Goal: Feedback & Contribution: Leave review/rating

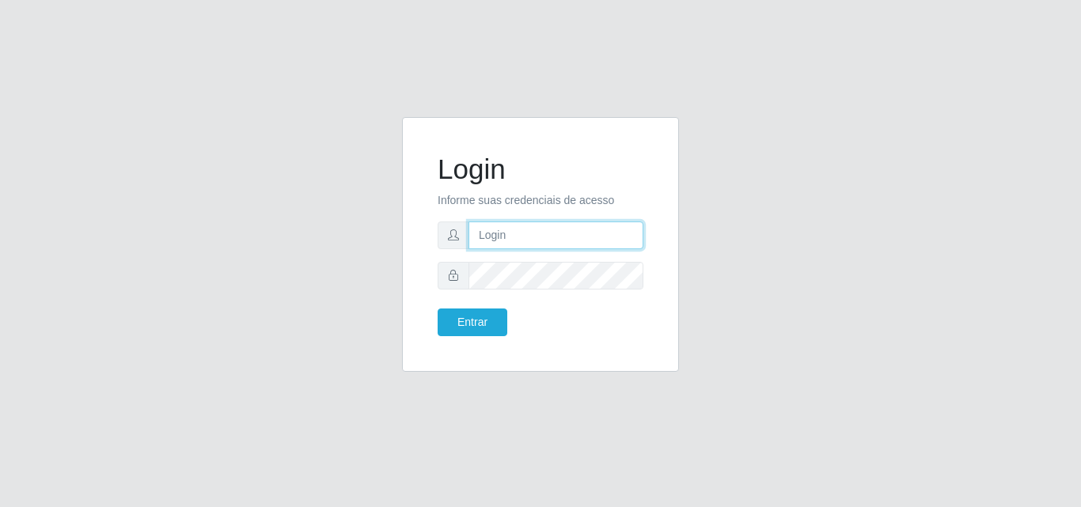
type input "[PERSON_NAME][EMAIL_ADDRESS][DOMAIN_NAME]"
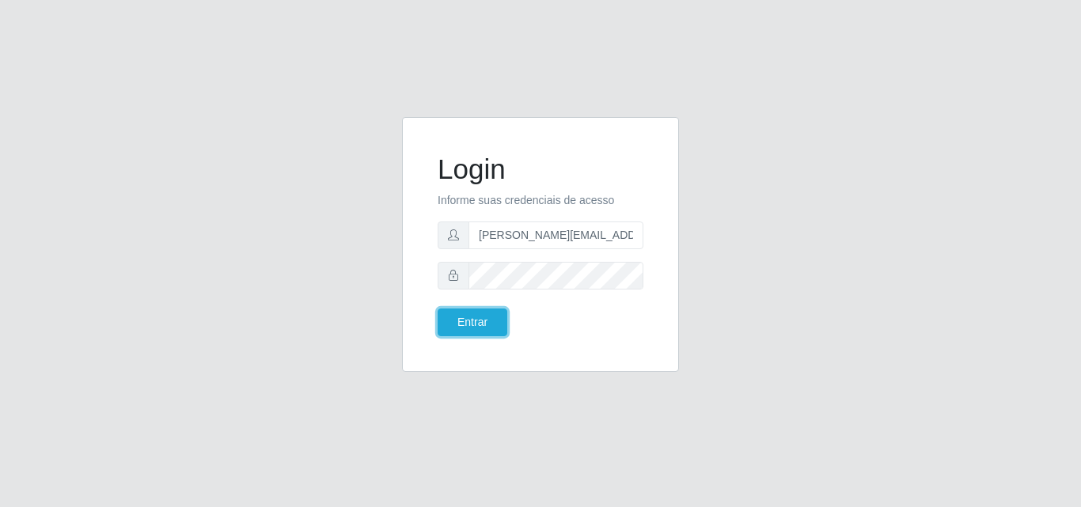
click at [475, 318] on button "Entrar" at bounding box center [473, 323] width 70 height 28
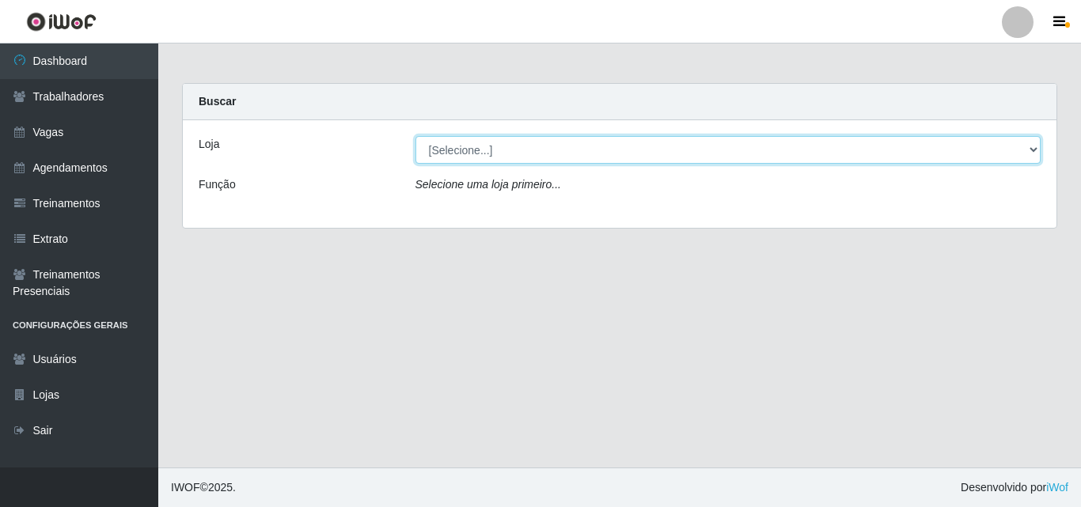
click at [1034, 149] on select "[Selecione...] Sempre Tem - [GEOGRAPHIC_DATA]" at bounding box center [728, 150] width 626 height 28
select select "508"
click at [415, 136] on select "[Selecione...] Sempre Tem - [GEOGRAPHIC_DATA]" at bounding box center [728, 150] width 626 height 28
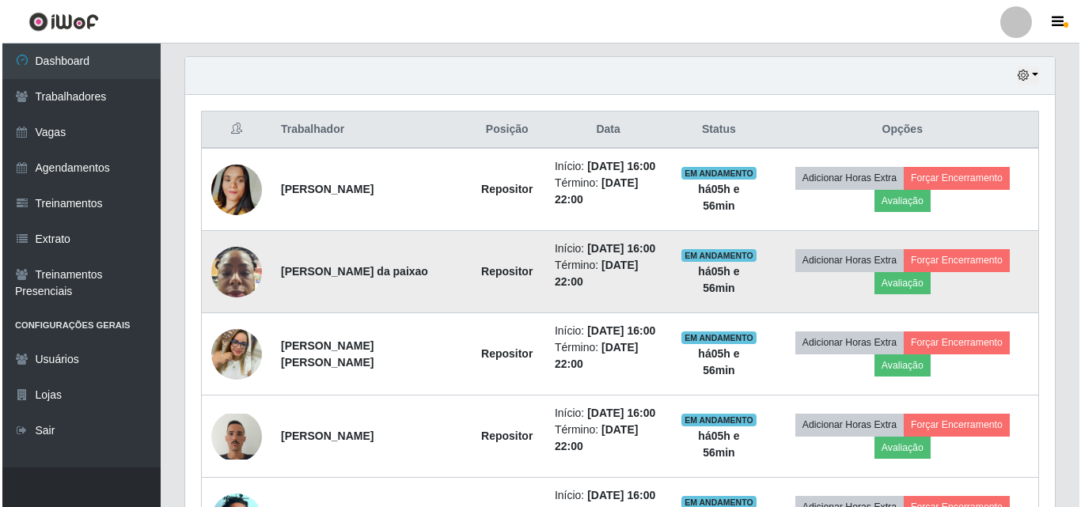
scroll to position [554, 0]
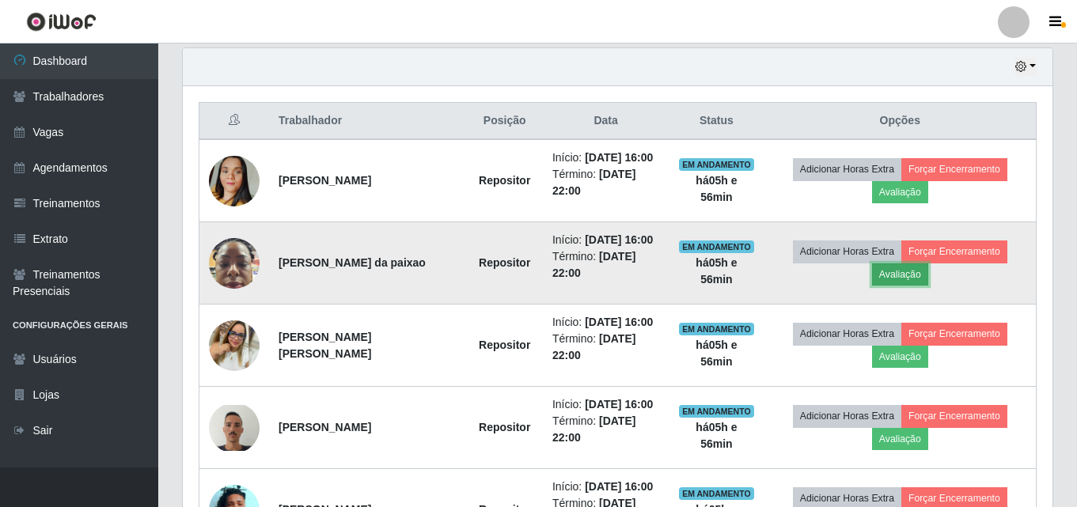
click at [893, 279] on button "Avaliação" at bounding box center [900, 274] width 56 height 22
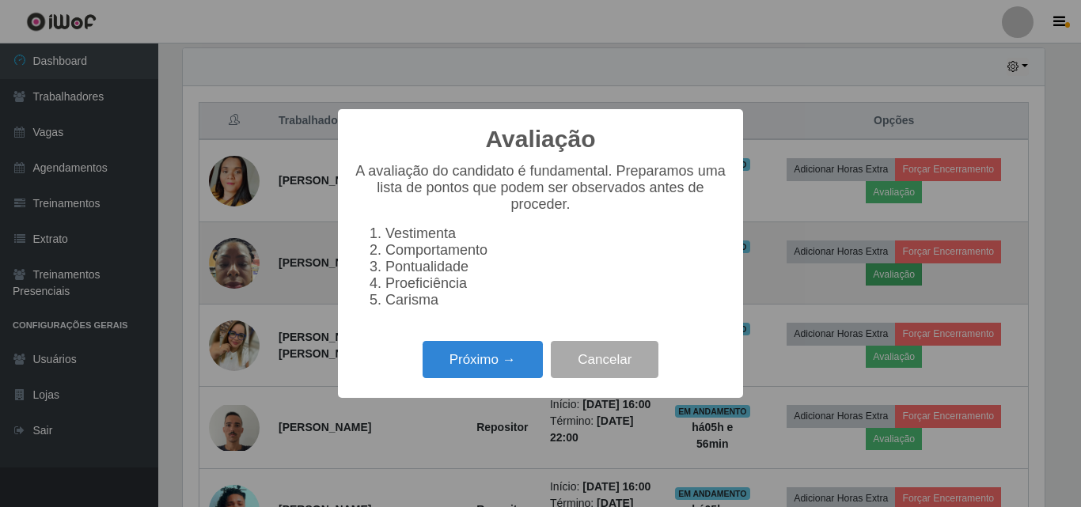
scroll to position [328, 862]
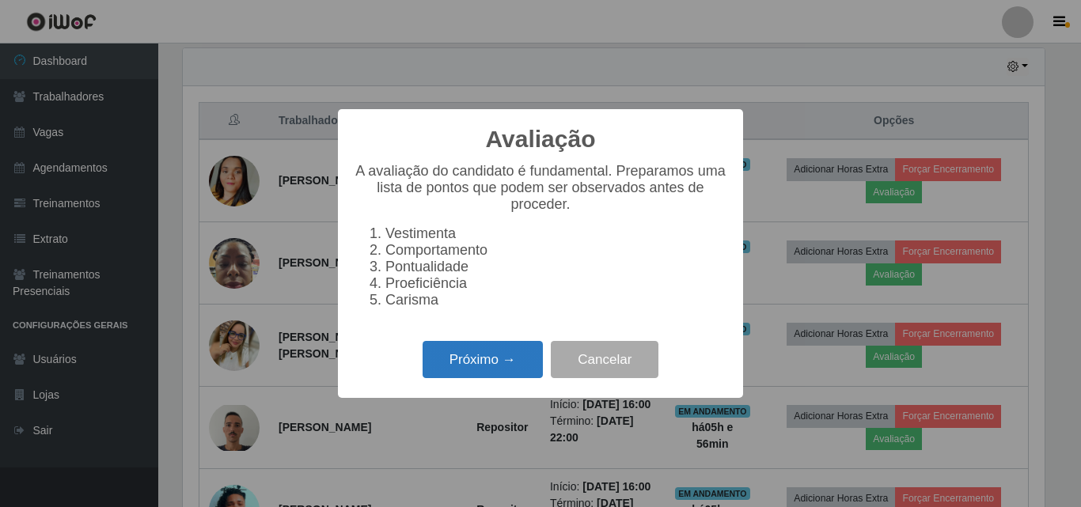
click at [472, 373] on button "Próximo →" at bounding box center [482, 359] width 120 height 37
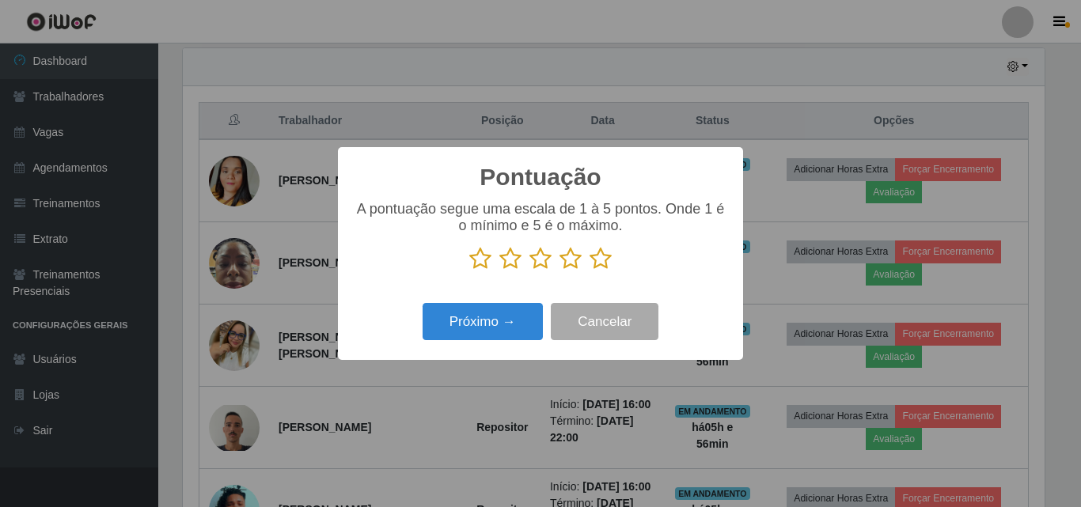
scroll to position [790844, 790311]
click at [573, 266] on icon at bounding box center [570, 259] width 22 height 24
click at [559, 271] on input "radio" at bounding box center [559, 271] width 0 height 0
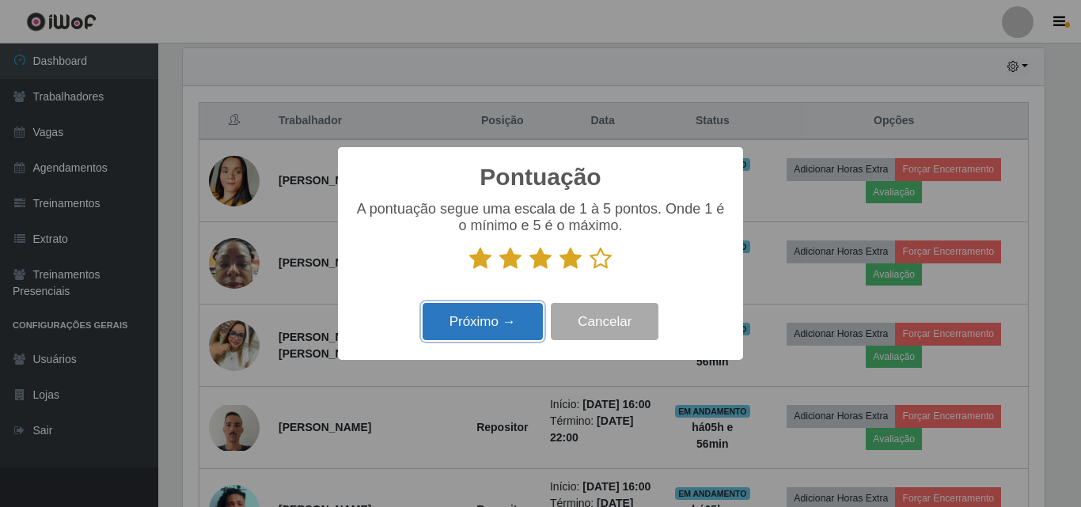
click at [513, 329] on button "Próximo →" at bounding box center [482, 321] width 120 height 37
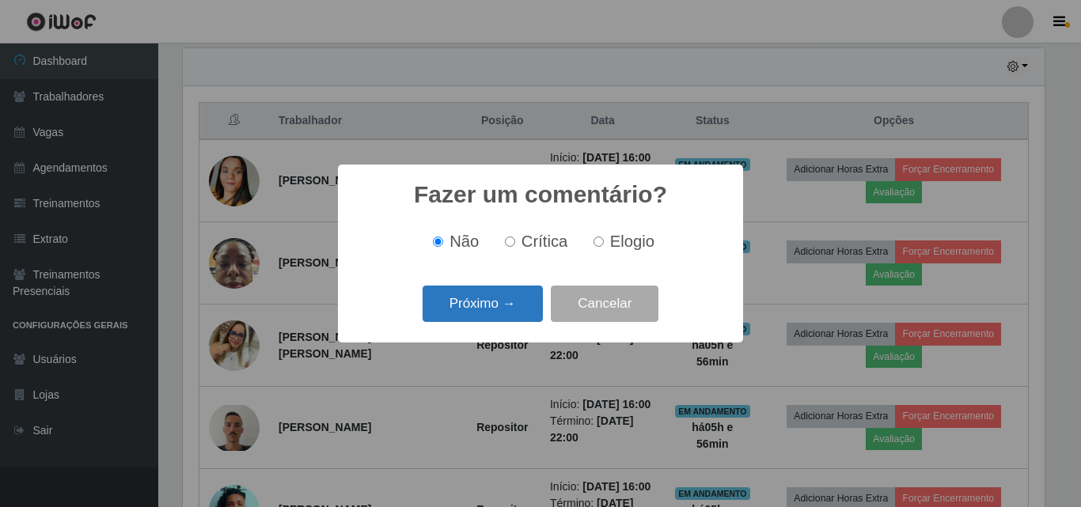
click at [476, 299] on button "Próximo →" at bounding box center [482, 304] width 120 height 37
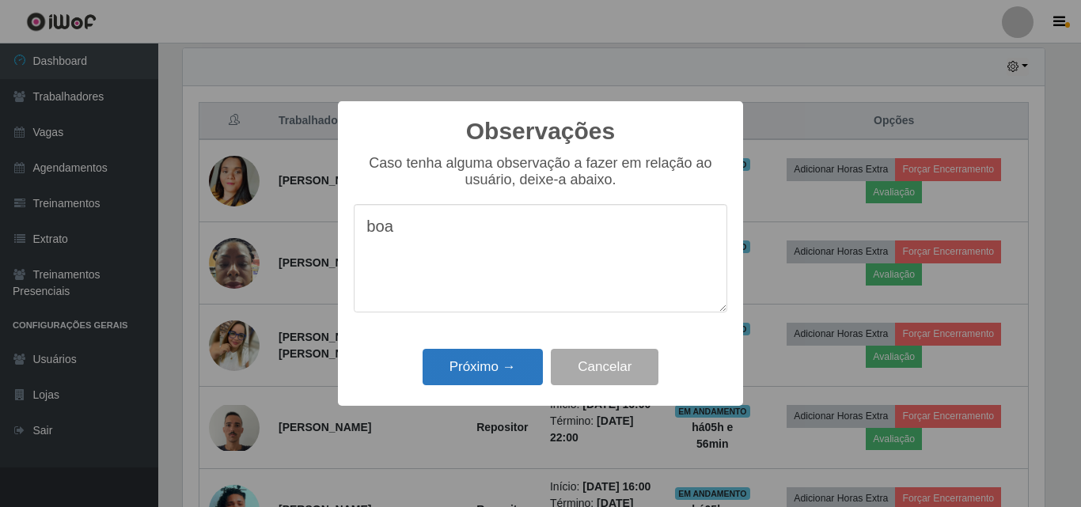
type textarea "boa"
click at [491, 369] on button "Próximo →" at bounding box center [482, 367] width 120 height 37
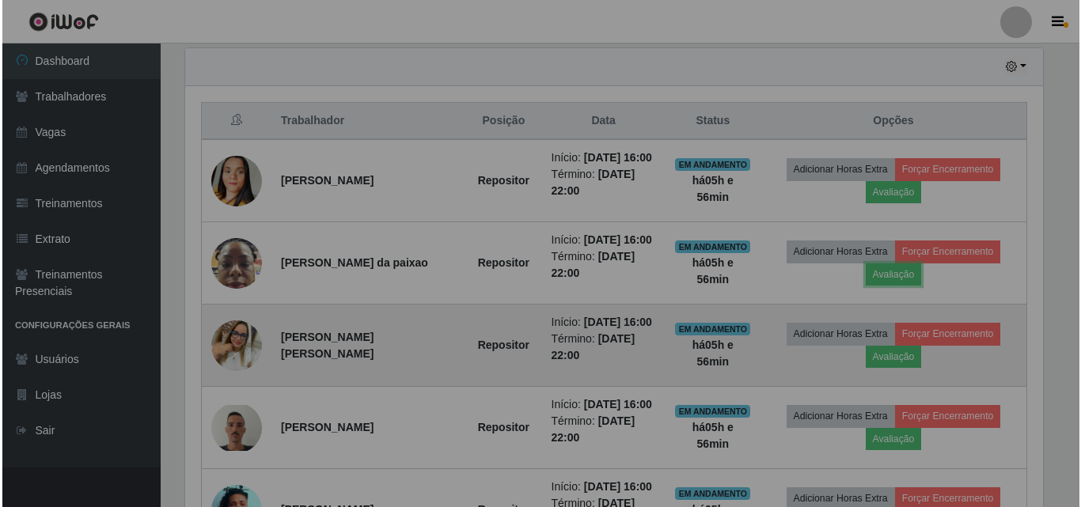
scroll to position [328, 869]
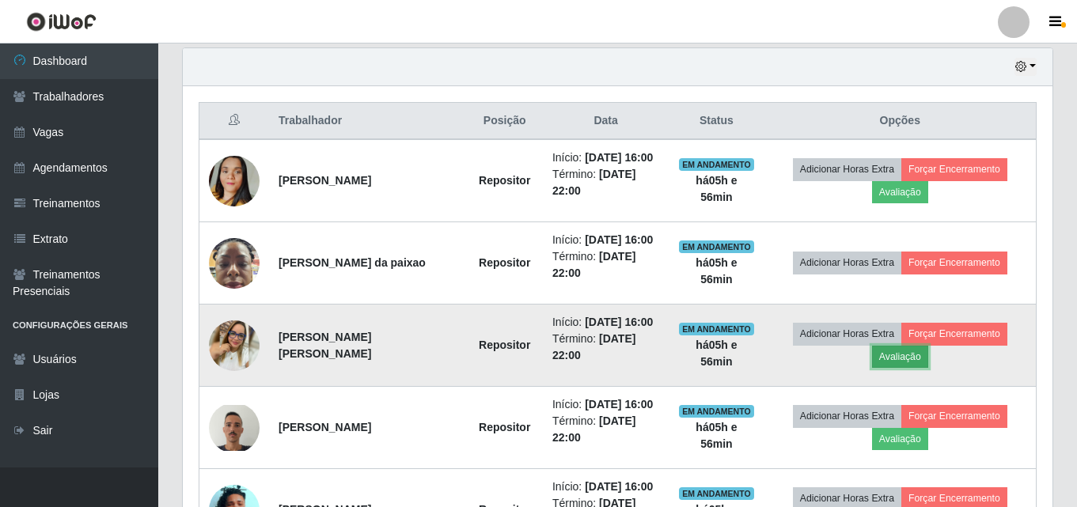
click at [900, 361] on button "Avaliação" at bounding box center [900, 357] width 56 height 22
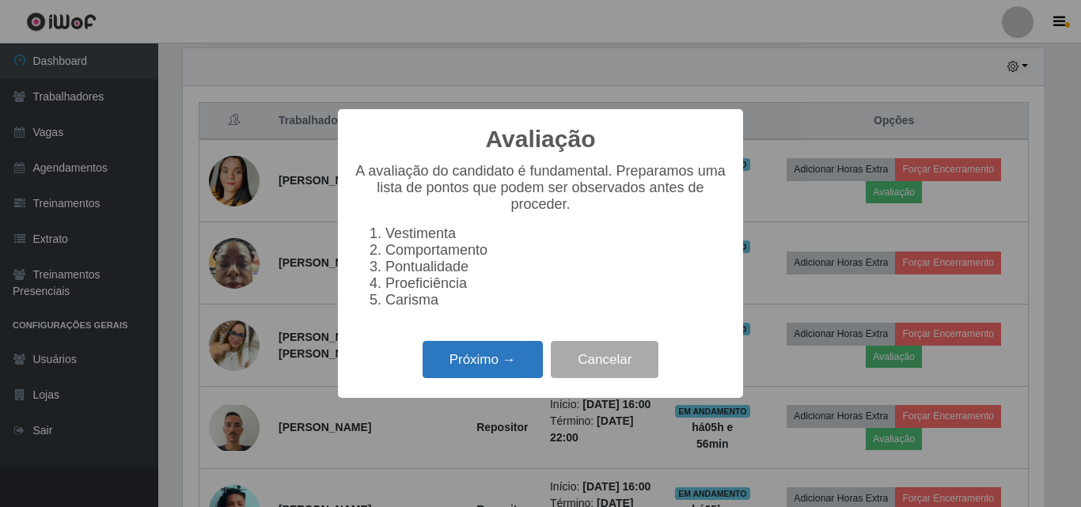
click at [476, 377] on button "Próximo →" at bounding box center [482, 359] width 120 height 37
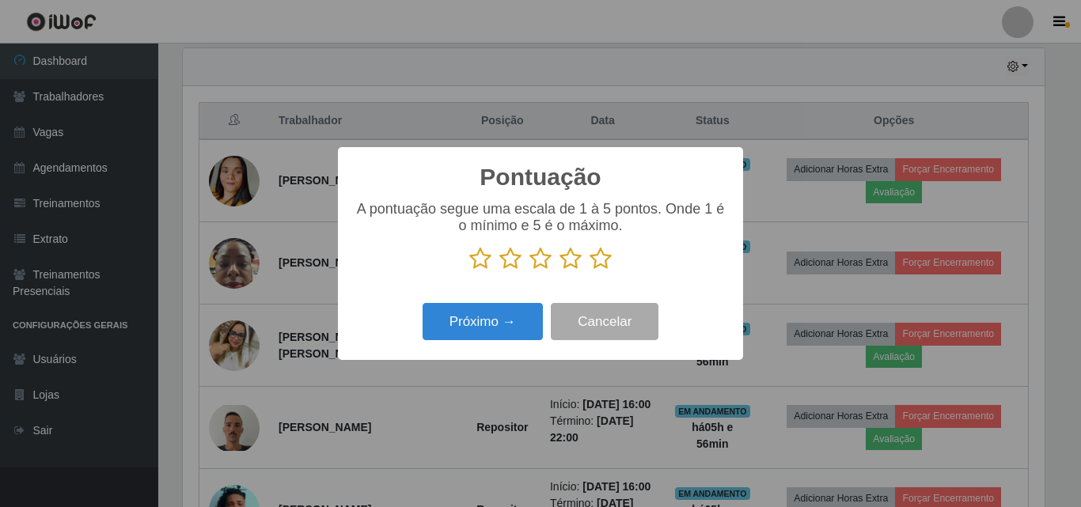
scroll to position [790844, 790311]
click at [573, 266] on icon at bounding box center [570, 259] width 22 height 24
click at [559, 271] on input "radio" at bounding box center [559, 271] width 0 height 0
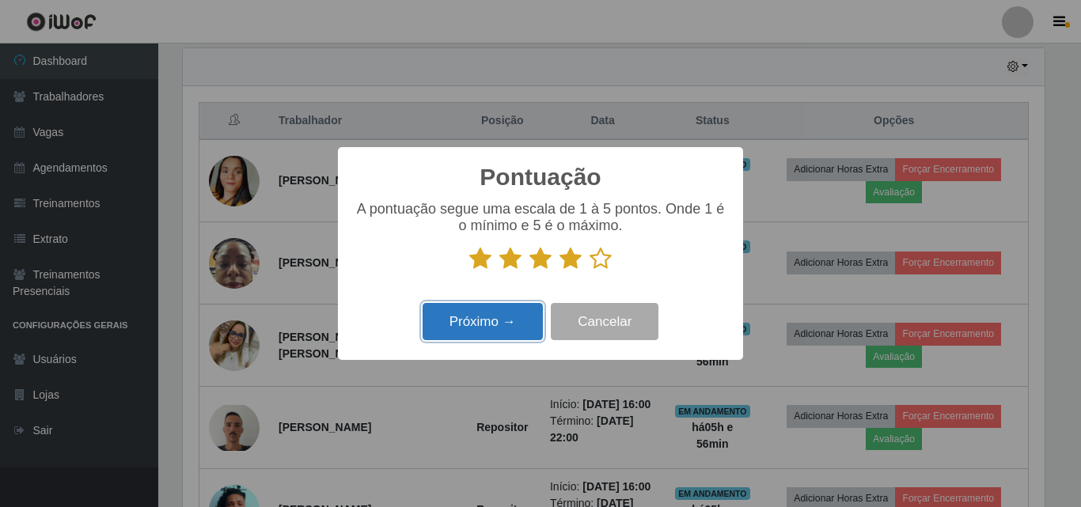
click at [513, 330] on button "Próximo →" at bounding box center [482, 321] width 120 height 37
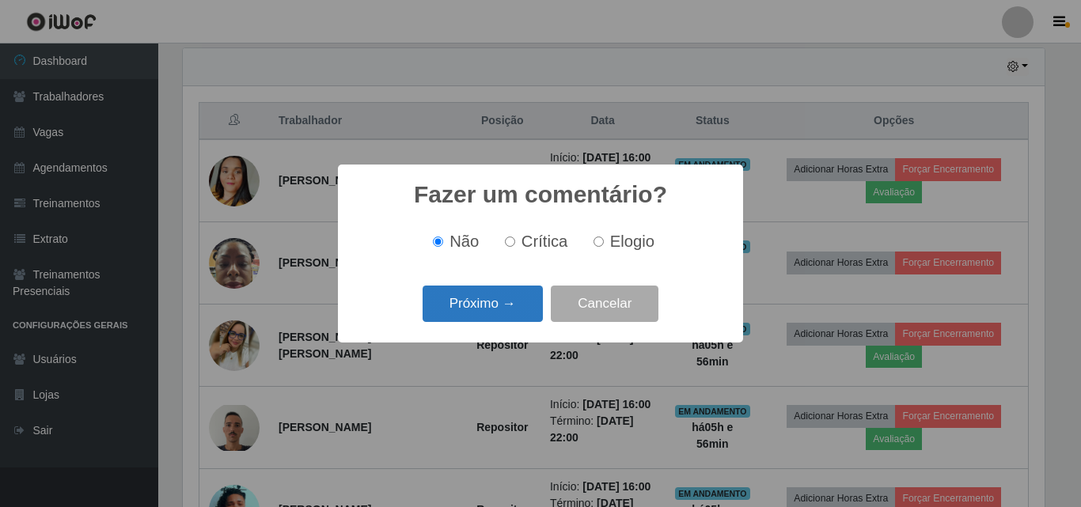
click at [475, 305] on button "Próximo →" at bounding box center [482, 304] width 120 height 37
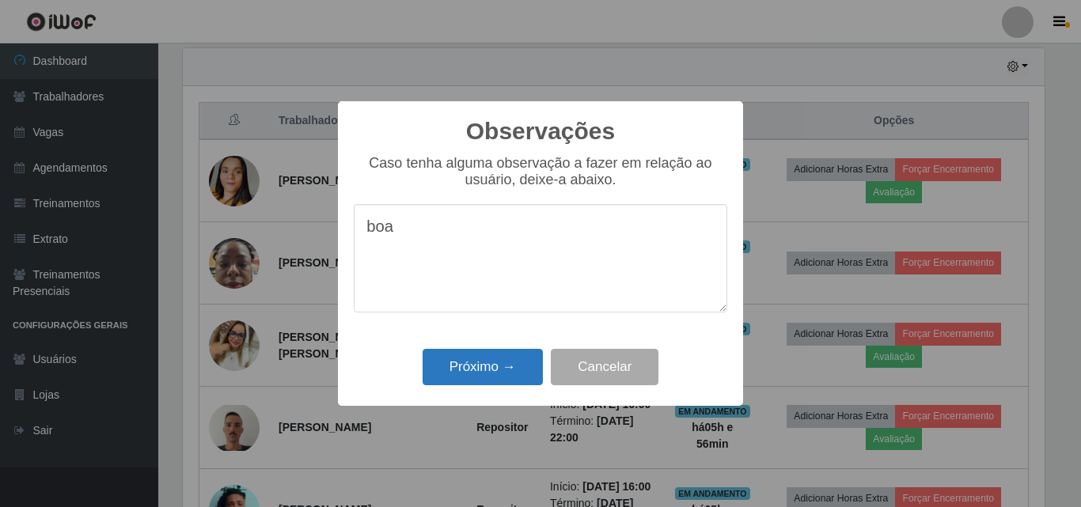
type textarea "boa"
click at [487, 367] on button "Próximo →" at bounding box center [482, 367] width 120 height 37
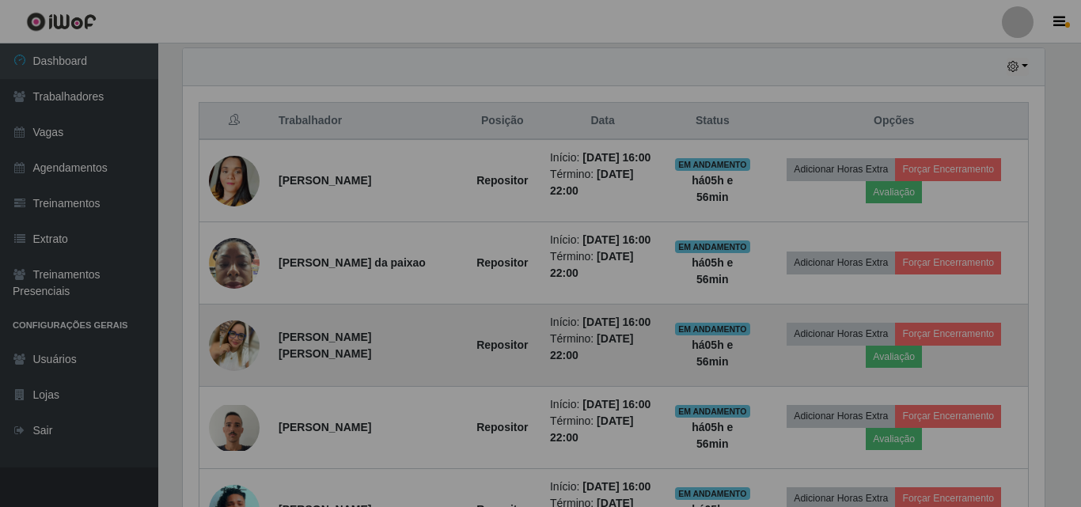
scroll to position [328, 869]
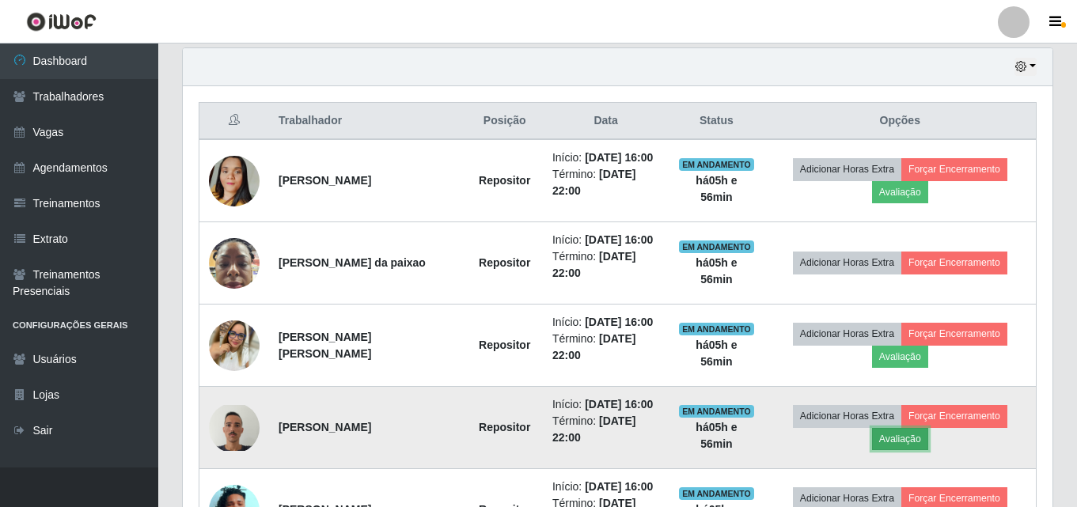
click at [894, 441] on button "Avaliação" at bounding box center [900, 439] width 56 height 22
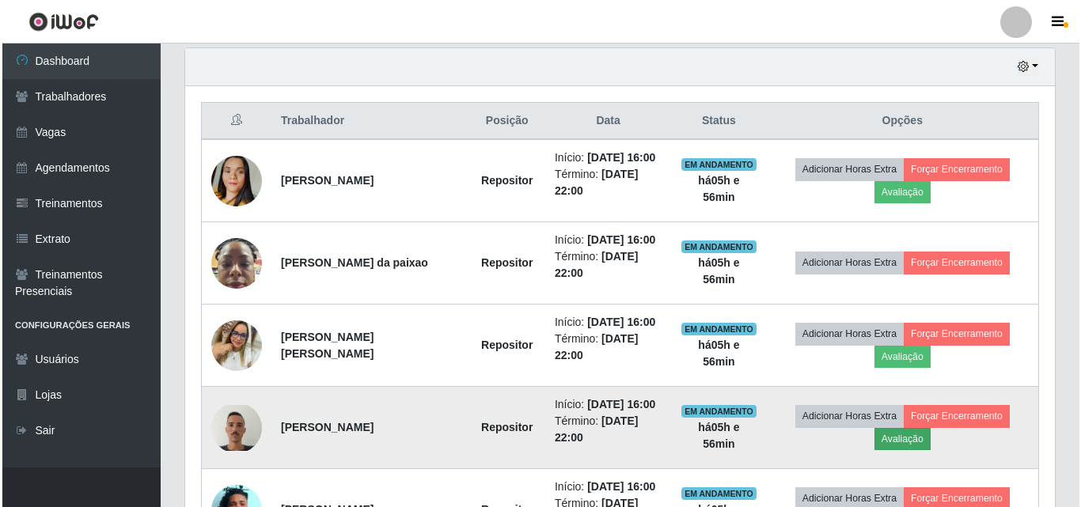
scroll to position [328, 862]
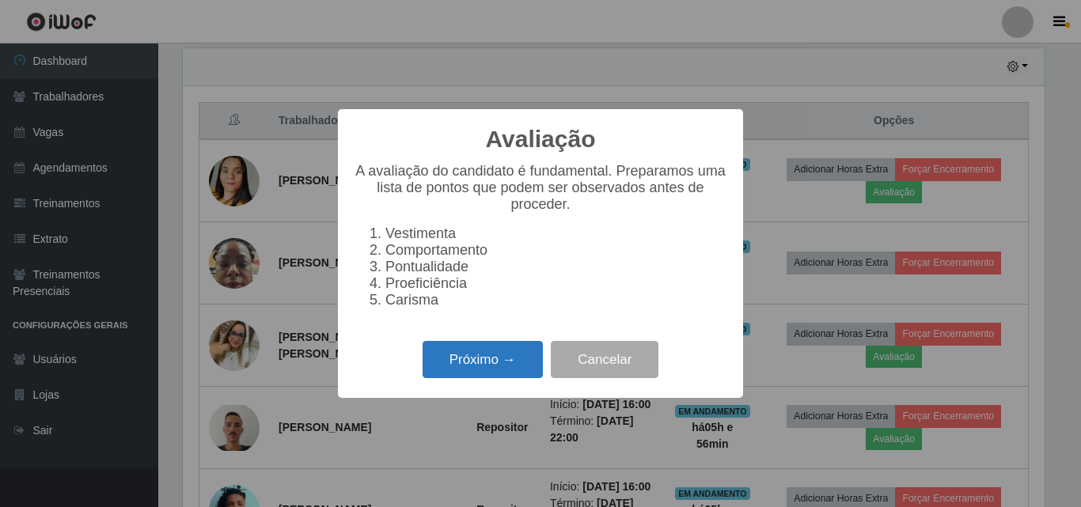
click at [506, 377] on button "Próximo →" at bounding box center [482, 359] width 120 height 37
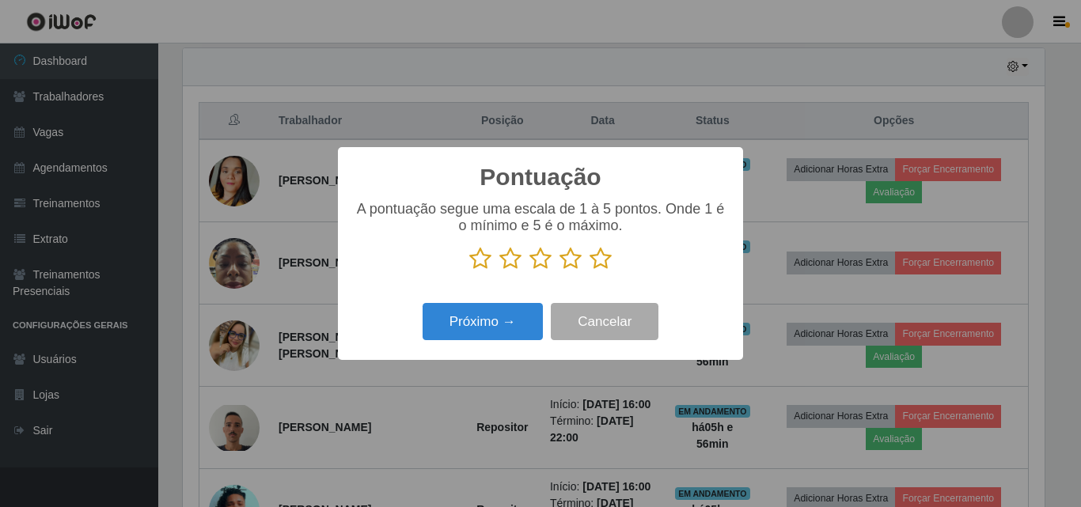
scroll to position [790844, 790311]
click at [603, 262] on icon at bounding box center [600, 259] width 22 height 24
click at [589, 271] on input "radio" at bounding box center [589, 271] width 0 height 0
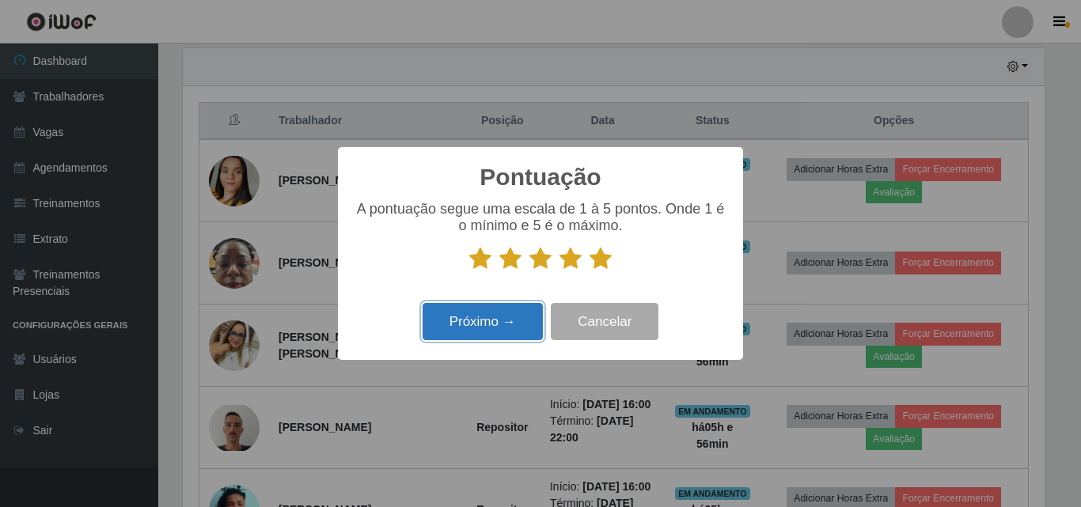
click at [493, 325] on button "Próximo →" at bounding box center [482, 321] width 120 height 37
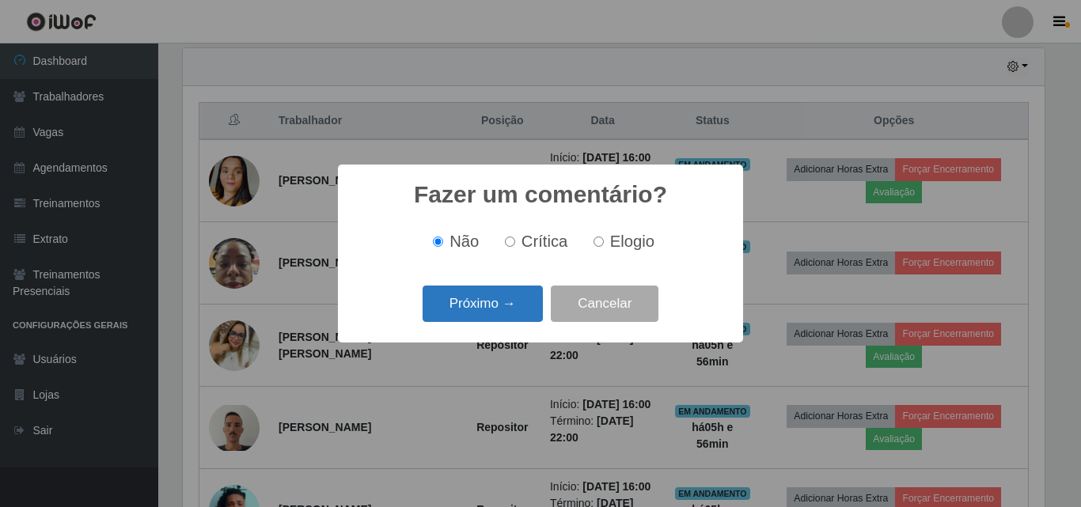
click at [474, 302] on button "Próximo →" at bounding box center [482, 304] width 120 height 37
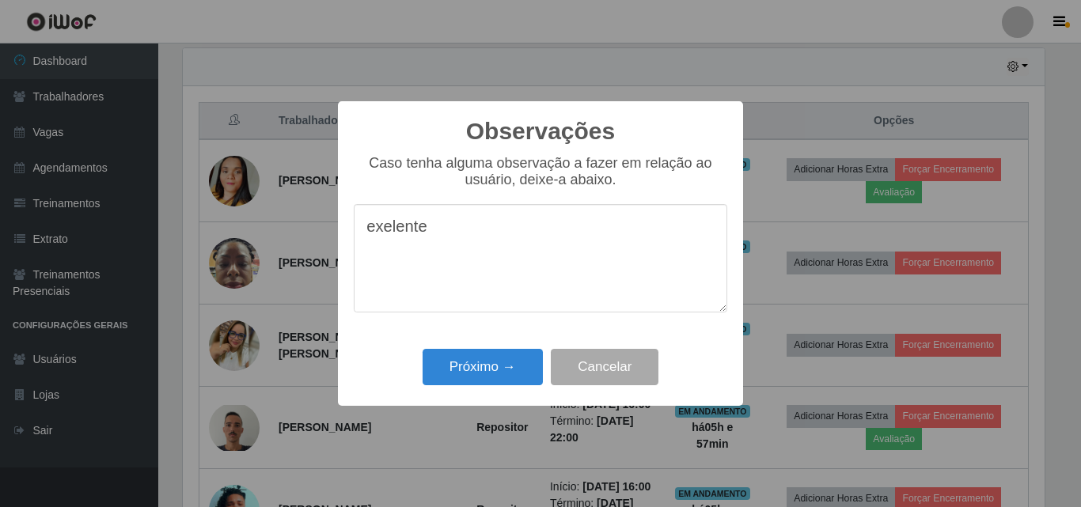
click at [392, 236] on textarea "exelente" at bounding box center [540, 258] width 373 height 108
type textarea "excelente"
click at [470, 373] on button "Próximo →" at bounding box center [482, 367] width 120 height 37
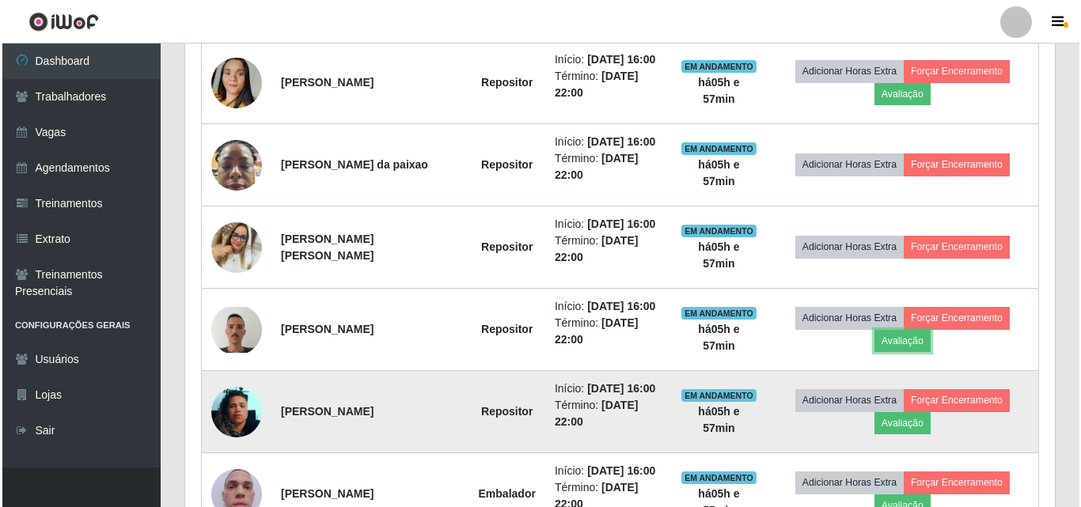
scroll to position [712, 0]
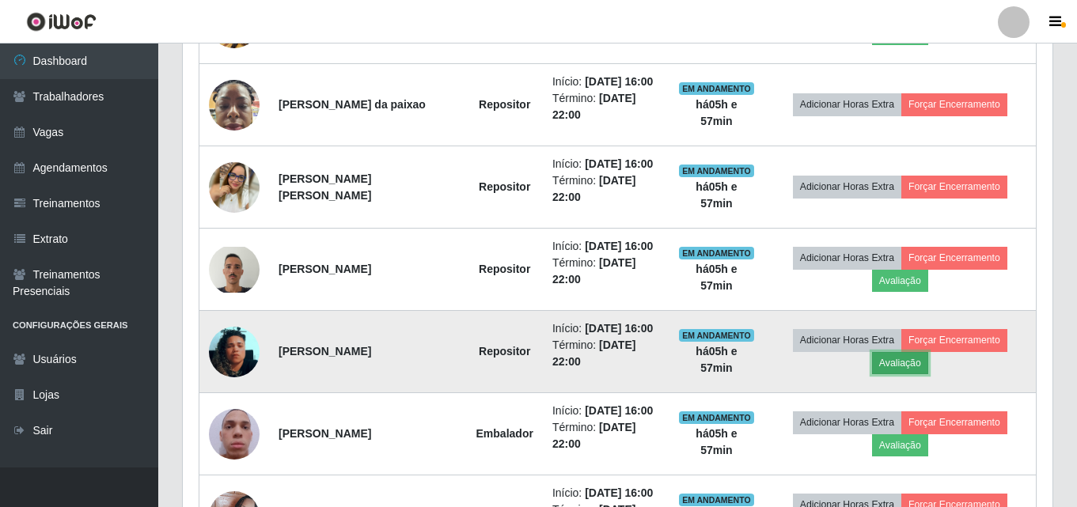
click at [900, 364] on button "Avaliação" at bounding box center [900, 363] width 56 height 22
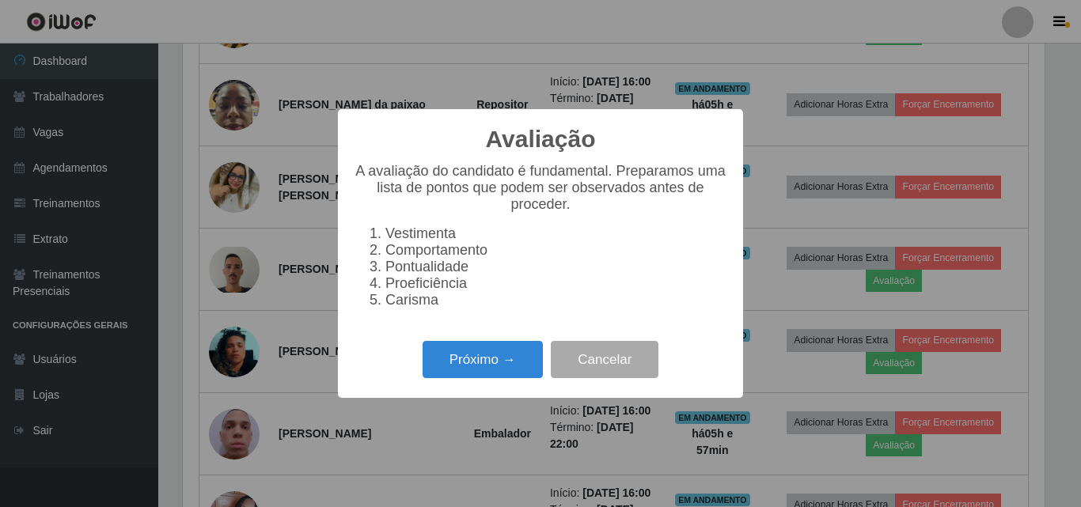
scroll to position [328, 862]
click at [475, 365] on button "Próximo →" at bounding box center [482, 359] width 120 height 37
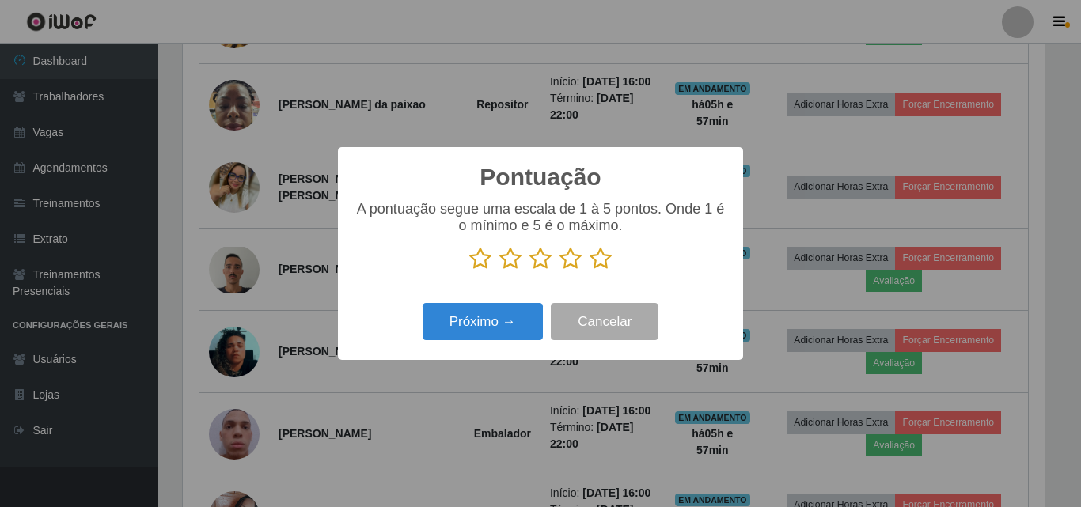
click at [597, 262] on icon at bounding box center [600, 259] width 22 height 24
click at [589, 271] on input "radio" at bounding box center [589, 271] width 0 height 0
click at [570, 260] on icon at bounding box center [570, 259] width 22 height 24
click at [559, 271] on input "radio" at bounding box center [559, 271] width 0 height 0
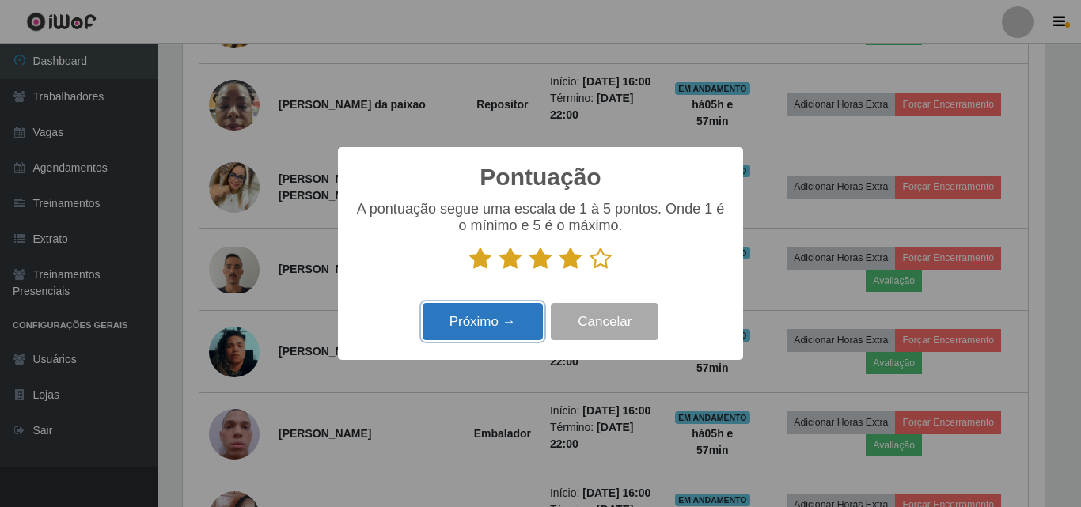
click at [484, 328] on button "Próximo →" at bounding box center [482, 321] width 120 height 37
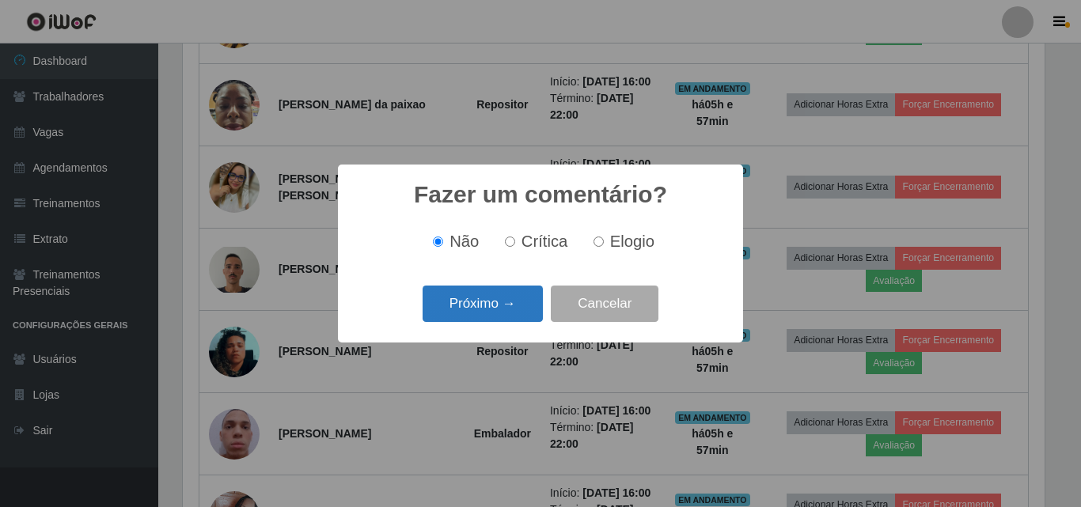
click at [478, 297] on button "Próximo →" at bounding box center [482, 304] width 120 height 37
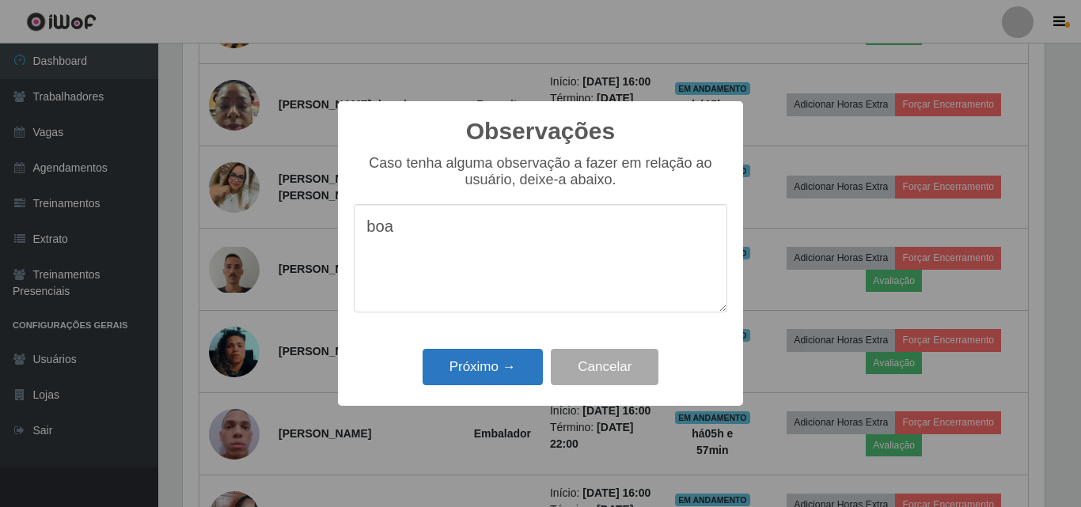
type textarea "boa"
click at [487, 368] on button "Próximo →" at bounding box center [482, 367] width 120 height 37
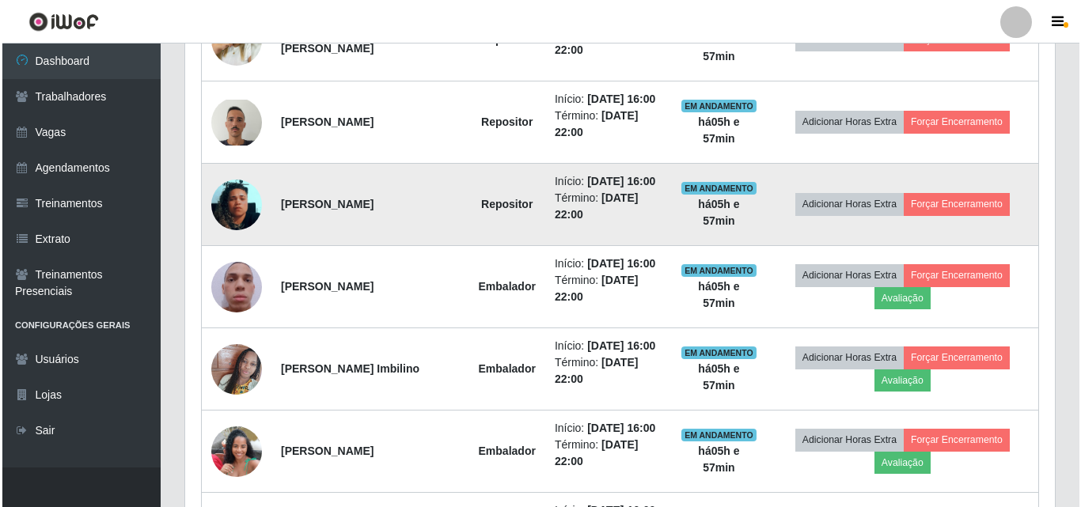
scroll to position [870, 0]
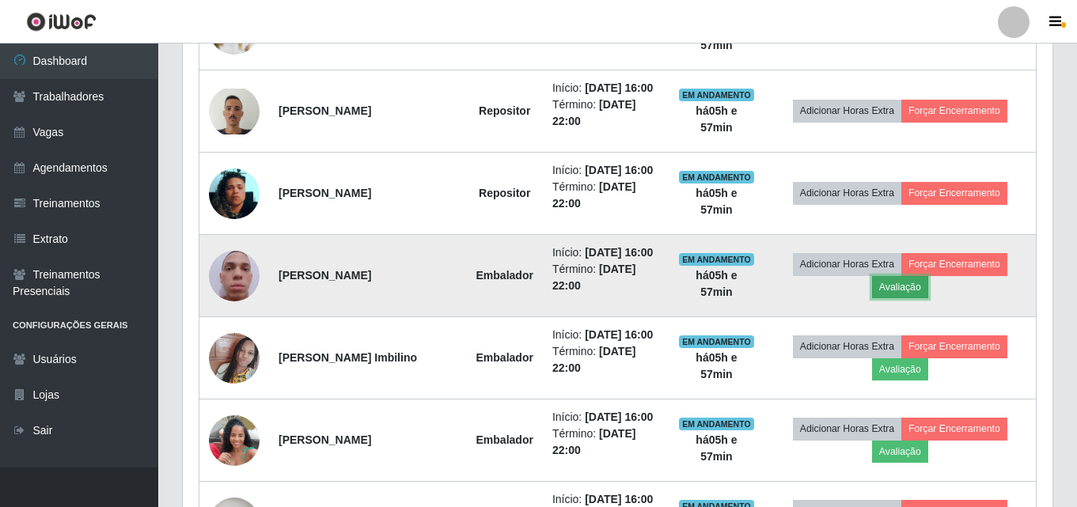
click at [899, 290] on button "Avaliação" at bounding box center [900, 287] width 56 height 22
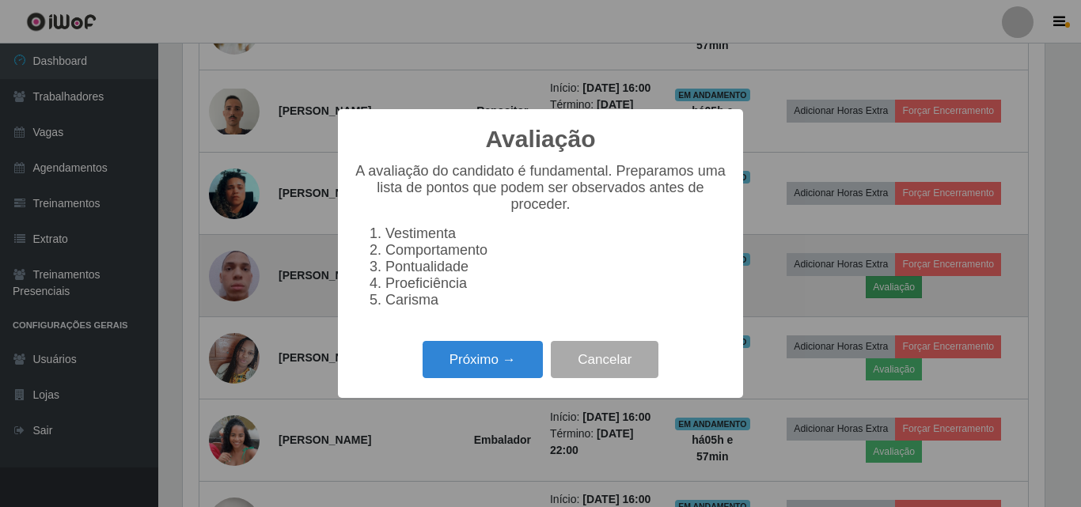
scroll to position [328, 862]
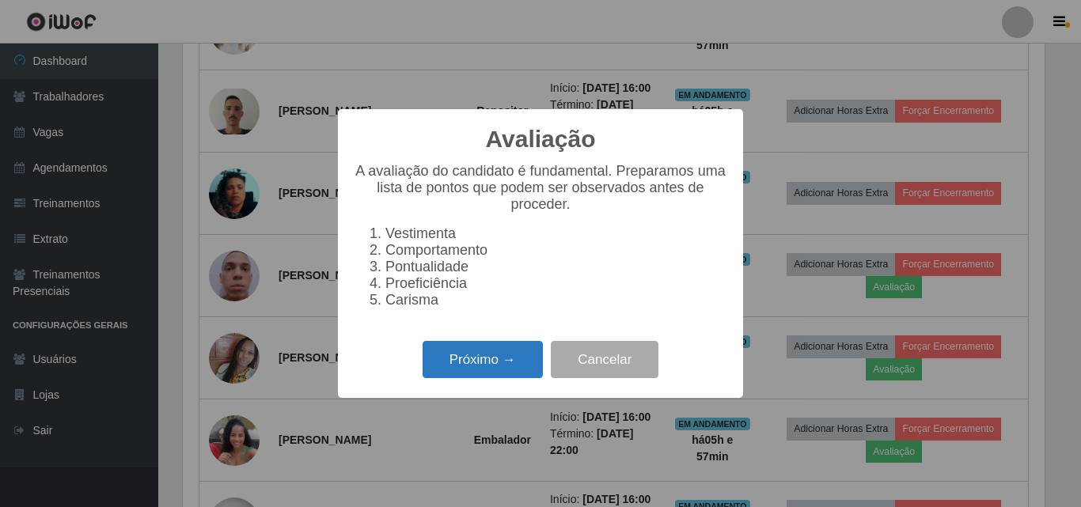
click at [490, 368] on button "Próximo →" at bounding box center [482, 359] width 120 height 37
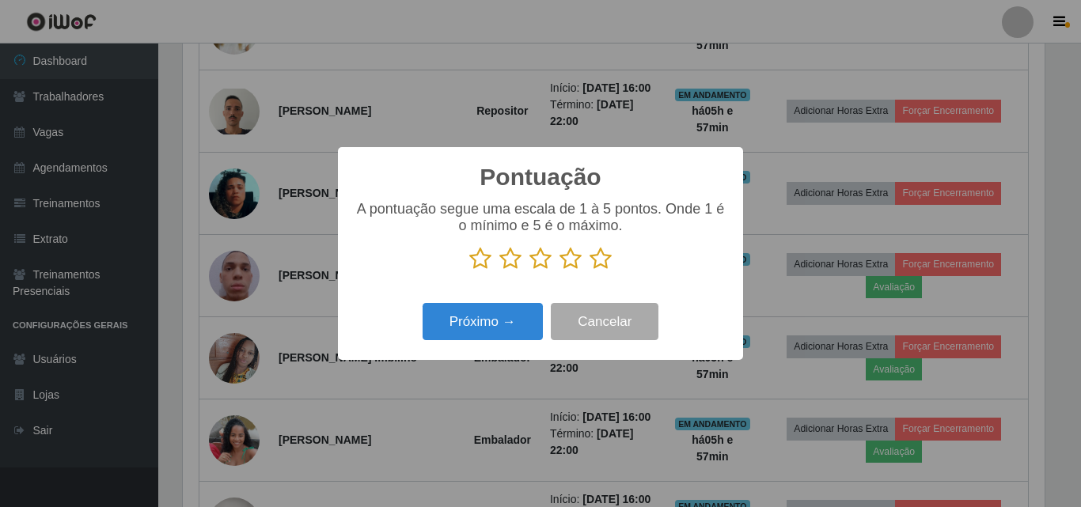
click at [568, 260] on icon at bounding box center [570, 259] width 22 height 24
click at [559, 271] on input "radio" at bounding box center [559, 271] width 0 height 0
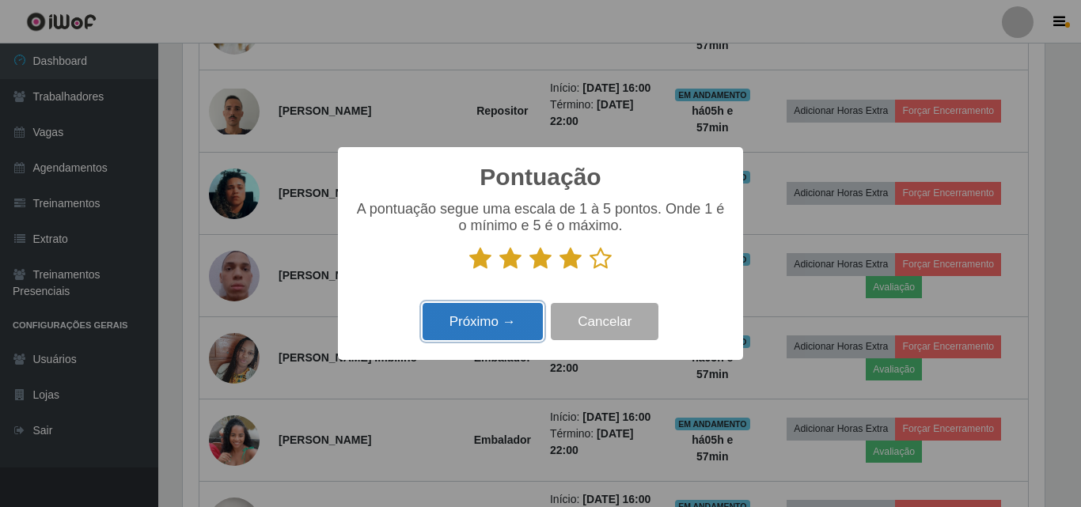
click at [501, 316] on button "Próximo →" at bounding box center [482, 321] width 120 height 37
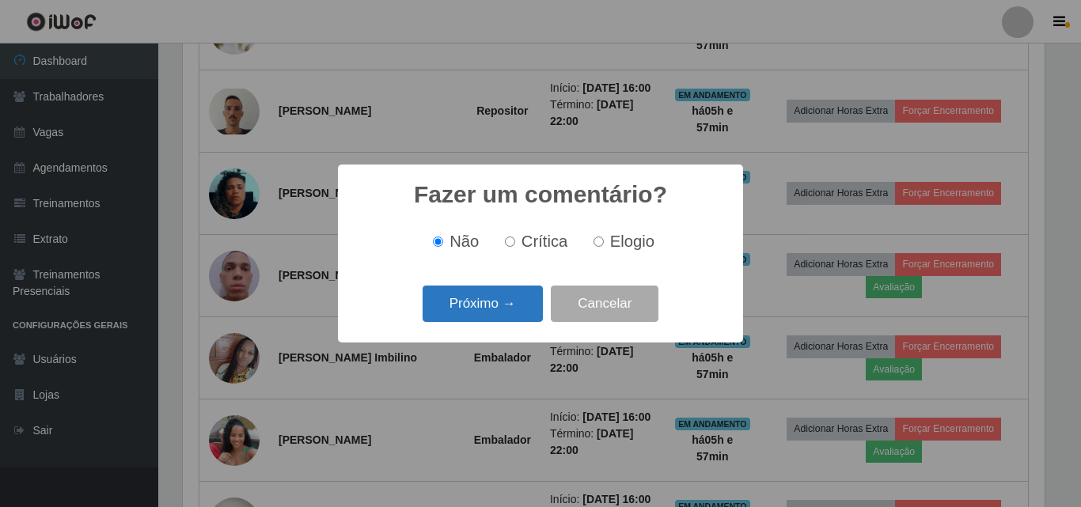
click at [487, 305] on button "Próximo →" at bounding box center [482, 304] width 120 height 37
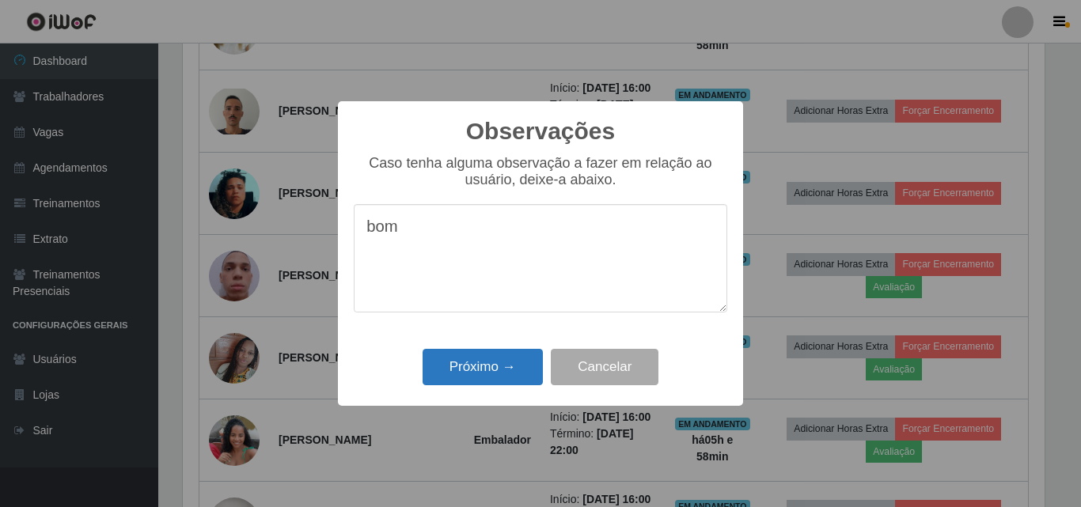
type textarea "bom"
click at [483, 366] on button "Próximo →" at bounding box center [482, 367] width 120 height 37
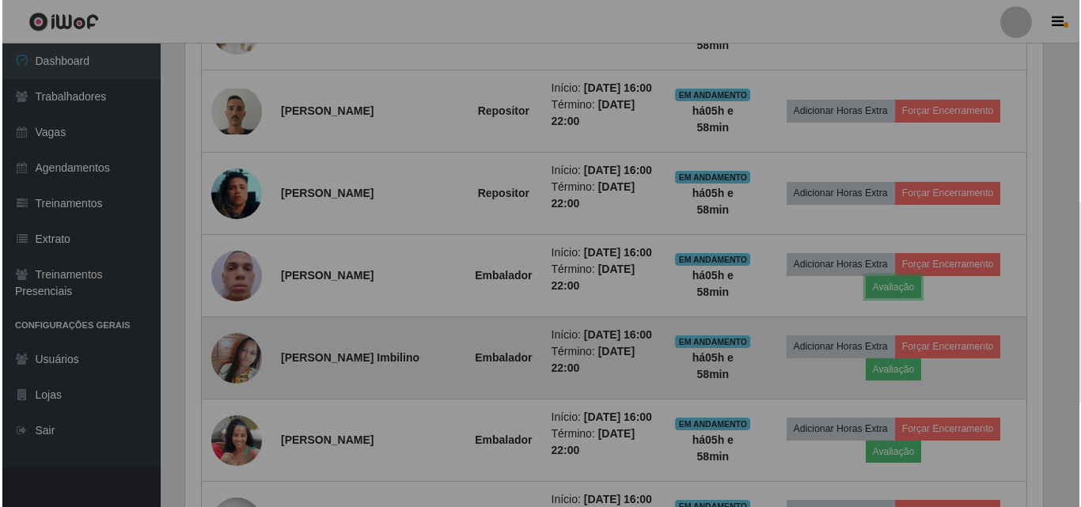
scroll to position [328, 869]
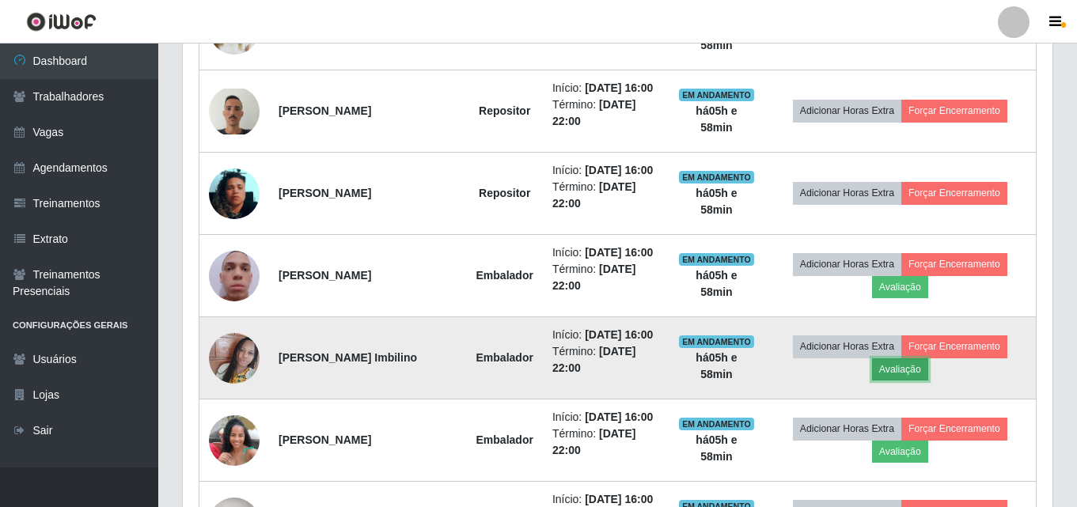
click at [903, 368] on button "Avaliação" at bounding box center [900, 369] width 56 height 22
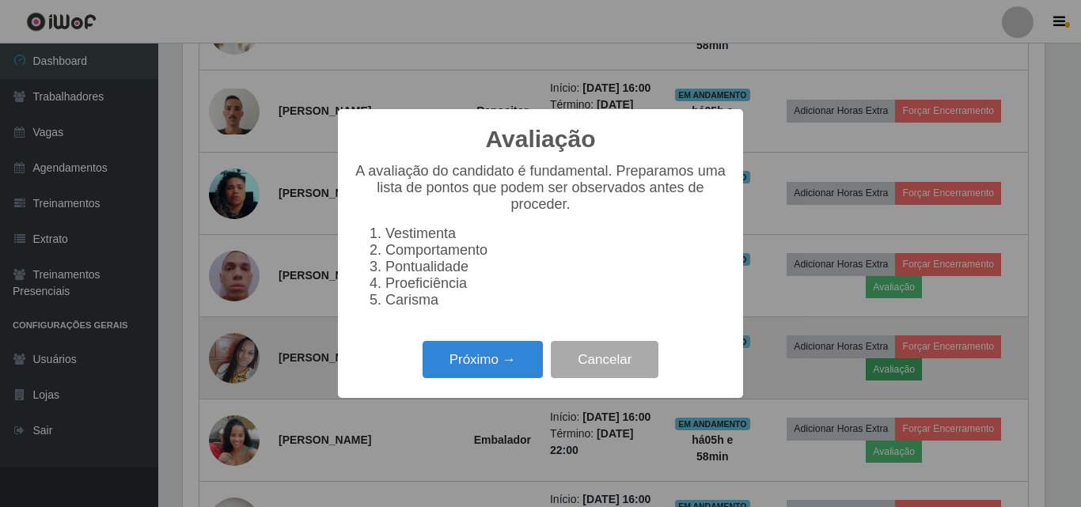
scroll to position [328, 862]
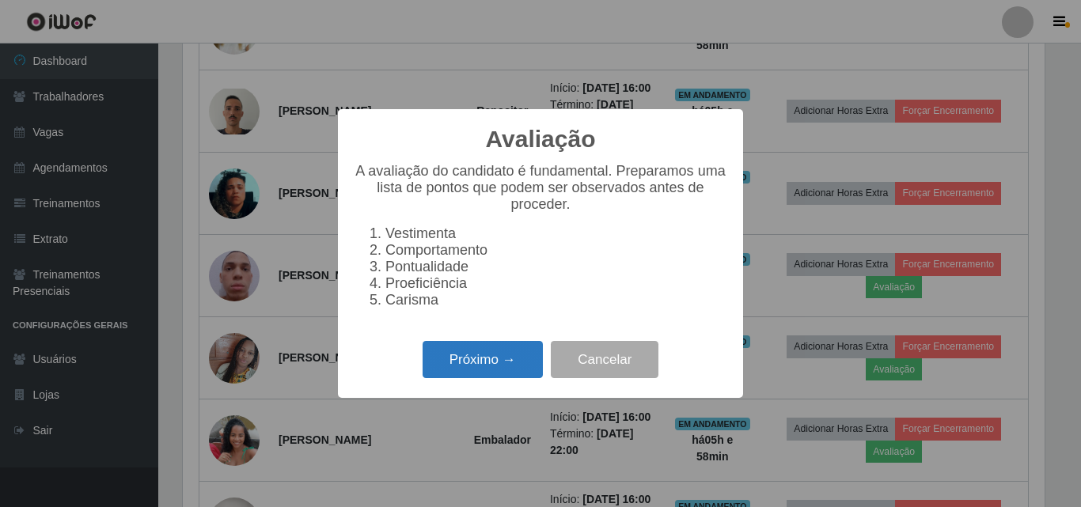
click at [493, 376] on button "Próximo →" at bounding box center [482, 359] width 120 height 37
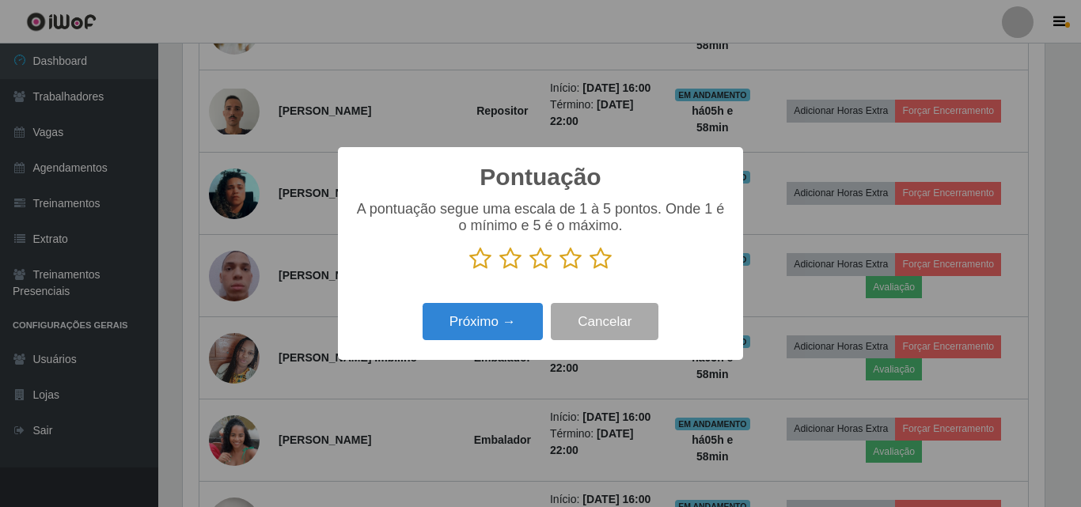
scroll to position [790844, 790311]
click at [574, 264] on icon at bounding box center [570, 259] width 22 height 24
click at [559, 271] on input "radio" at bounding box center [559, 271] width 0 height 0
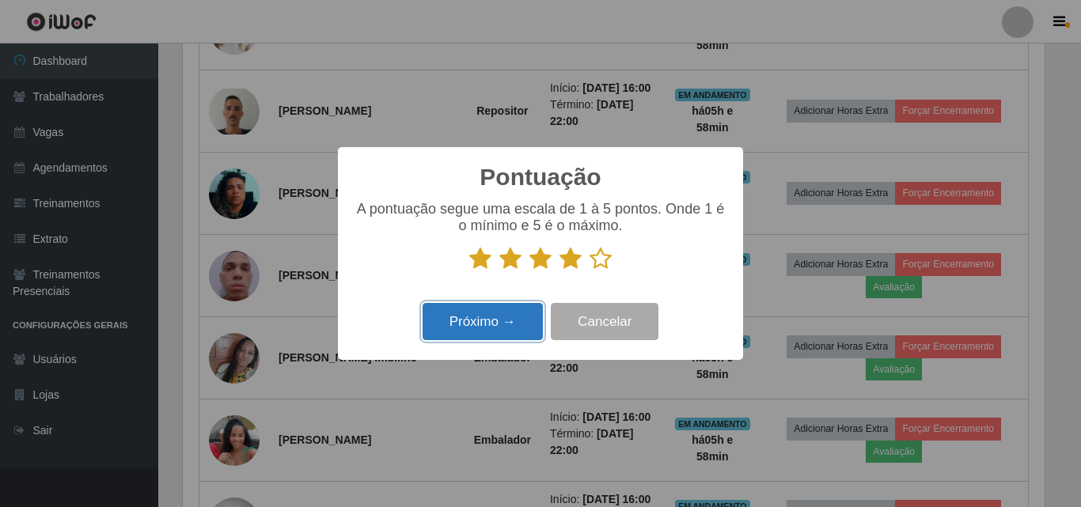
click at [488, 321] on button "Próximo →" at bounding box center [482, 321] width 120 height 37
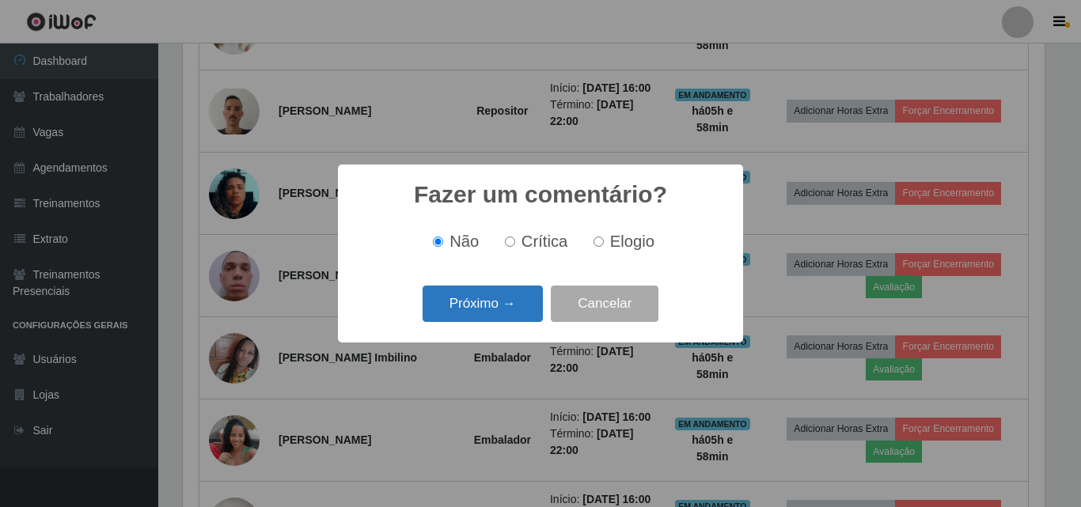
click at [499, 305] on button "Próximo →" at bounding box center [482, 304] width 120 height 37
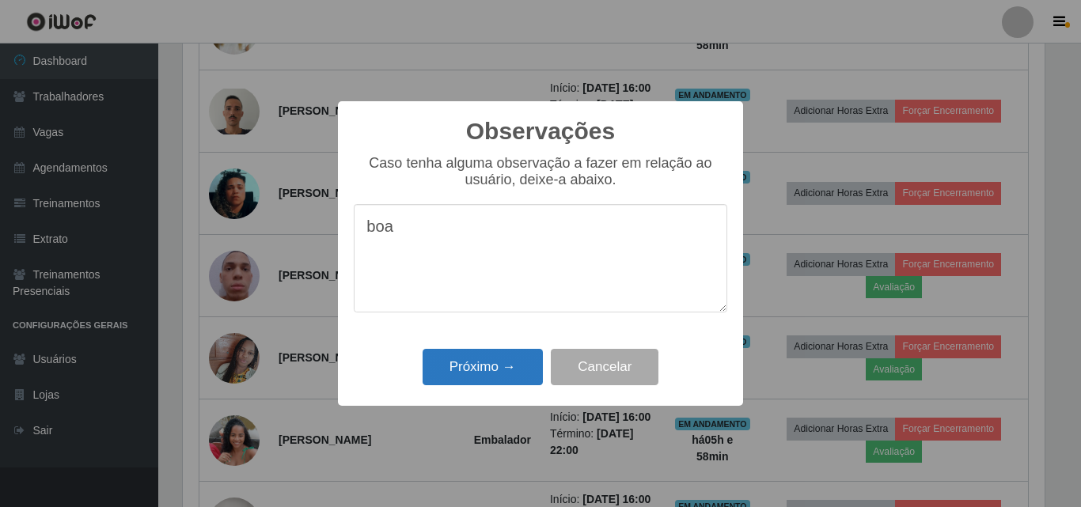
type textarea "boa"
click at [479, 360] on button "Próximo →" at bounding box center [482, 367] width 120 height 37
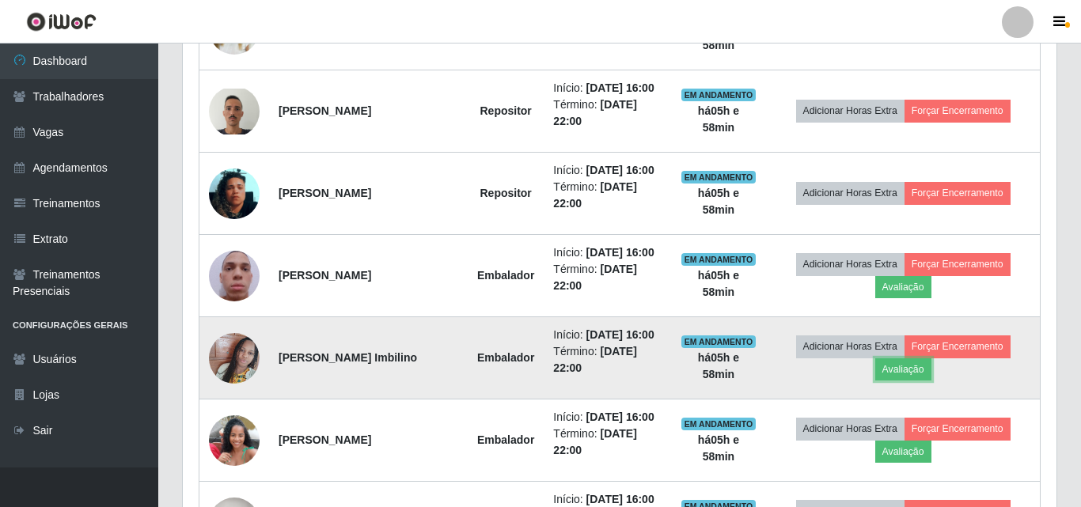
scroll to position [328, 869]
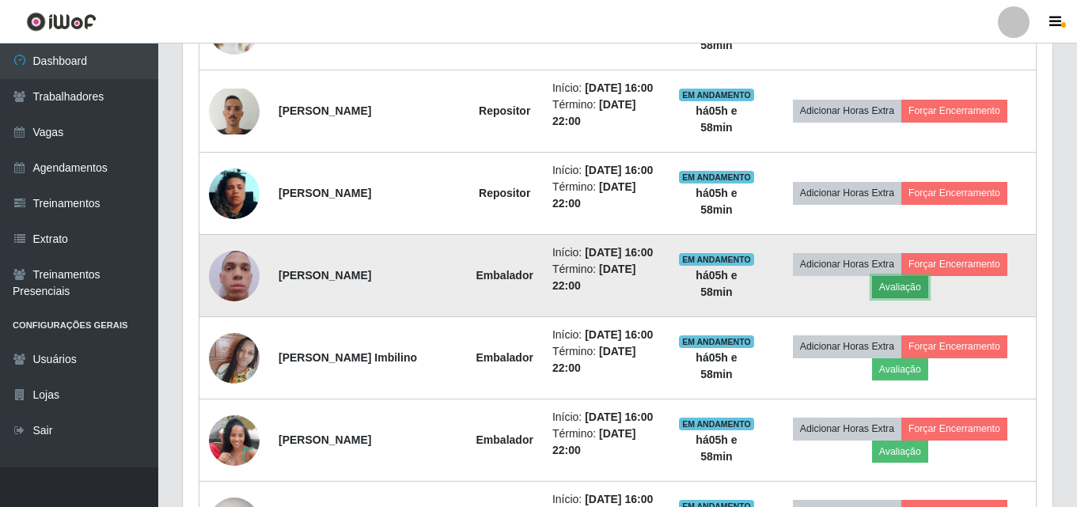
click at [896, 291] on button "Avaliação" at bounding box center [900, 287] width 56 height 22
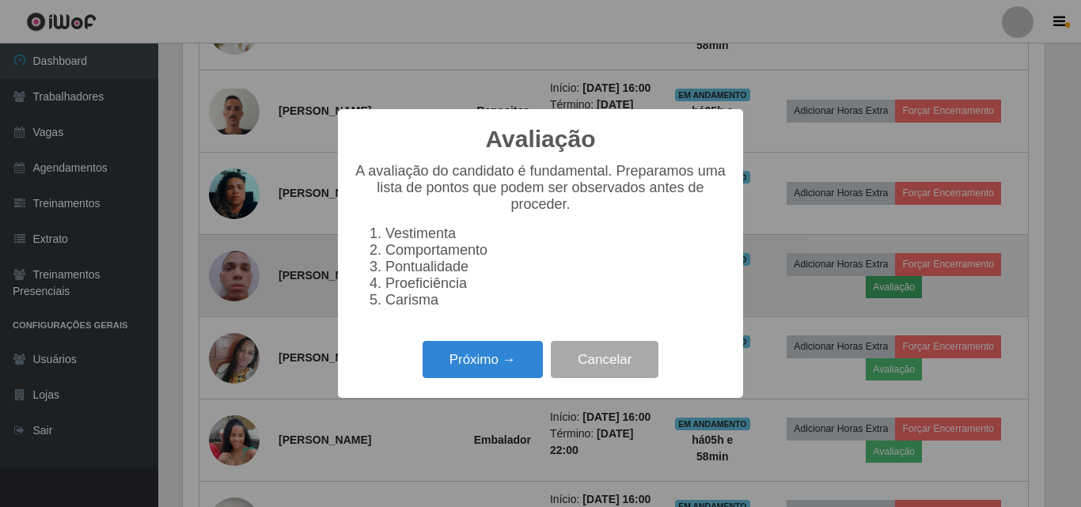
scroll to position [328, 862]
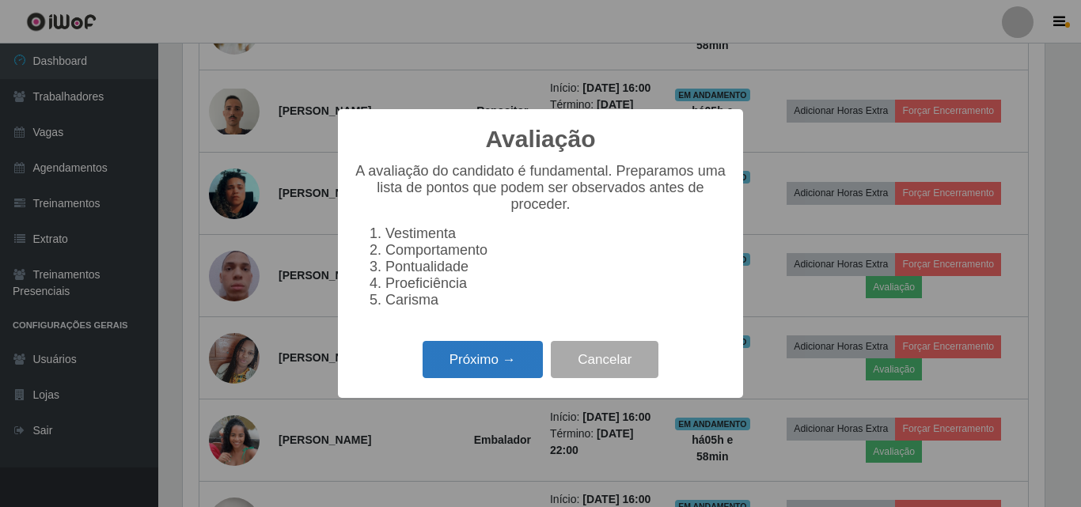
click at [511, 370] on button "Próximo →" at bounding box center [482, 359] width 120 height 37
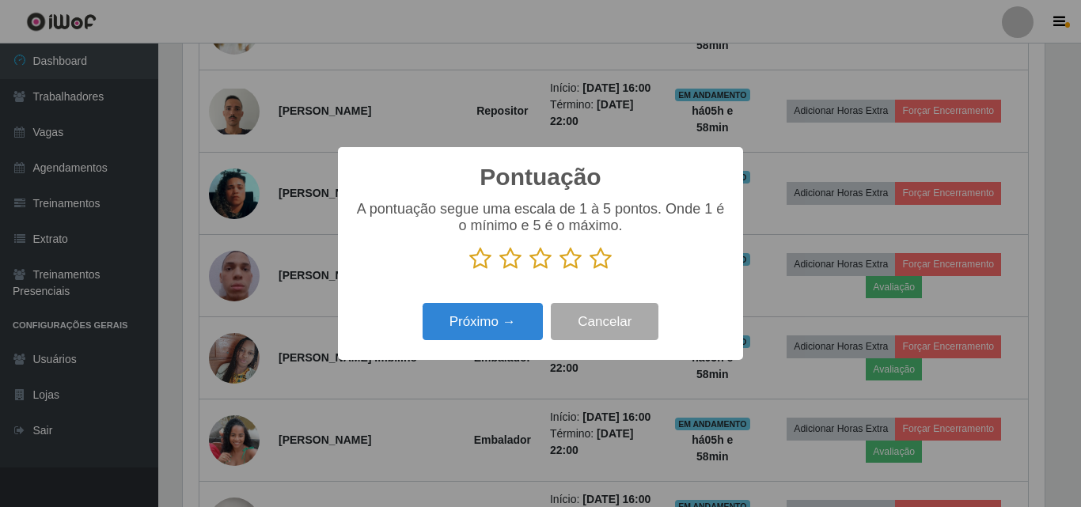
scroll to position [790844, 790311]
click at [573, 262] on icon at bounding box center [570, 259] width 22 height 24
click at [559, 271] on input "radio" at bounding box center [559, 271] width 0 height 0
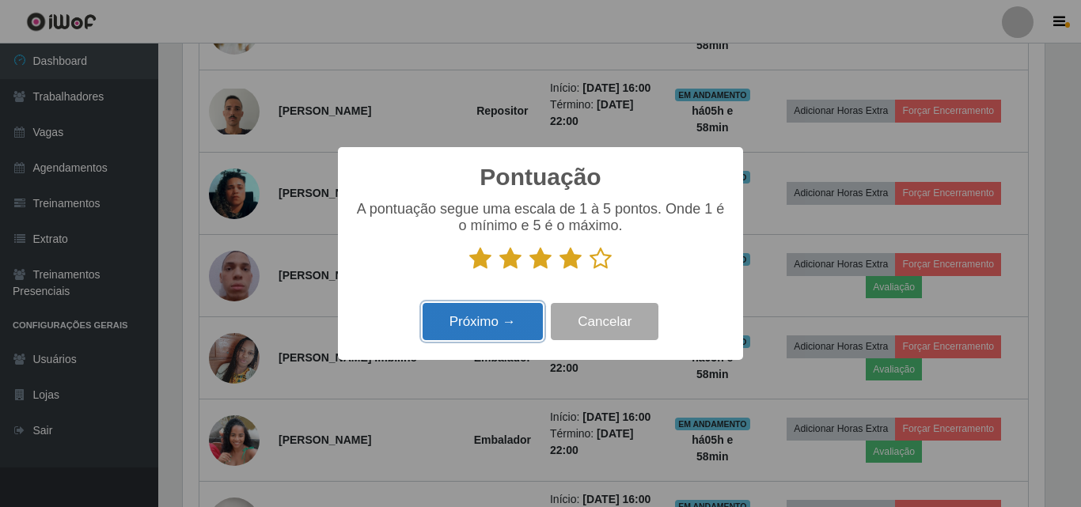
click at [499, 322] on button "Próximo →" at bounding box center [482, 321] width 120 height 37
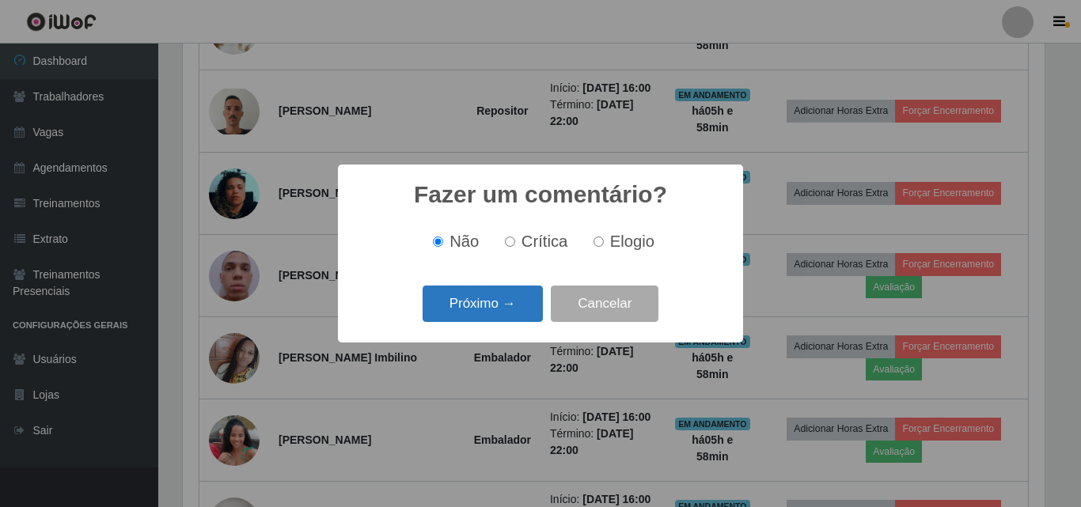
click at [508, 299] on button "Próximo →" at bounding box center [482, 304] width 120 height 37
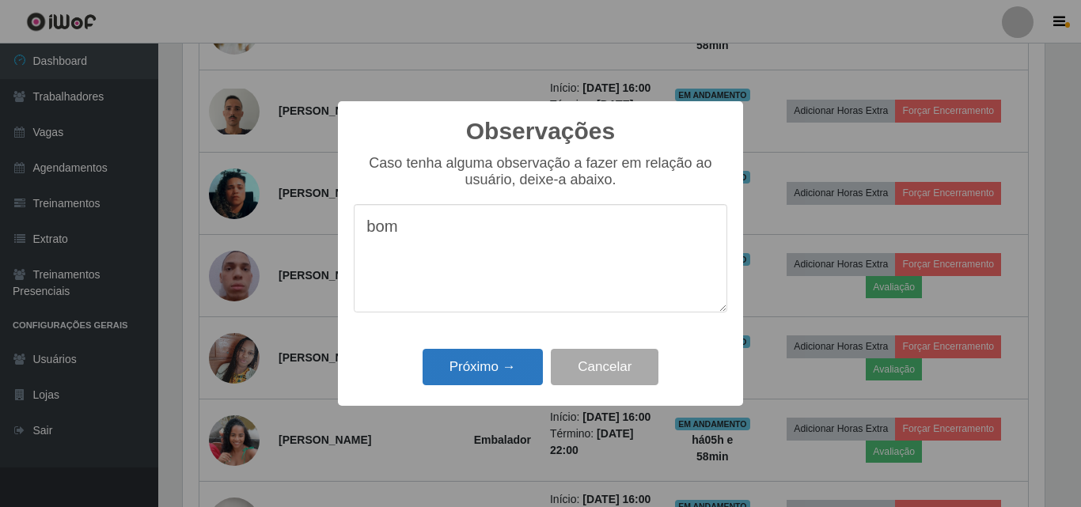
type textarea "bom"
click at [498, 373] on button "Próximo →" at bounding box center [482, 367] width 120 height 37
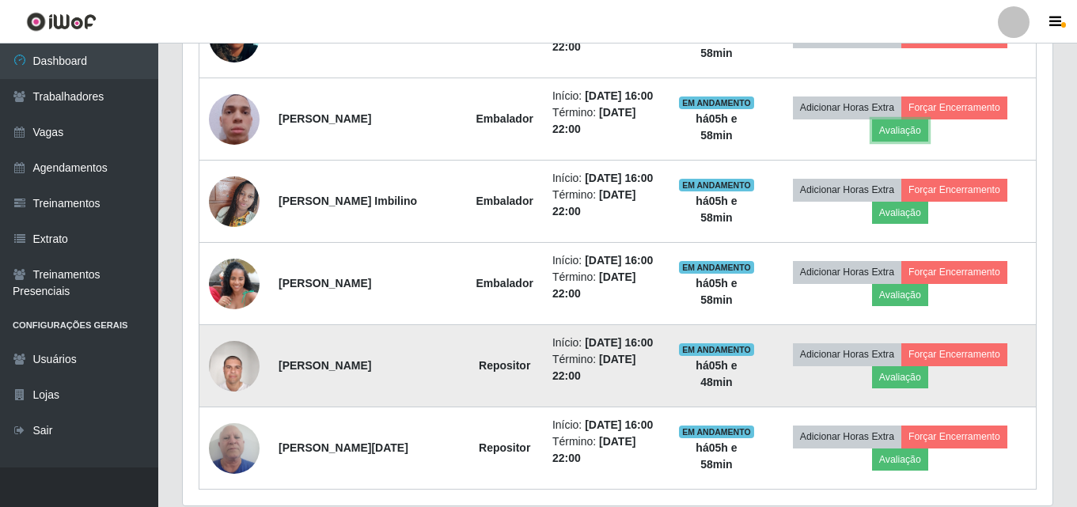
scroll to position [1029, 0]
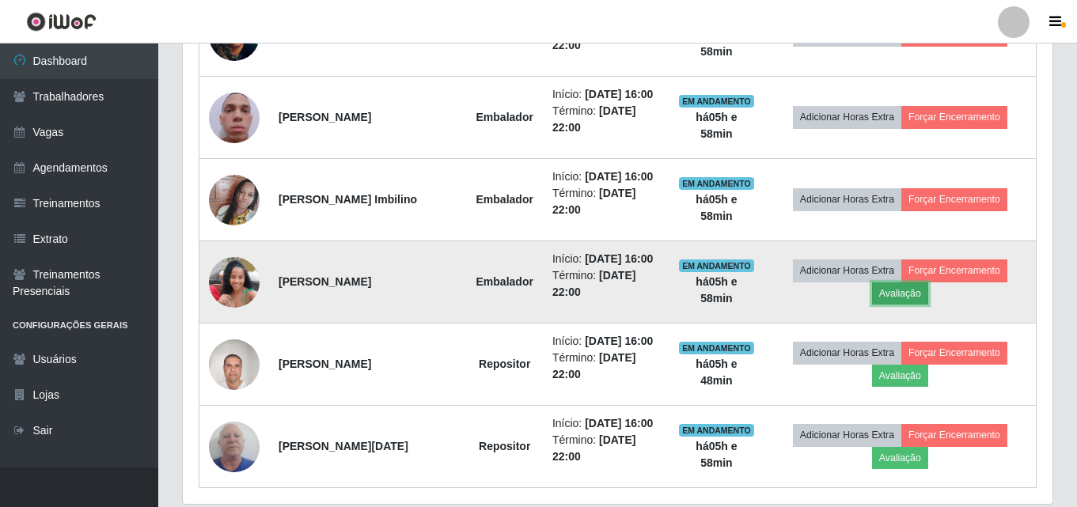
click at [901, 300] on button "Avaliação" at bounding box center [900, 293] width 56 height 22
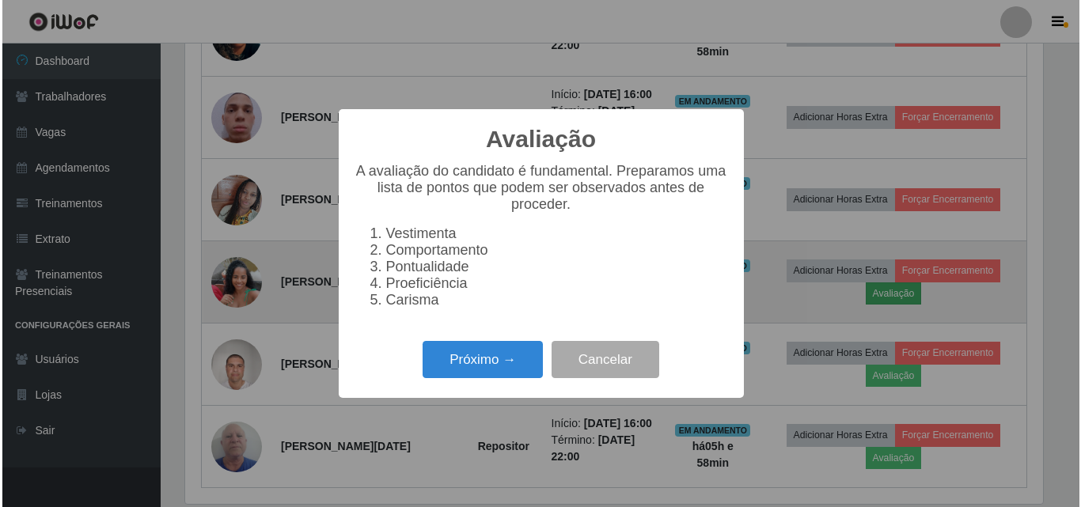
scroll to position [328, 862]
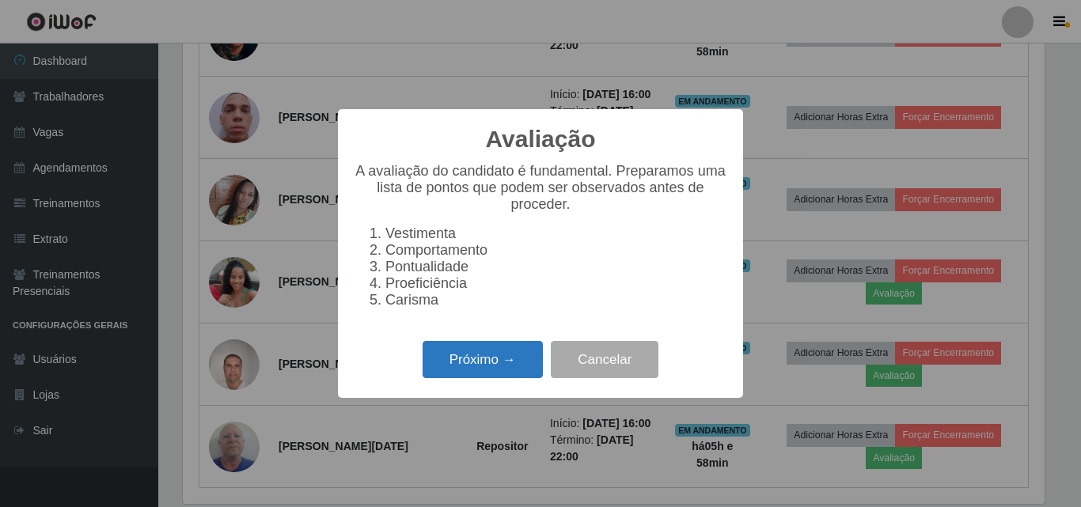
click at [495, 367] on button "Próximo →" at bounding box center [482, 359] width 120 height 37
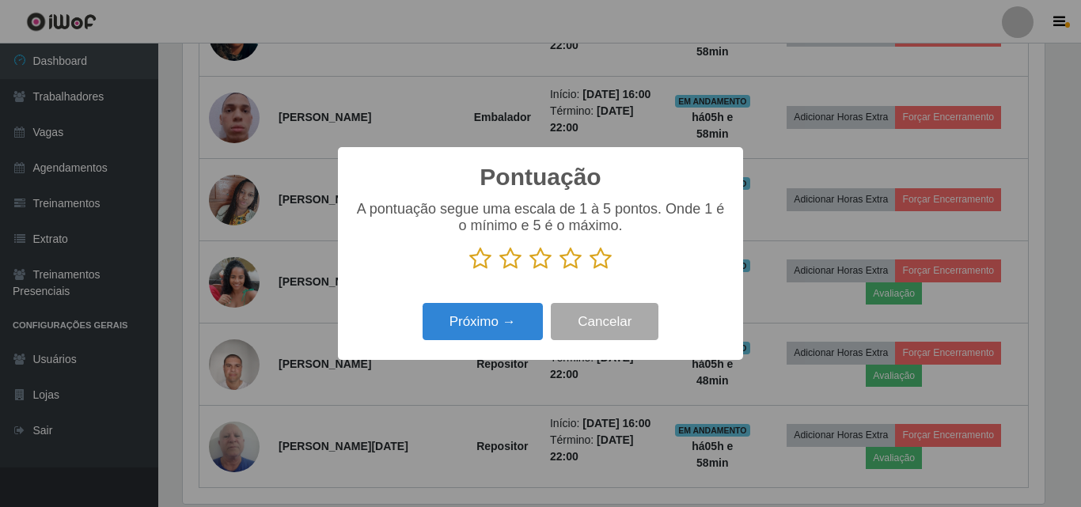
scroll to position [790844, 790311]
drag, startPoint x: 572, startPoint y: 265, endPoint x: 545, endPoint y: 299, distance: 43.4
click at [573, 264] on icon at bounding box center [570, 259] width 22 height 24
click at [559, 271] on input "radio" at bounding box center [559, 271] width 0 height 0
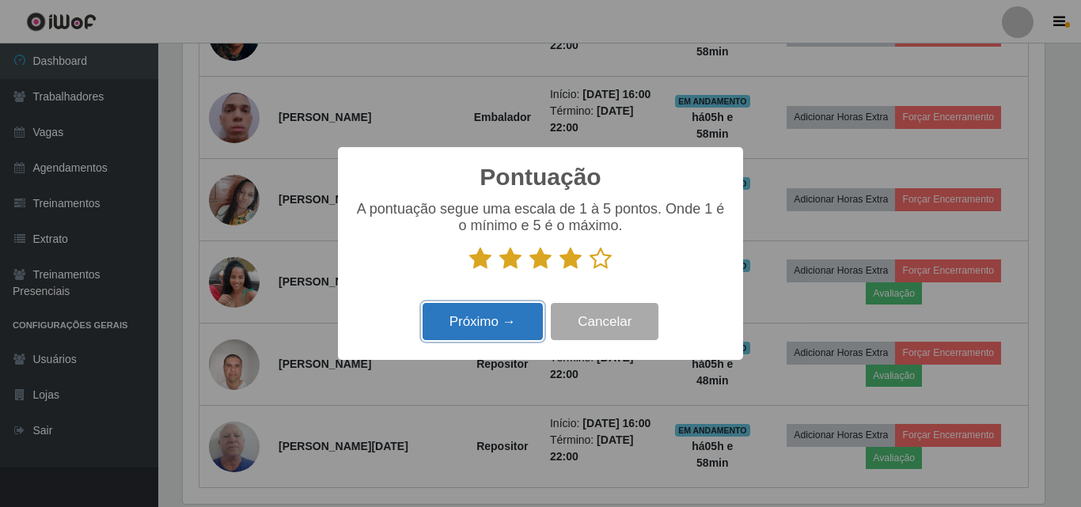
click at [524, 324] on button "Próximo →" at bounding box center [482, 321] width 120 height 37
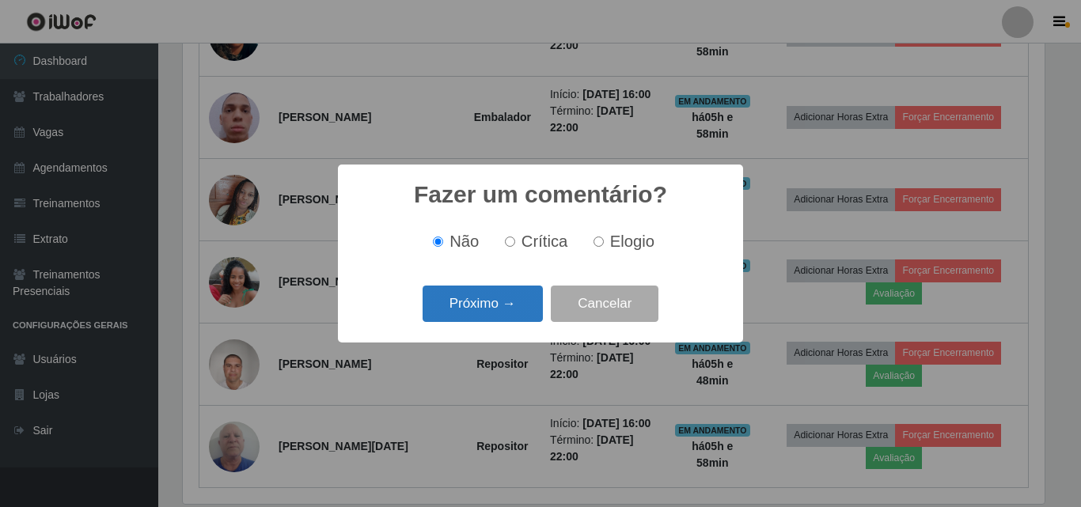
click at [482, 307] on button "Próximo →" at bounding box center [482, 304] width 120 height 37
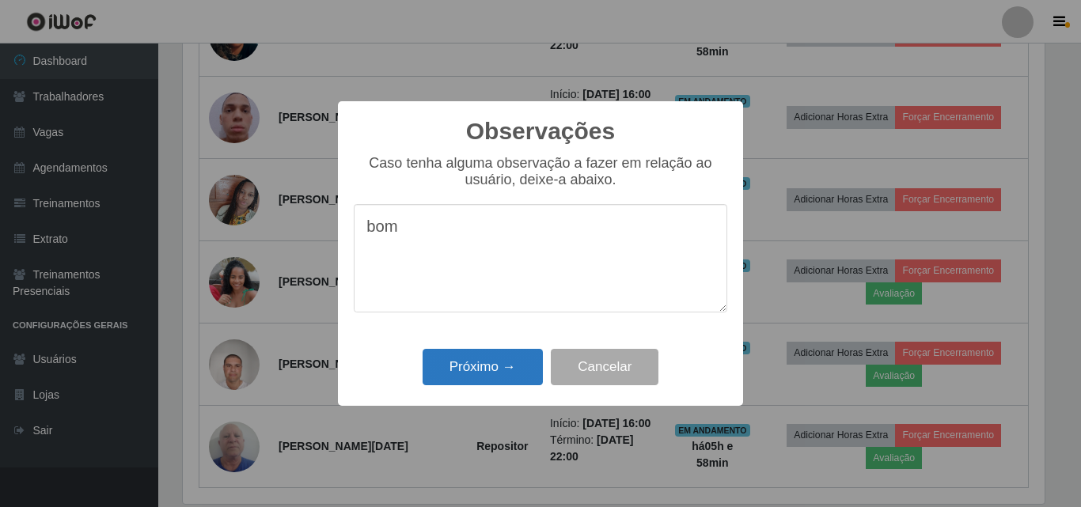
type textarea "bom"
click at [483, 369] on button "Próximo →" at bounding box center [482, 367] width 120 height 37
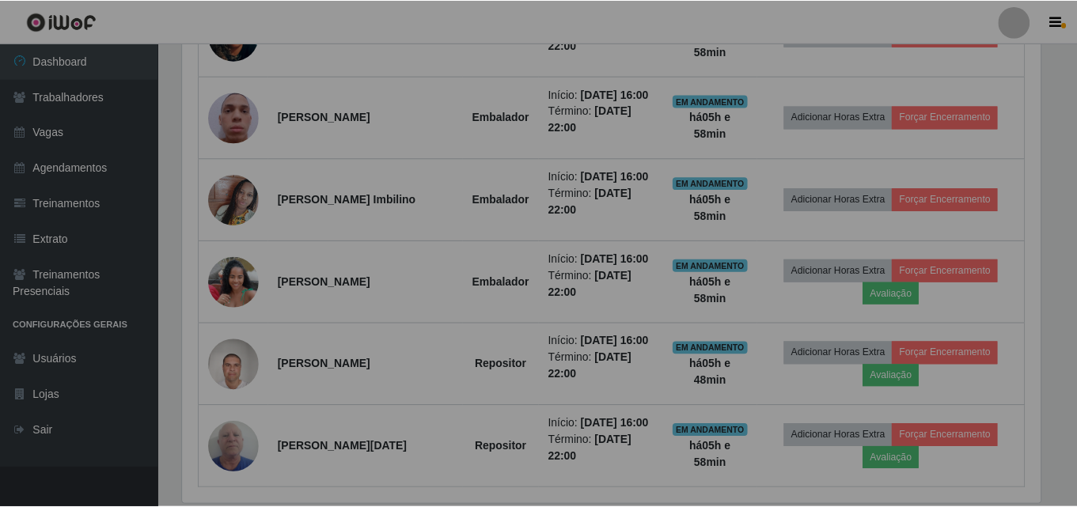
scroll to position [328, 869]
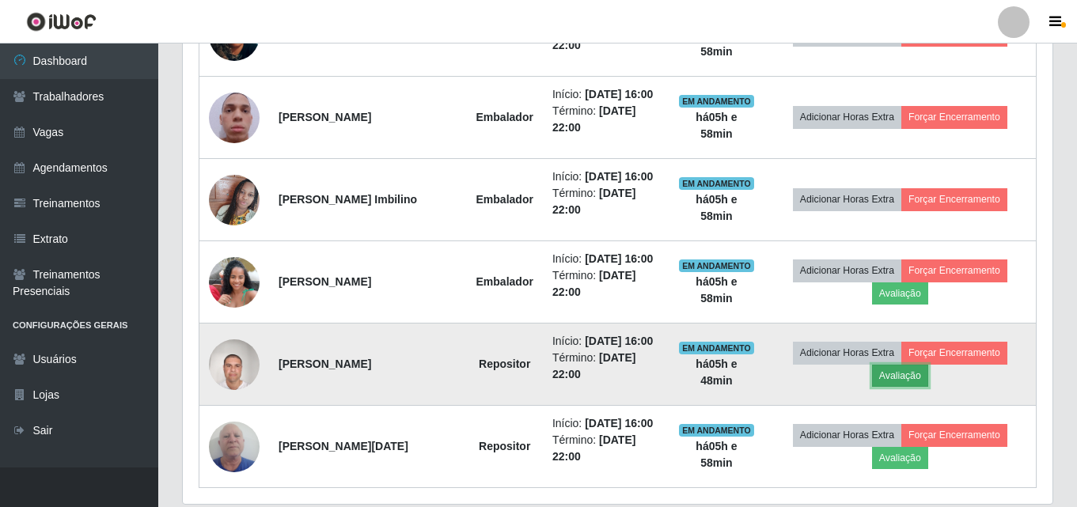
click at [900, 374] on button "Avaliação" at bounding box center [900, 376] width 56 height 22
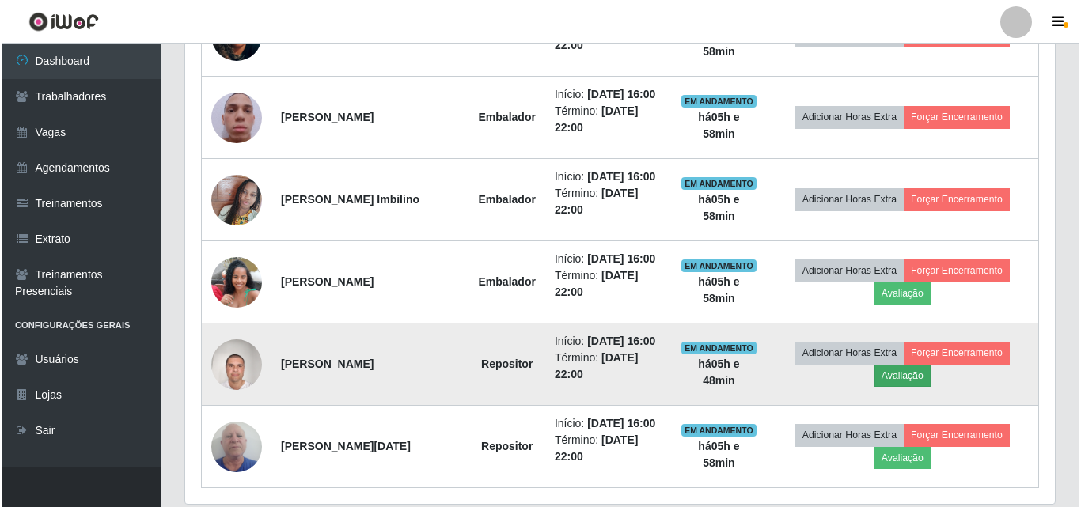
scroll to position [0, 0]
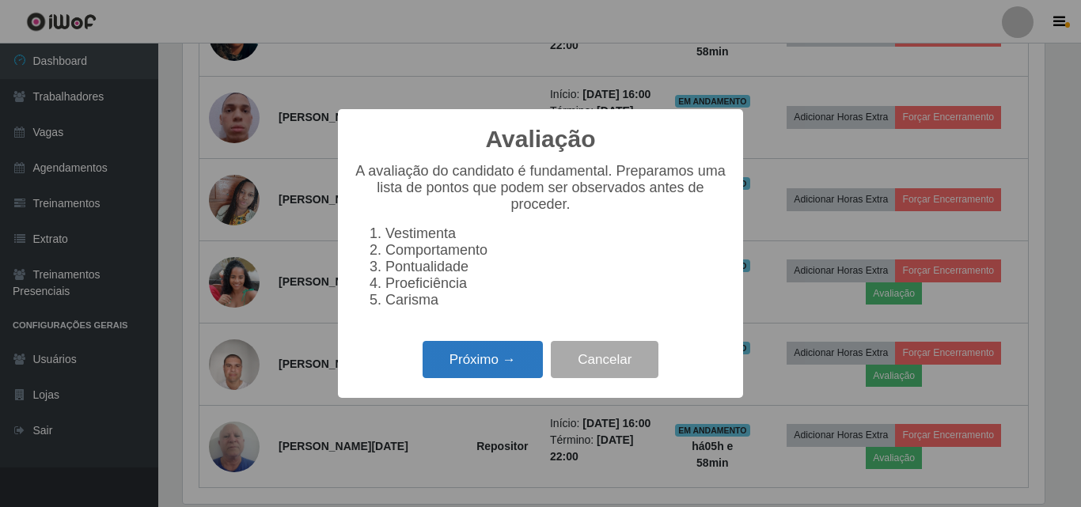
click at [475, 366] on button "Próximo →" at bounding box center [482, 359] width 120 height 37
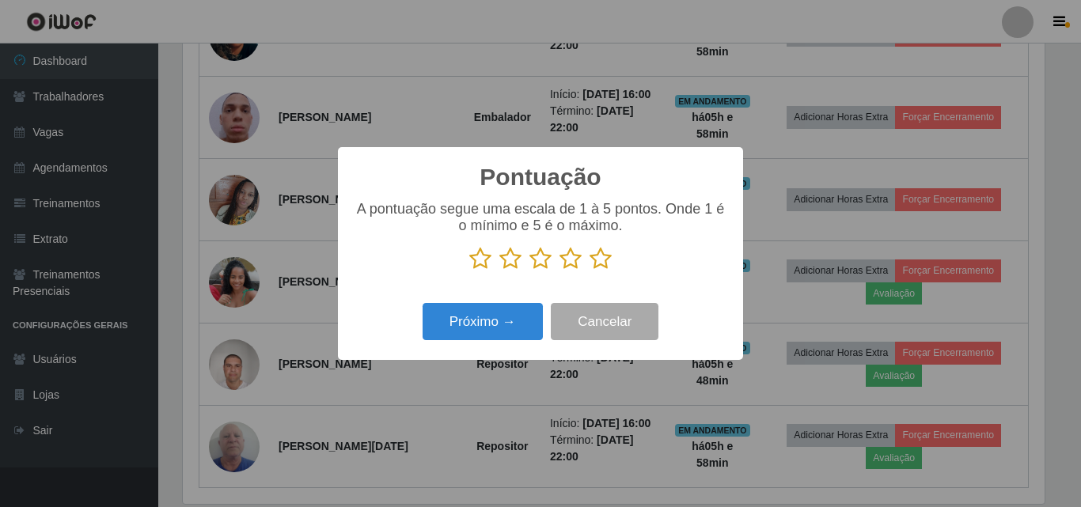
click at [570, 265] on icon at bounding box center [570, 259] width 22 height 24
click at [559, 271] on input "radio" at bounding box center [559, 271] width 0 height 0
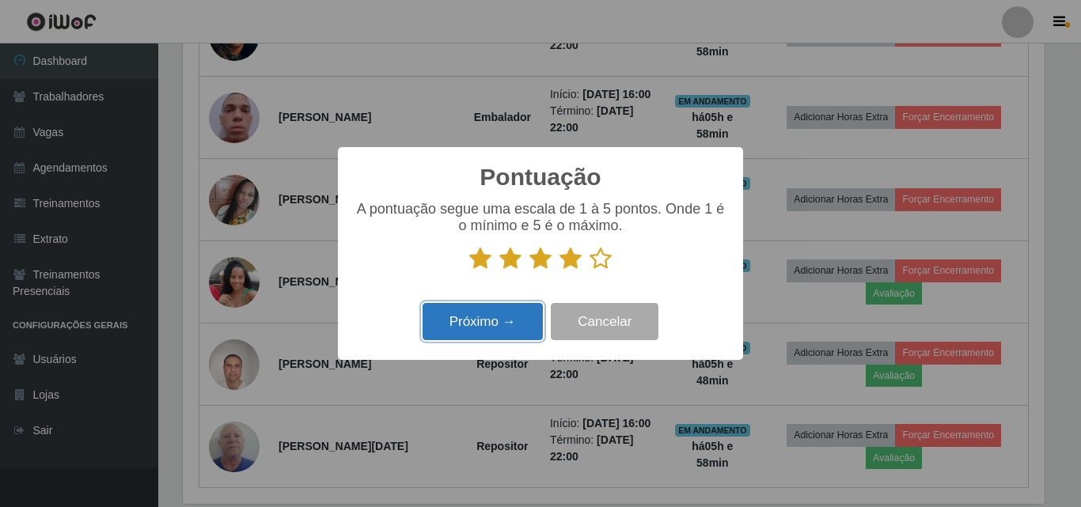
click at [497, 320] on button "Próximo →" at bounding box center [482, 321] width 120 height 37
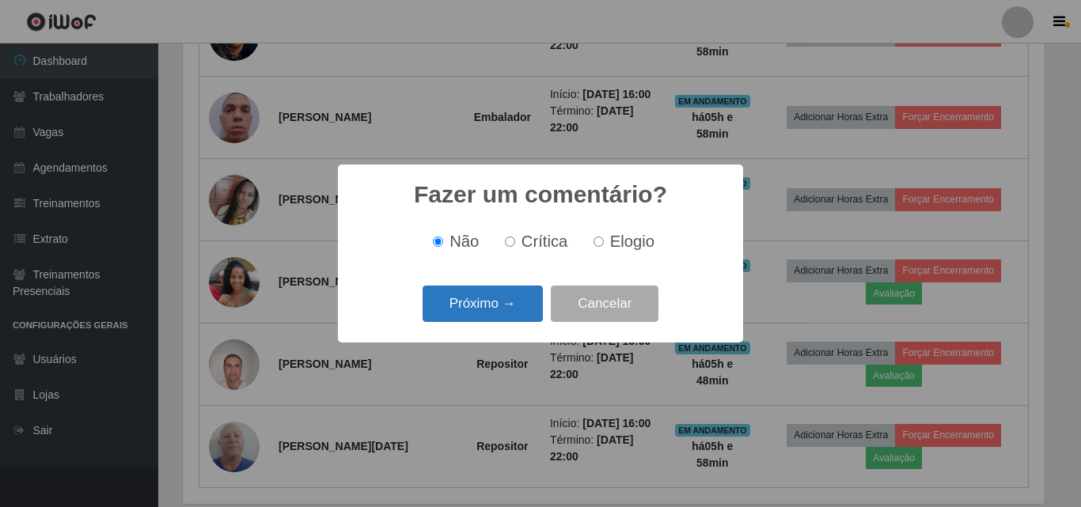
click at [463, 299] on button "Próximo →" at bounding box center [482, 304] width 120 height 37
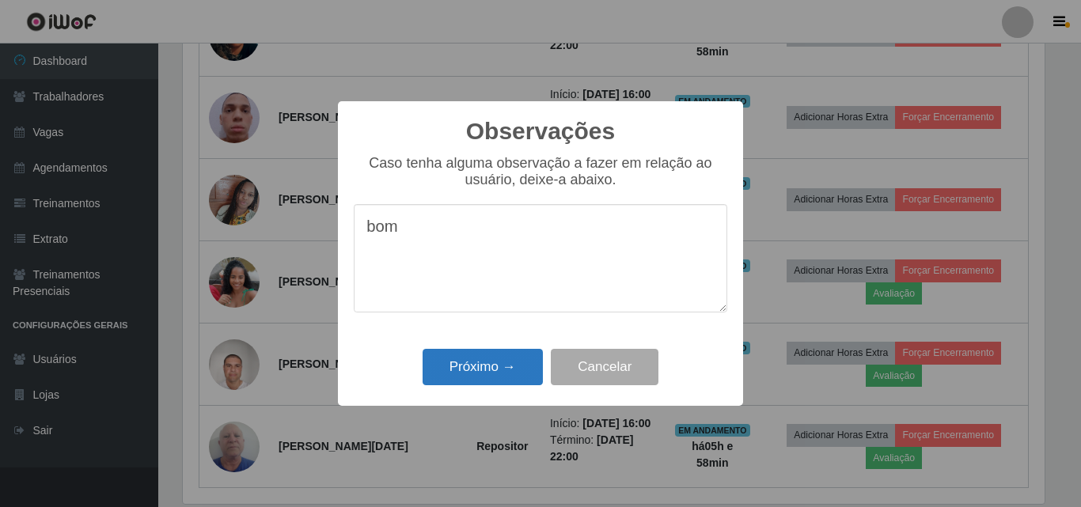
type textarea "bom"
click at [477, 379] on button "Próximo →" at bounding box center [482, 367] width 120 height 37
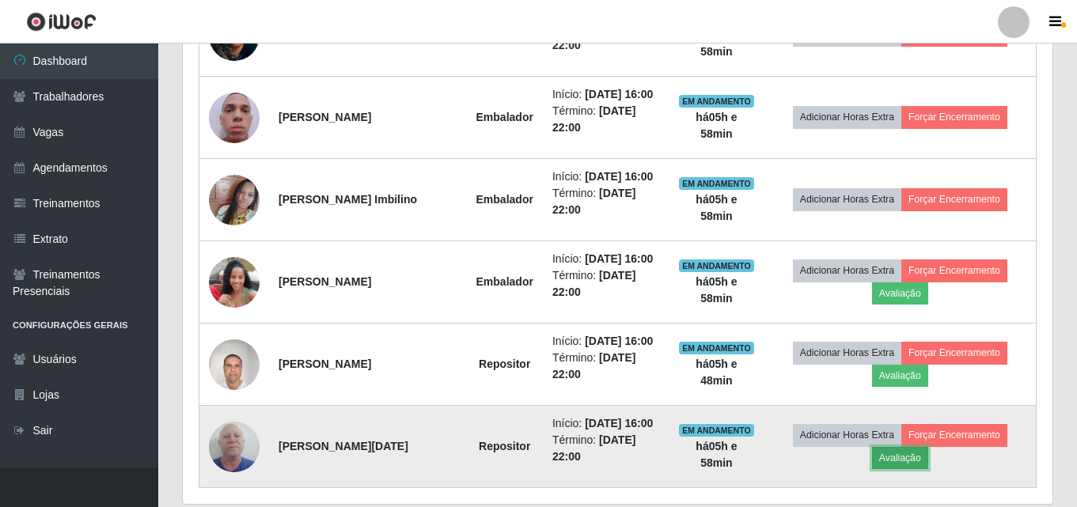
click at [882, 457] on button "Avaliação" at bounding box center [900, 458] width 56 height 22
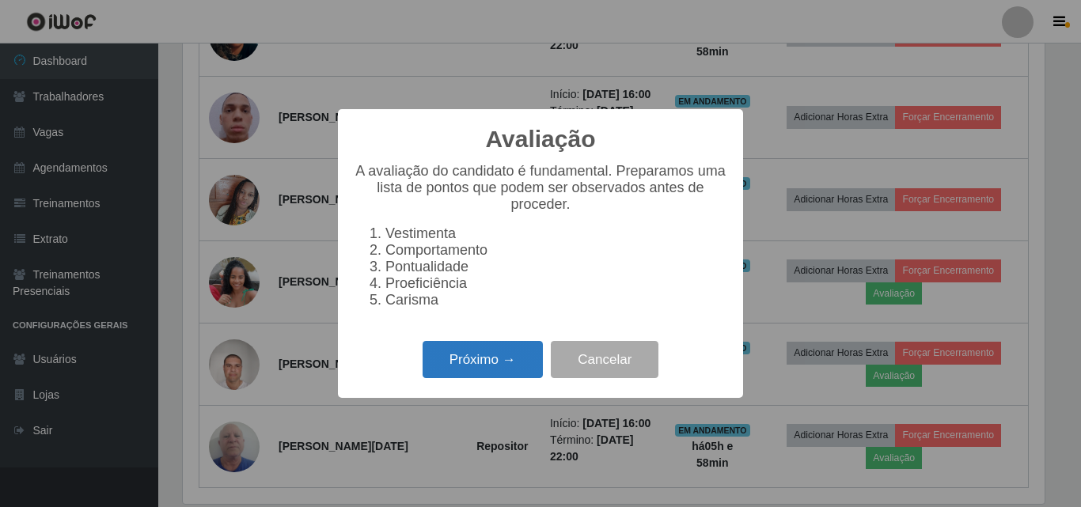
click at [495, 373] on button "Próximo →" at bounding box center [482, 359] width 120 height 37
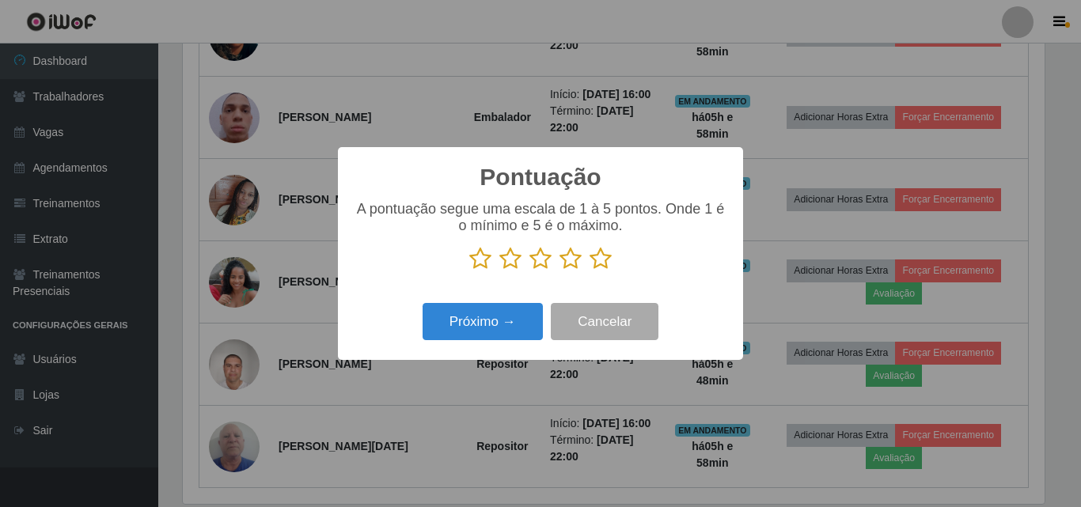
click at [600, 262] on icon at bounding box center [600, 259] width 22 height 24
click at [589, 271] on input "radio" at bounding box center [589, 271] width 0 height 0
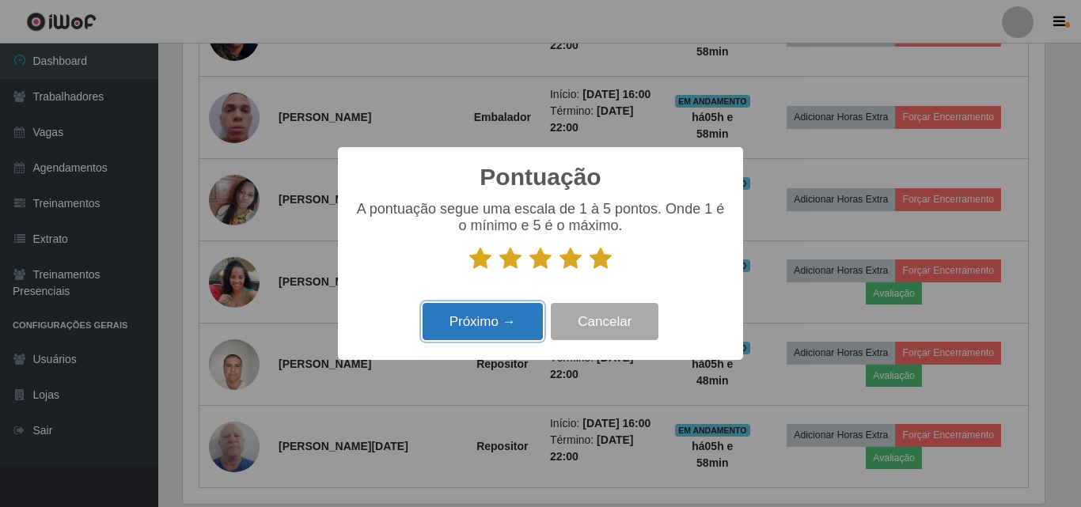
click at [502, 318] on button "Próximo →" at bounding box center [482, 321] width 120 height 37
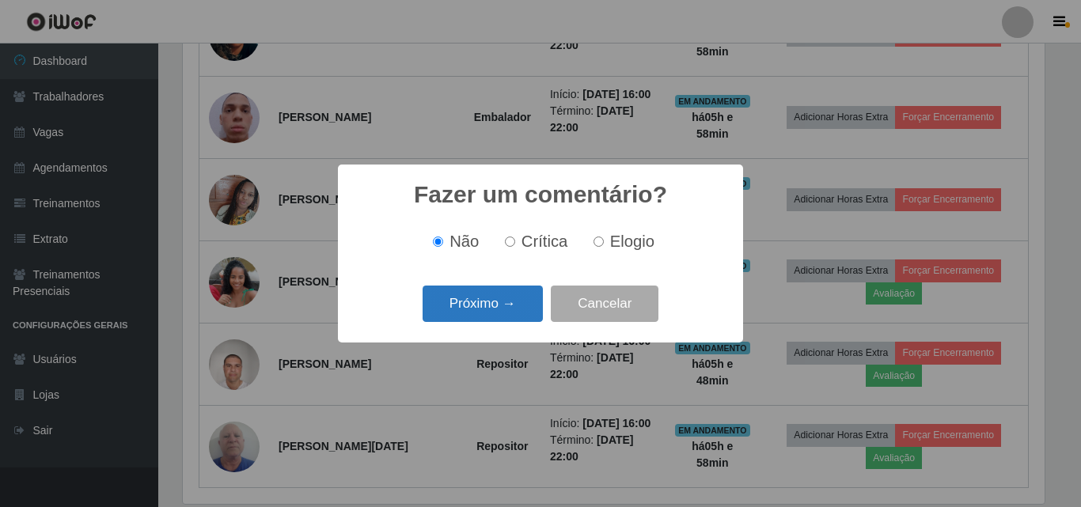
click at [461, 300] on button "Próximo →" at bounding box center [482, 304] width 120 height 37
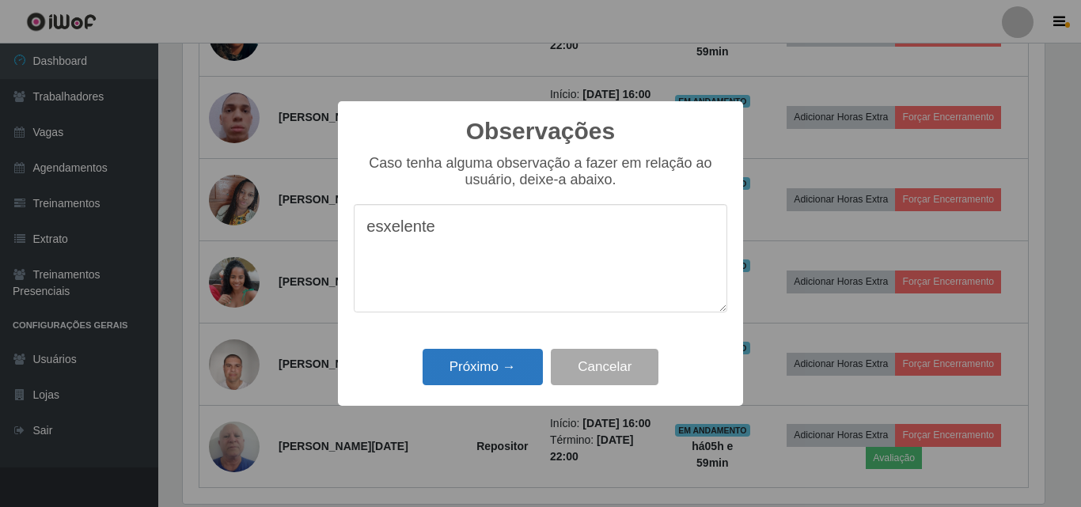
type textarea "esxelente"
click at [486, 364] on button "Próximo →" at bounding box center [482, 367] width 120 height 37
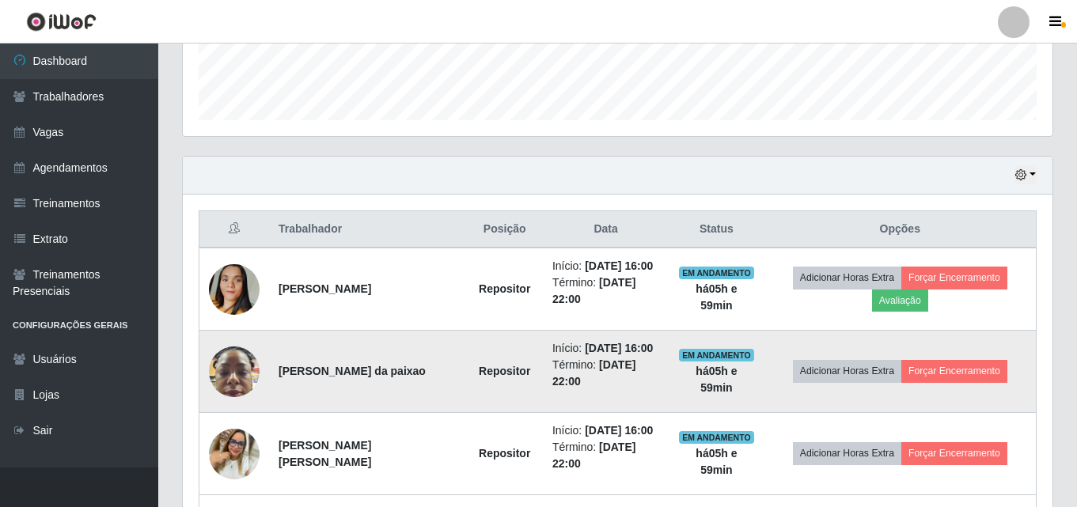
scroll to position [531, 0]
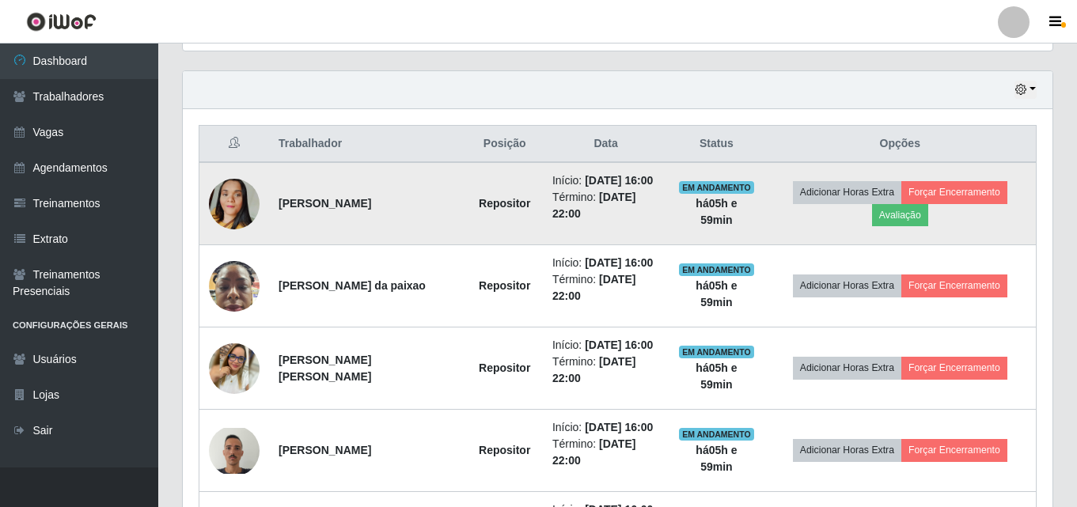
click at [232, 199] on img at bounding box center [234, 204] width 51 height 90
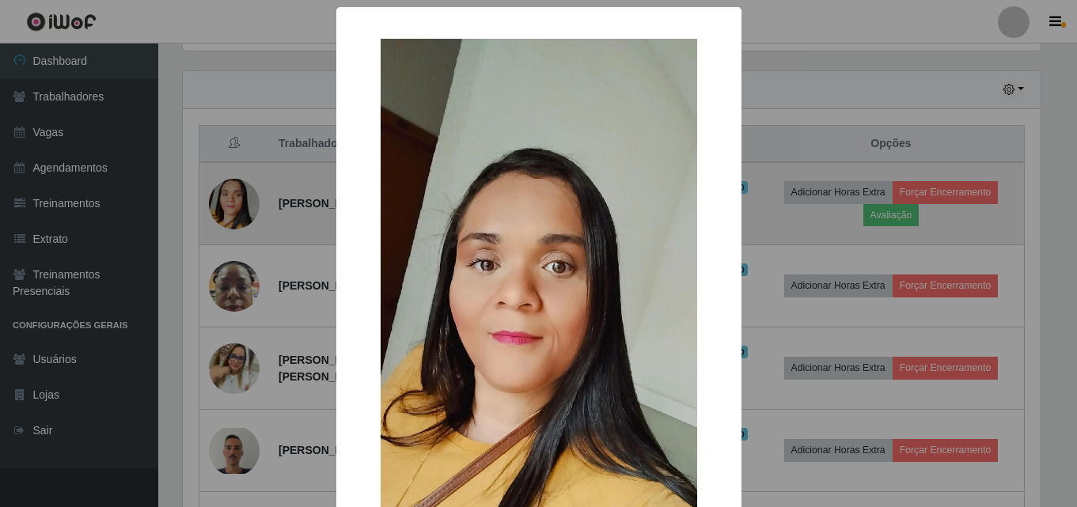
scroll to position [328, 862]
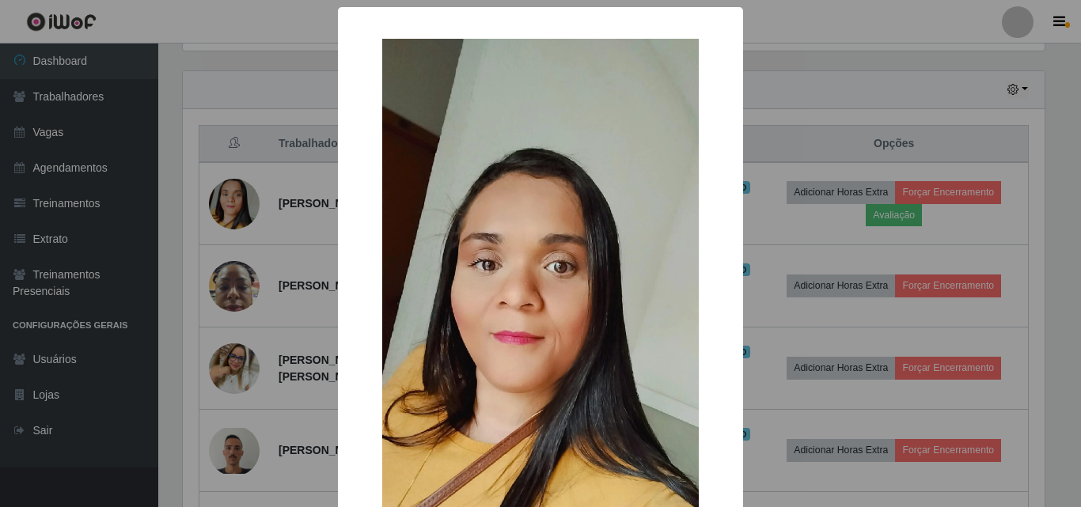
click at [828, 89] on div "× OK Cancel" at bounding box center [540, 253] width 1081 height 507
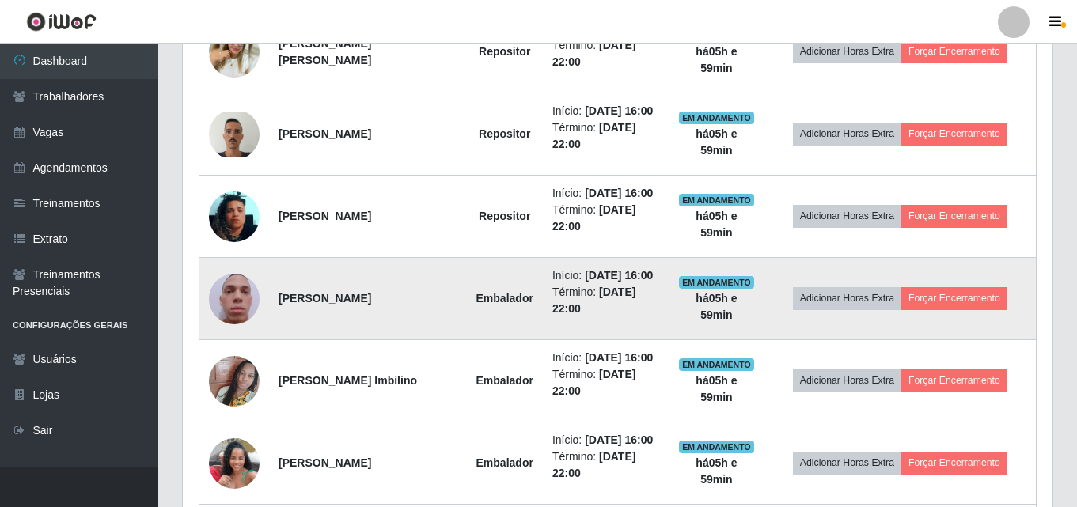
scroll to position [1085, 0]
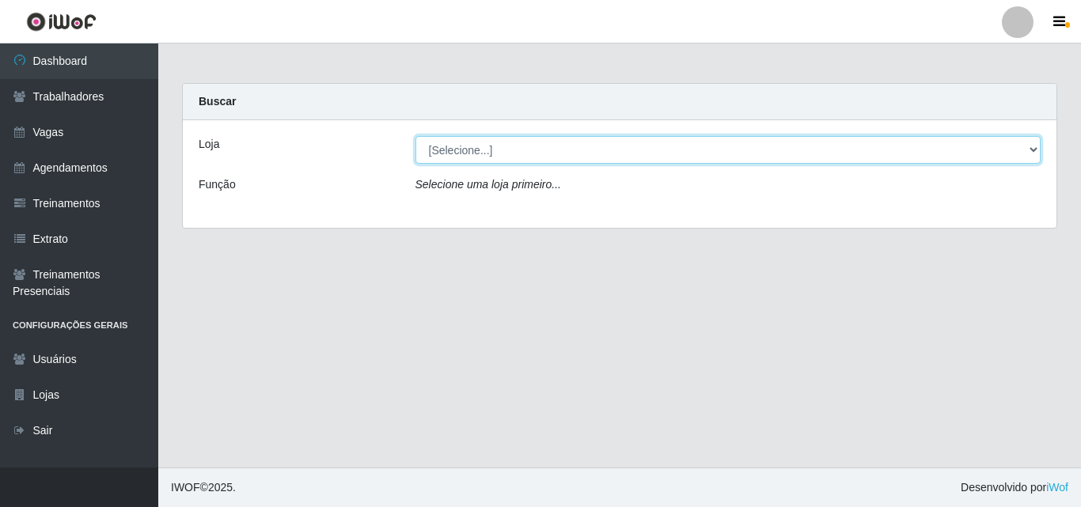
click at [1034, 151] on select "[Selecione...] Sempre Tem - [GEOGRAPHIC_DATA]" at bounding box center [728, 150] width 626 height 28
select select "508"
click at [415, 136] on select "[Selecione...] Sempre Tem - [GEOGRAPHIC_DATA]" at bounding box center [728, 150] width 626 height 28
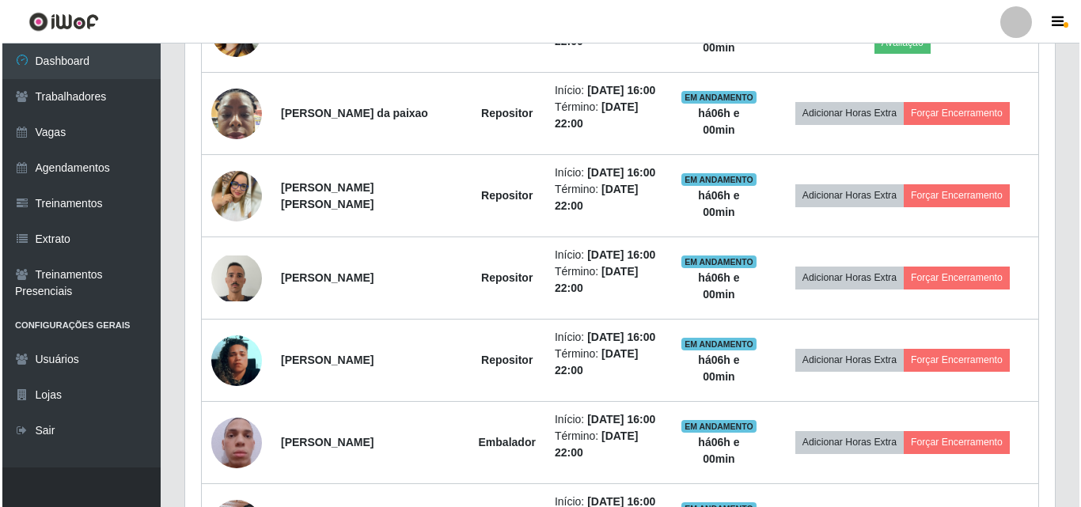
scroll to position [689, 0]
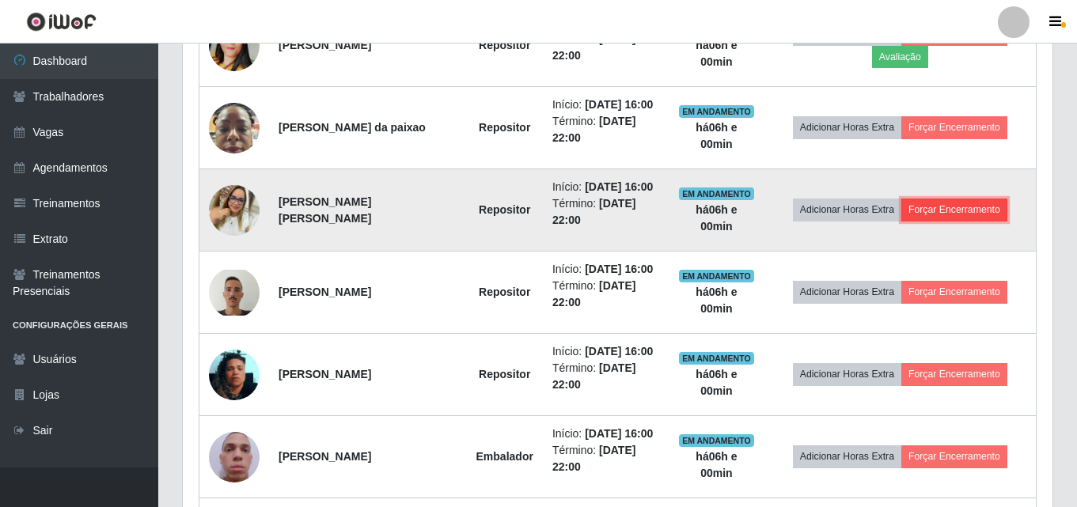
click at [948, 212] on button "Forçar Encerramento" at bounding box center [954, 210] width 106 height 22
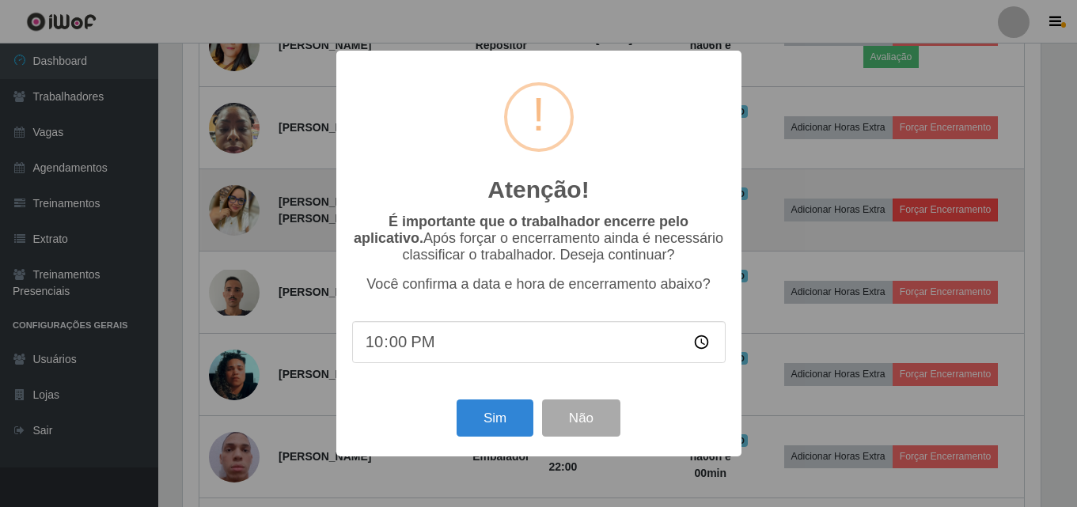
scroll to position [328, 862]
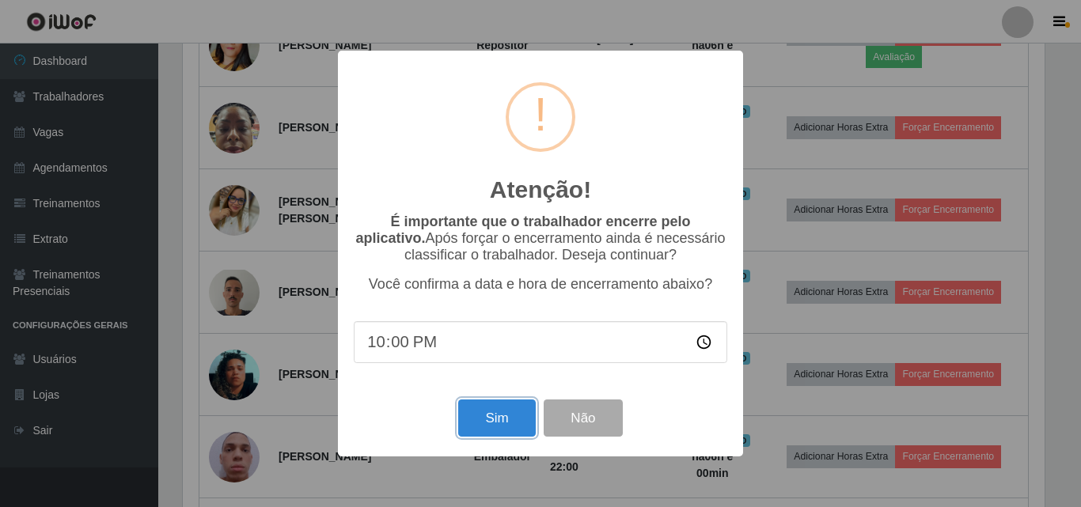
click at [489, 422] on button "Sim" at bounding box center [496, 418] width 77 height 37
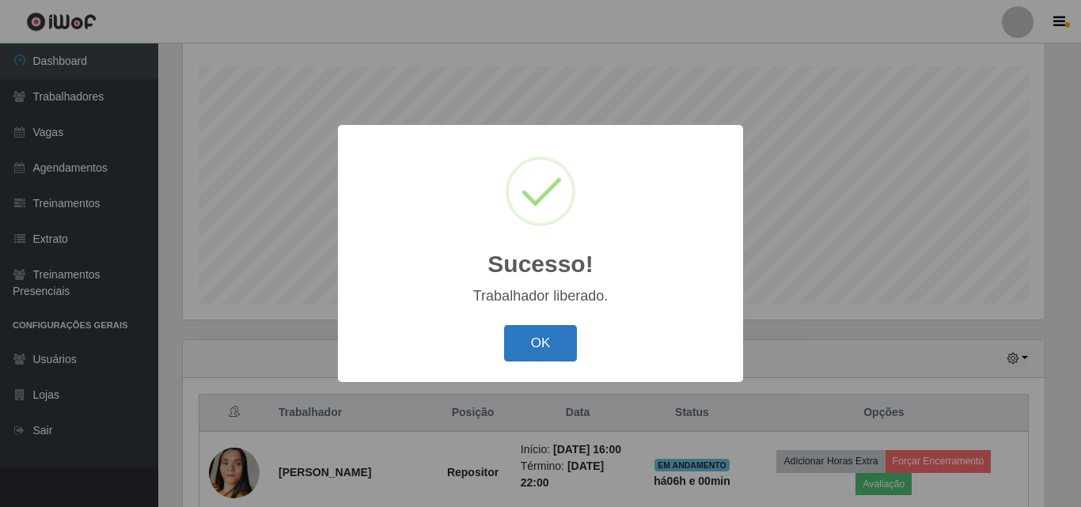
click at [550, 344] on button "OK" at bounding box center [541, 343] width 74 height 37
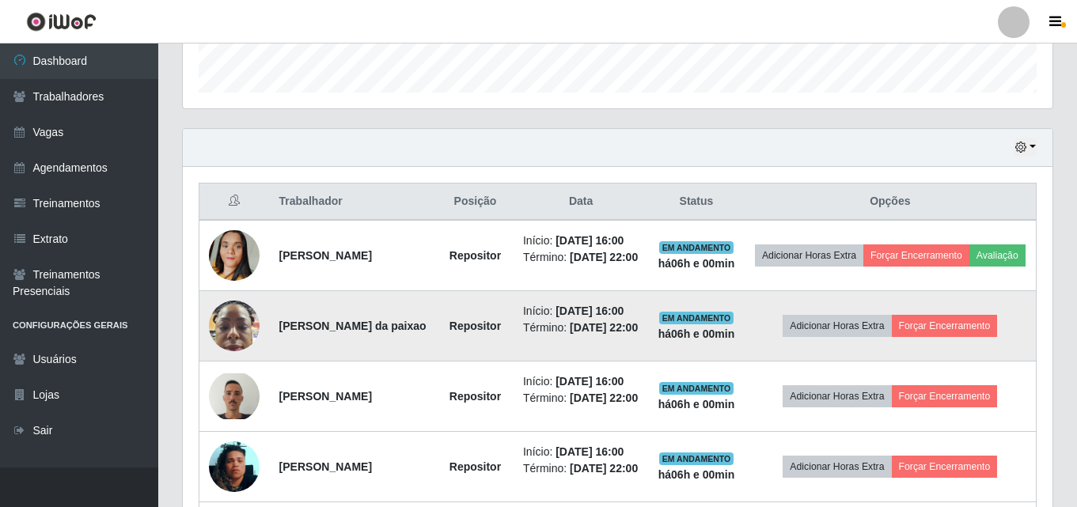
scroll to position [499, 0]
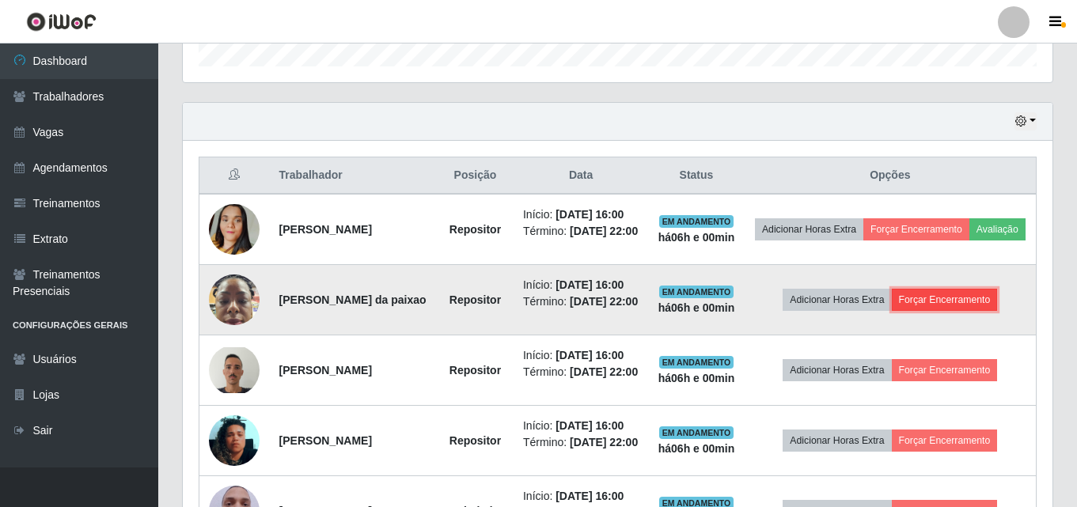
click at [960, 311] on button "Forçar Encerramento" at bounding box center [945, 300] width 106 height 22
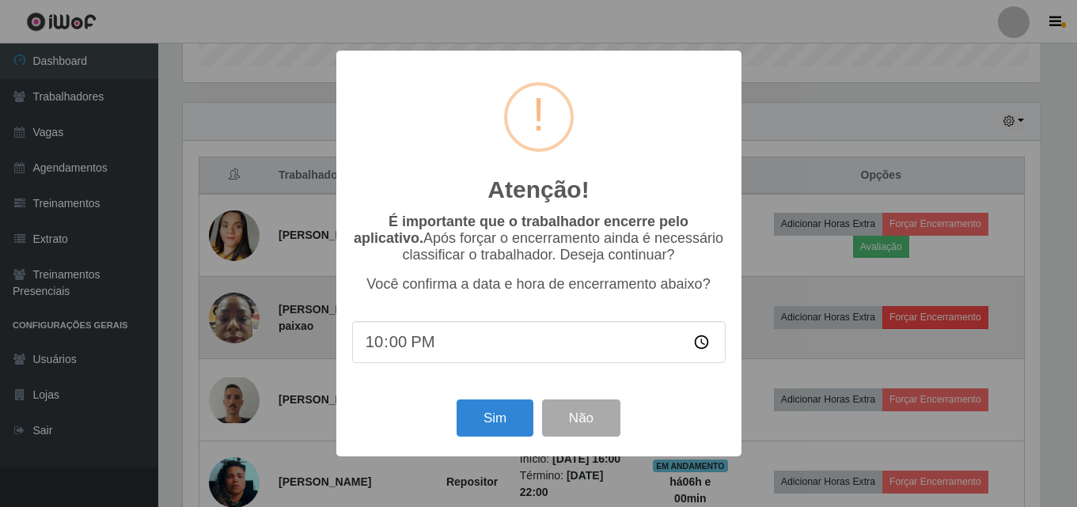
scroll to position [328, 862]
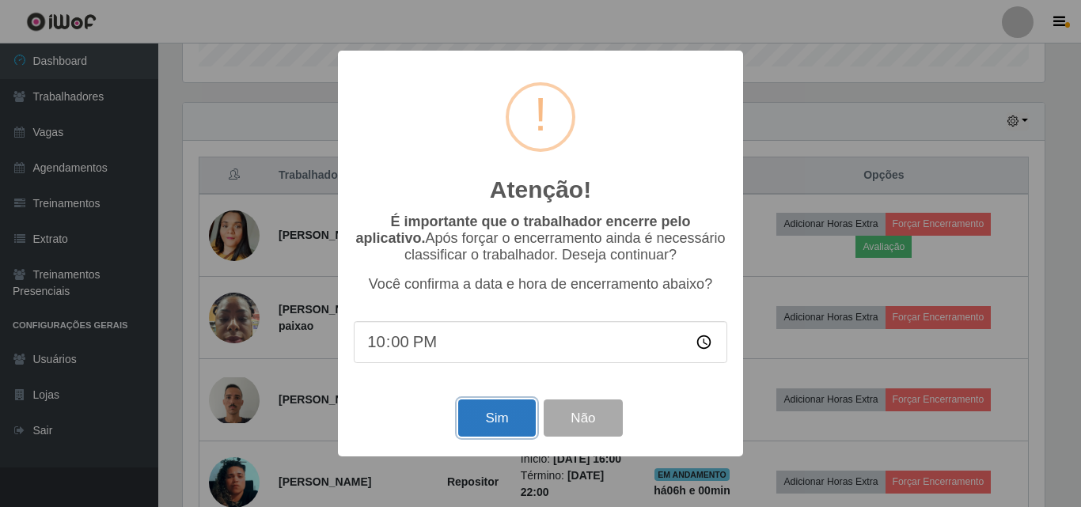
click at [498, 420] on button "Sim" at bounding box center [496, 418] width 77 height 37
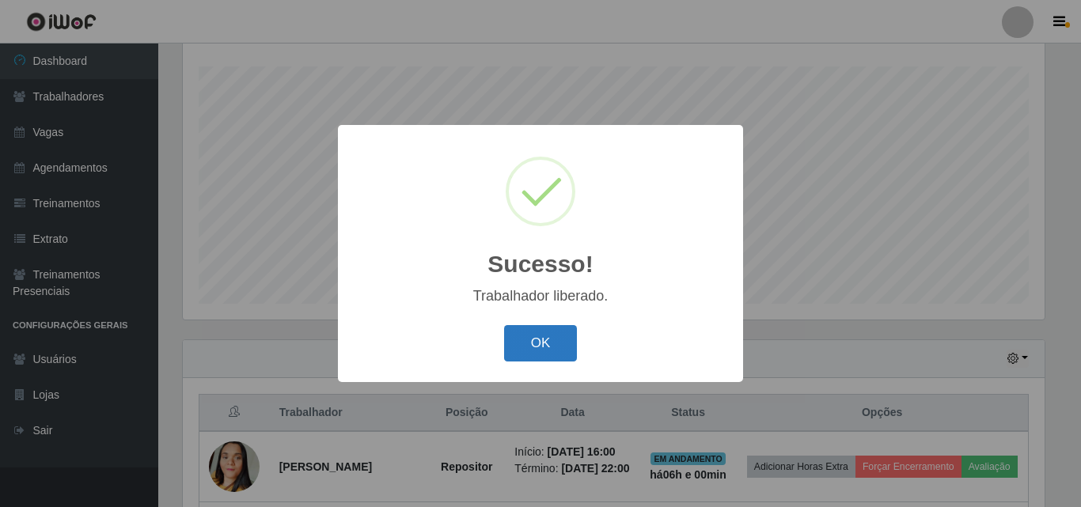
click at [541, 350] on button "OK" at bounding box center [541, 343] width 74 height 37
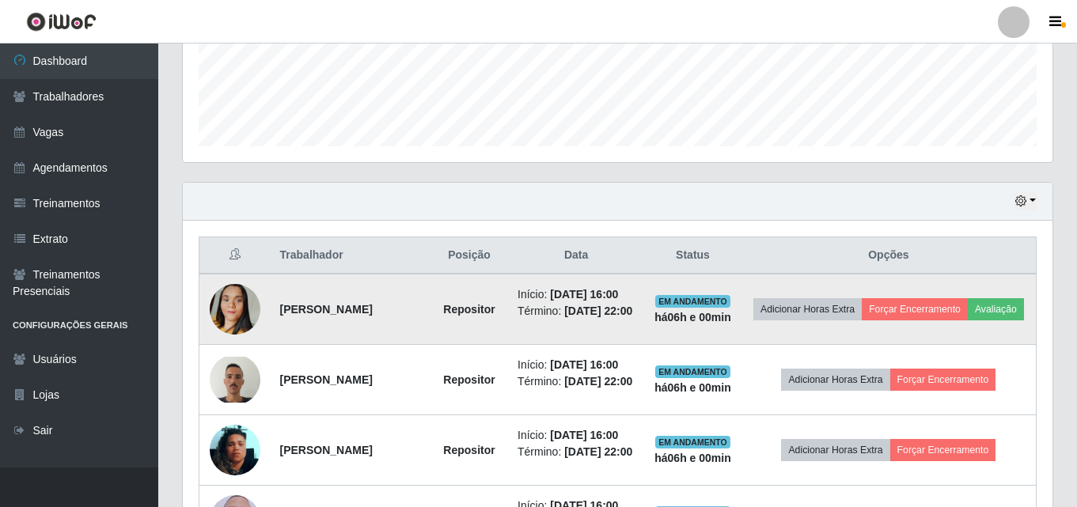
scroll to position [420, 0]
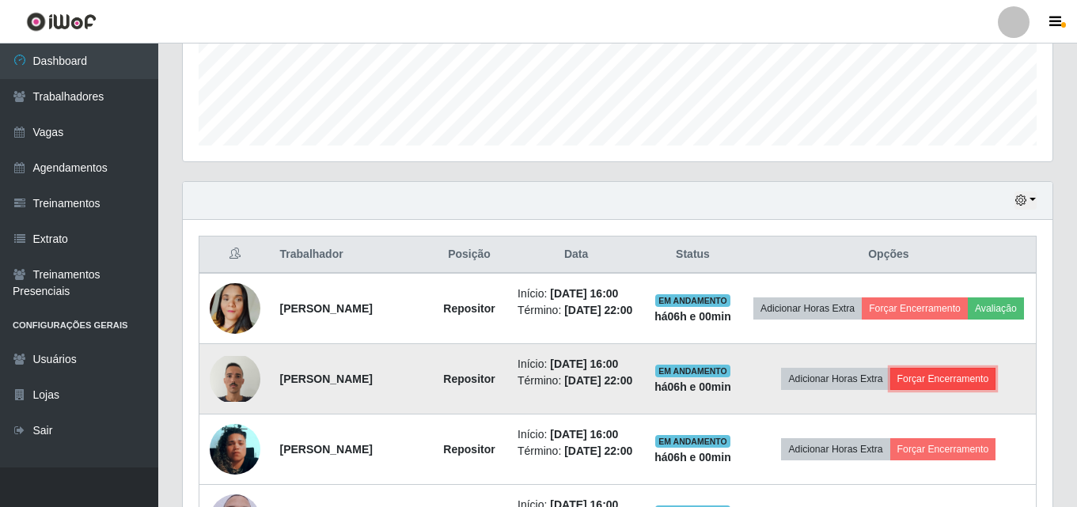
click at [949, 390] on button "Forçar Encerramento" at bounding box center [943, 379] width 106 height 22
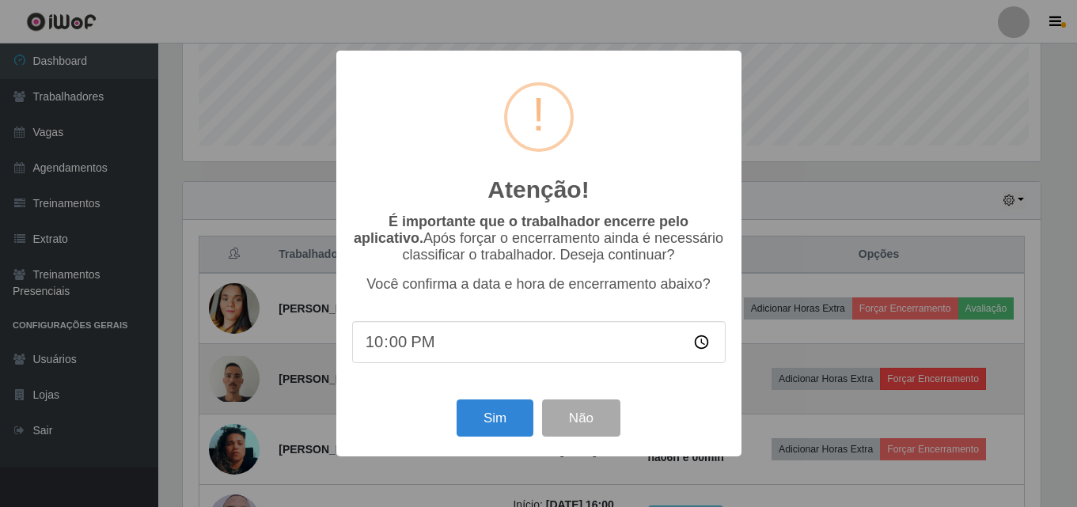
scroll to position [328, 862]
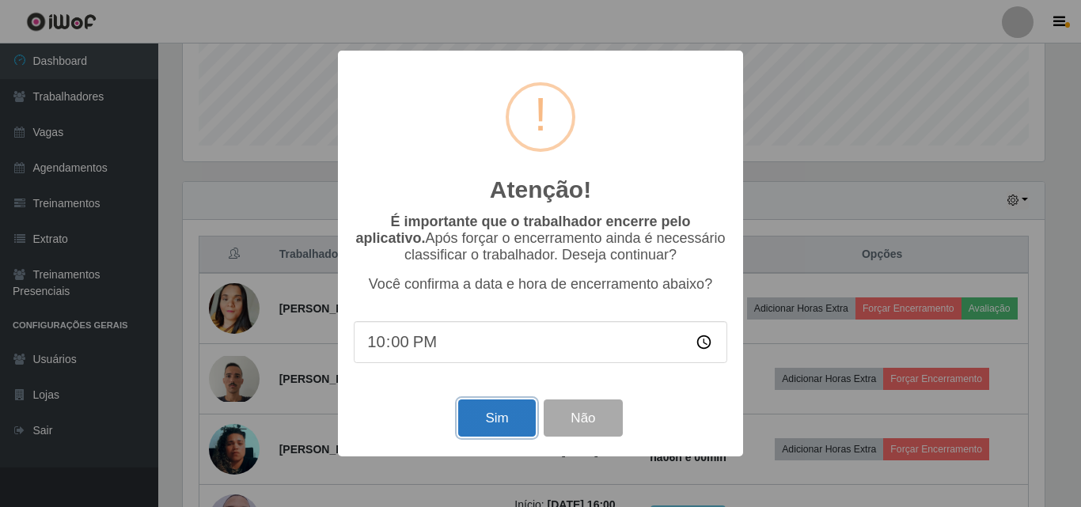
click at [492, 419] on button "Sim" at bounding box center [496, 418] width 77 height 37
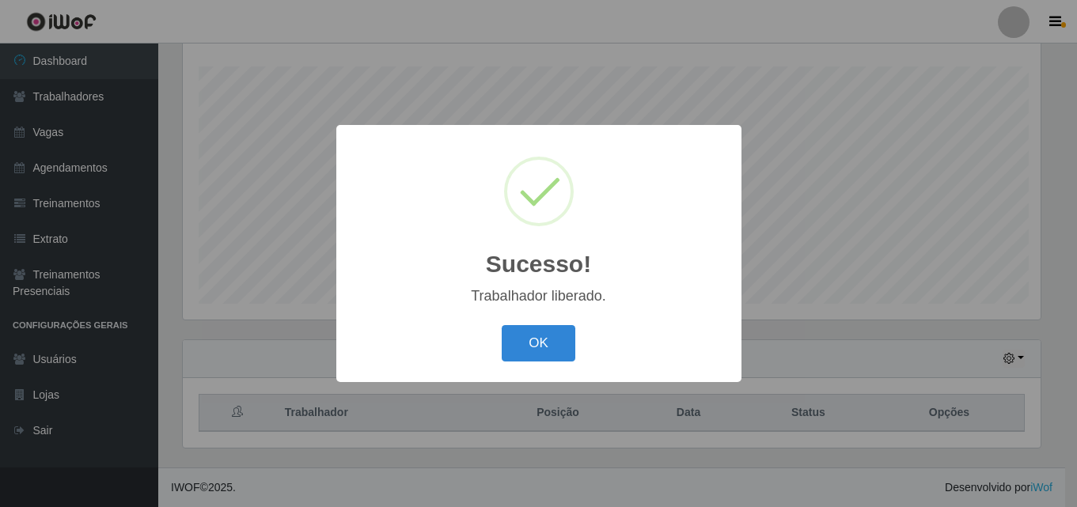
scroll to position [0, 0]
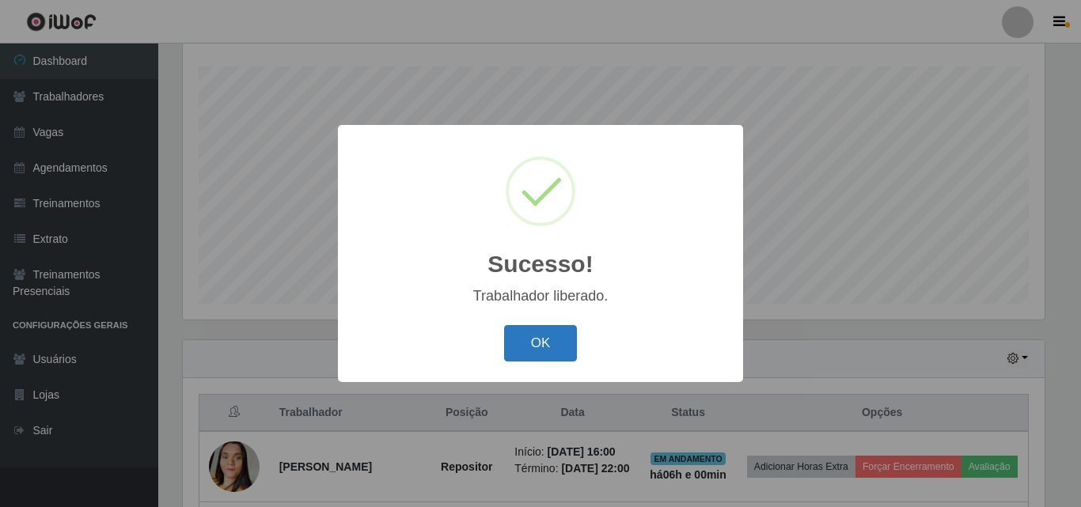
click at [551, 340] on button "OK" at bounding box center [541, 343] width 74 height 37
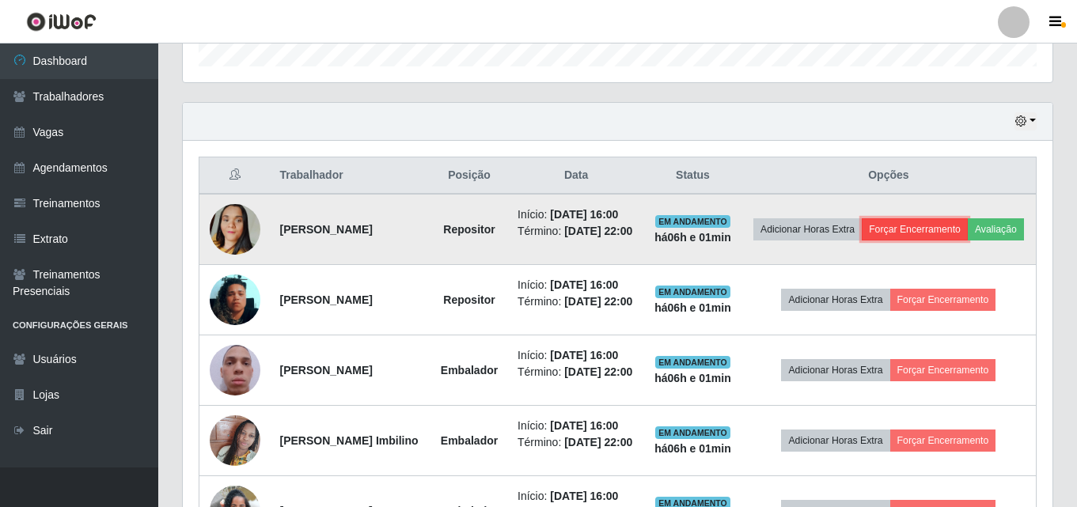
click at [953, 219] on button "Forçar Encerramento" at bounding box center [915, 229] width 106 height 22
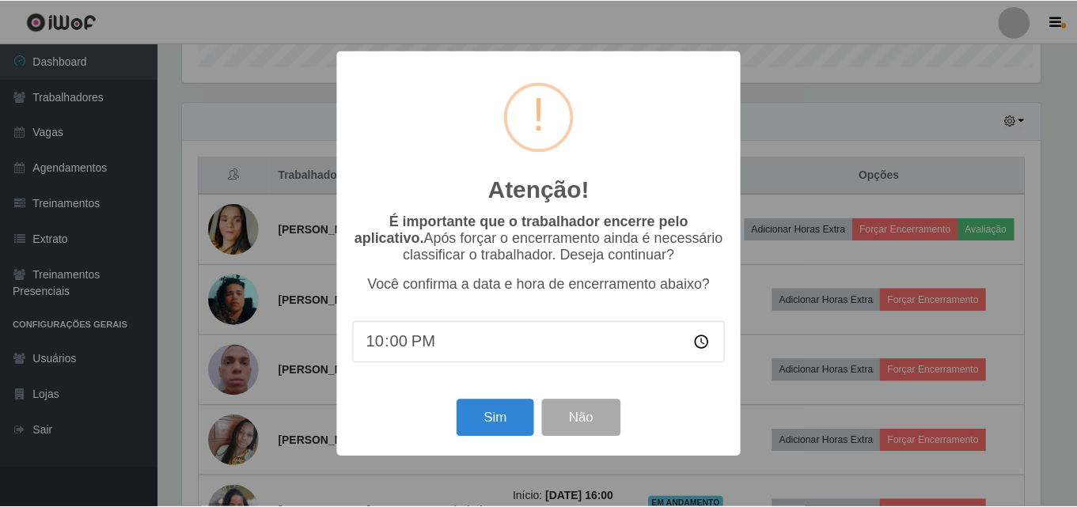
scroll to position [328, 862]
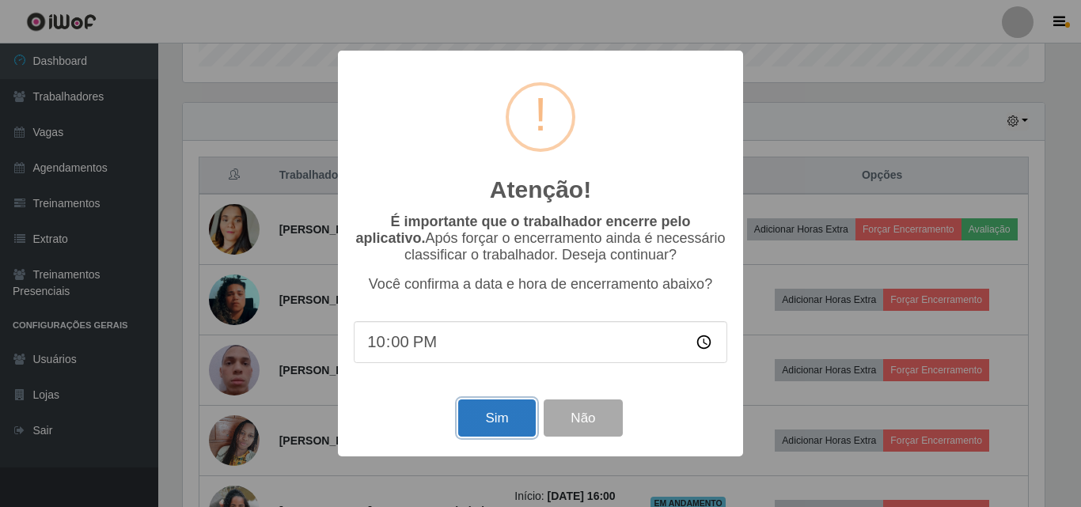
click at [510, 422] on button "Sim" at bounding box center [496, 418] width 77 height 37
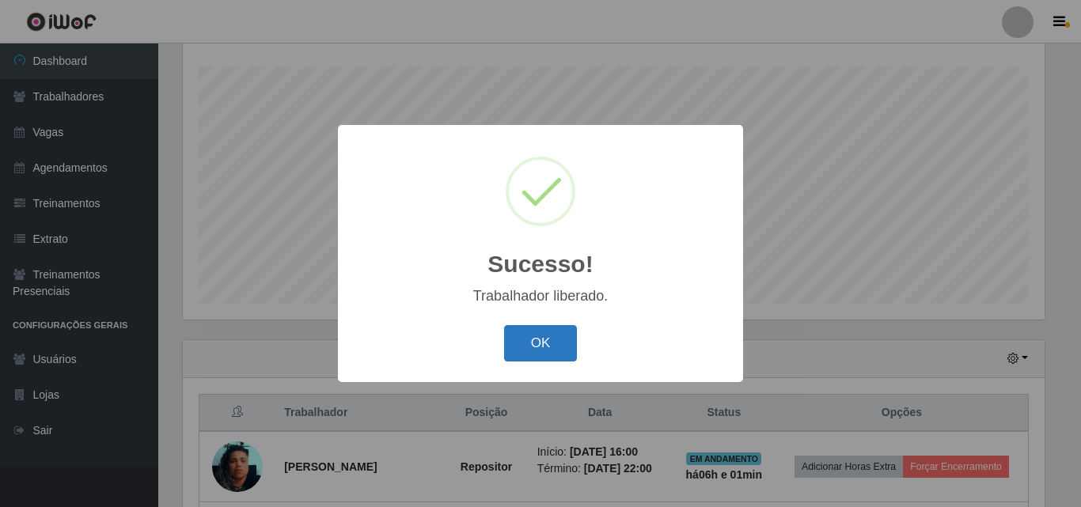
click at [548, 347] on button "OK" at bounding box center [541, 343] width 74 height 37
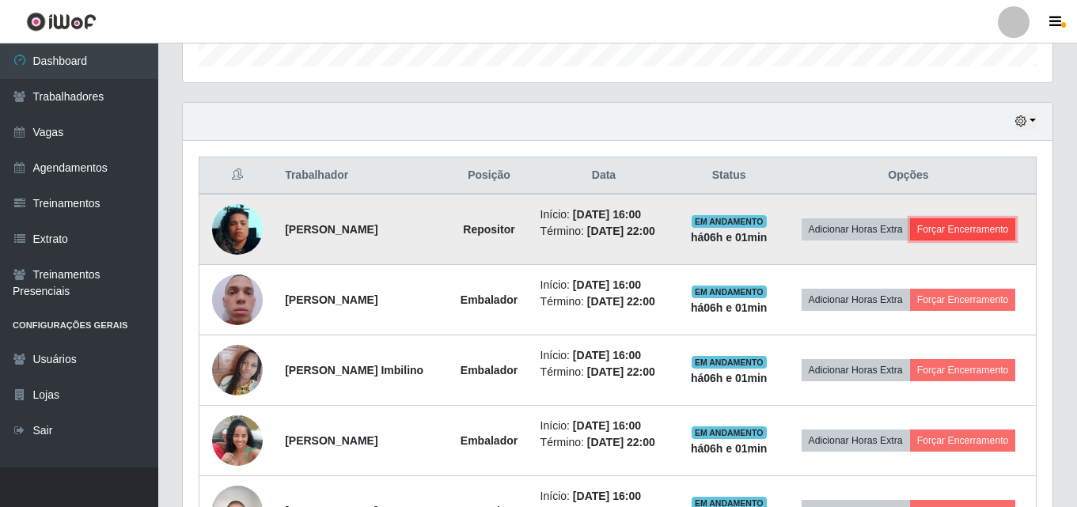
click at [973, 229] on button "Forçar Encerramento" at bounding box center [963, 229] width 106 height 22
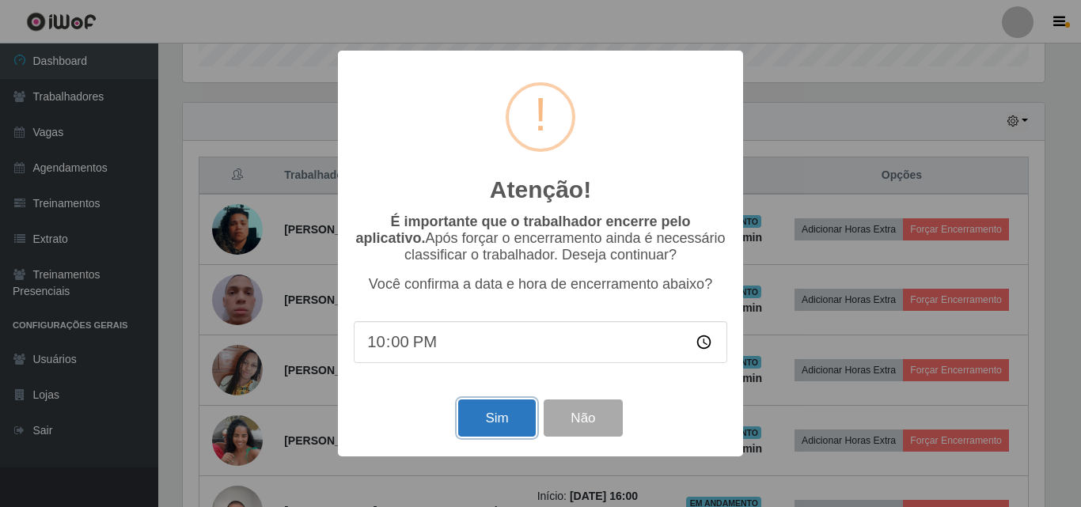
click at [492, 416] on button "Sim" at bounding box center [496, 418] width 77 height 37
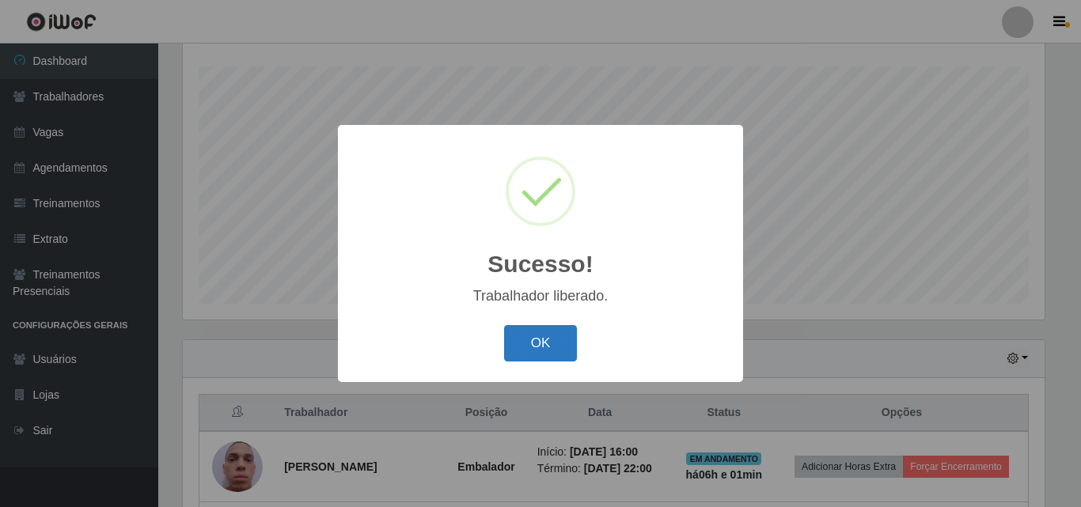
click at [547, 349] on button "OK" at bounding box center [541, 343] width 74 height 37
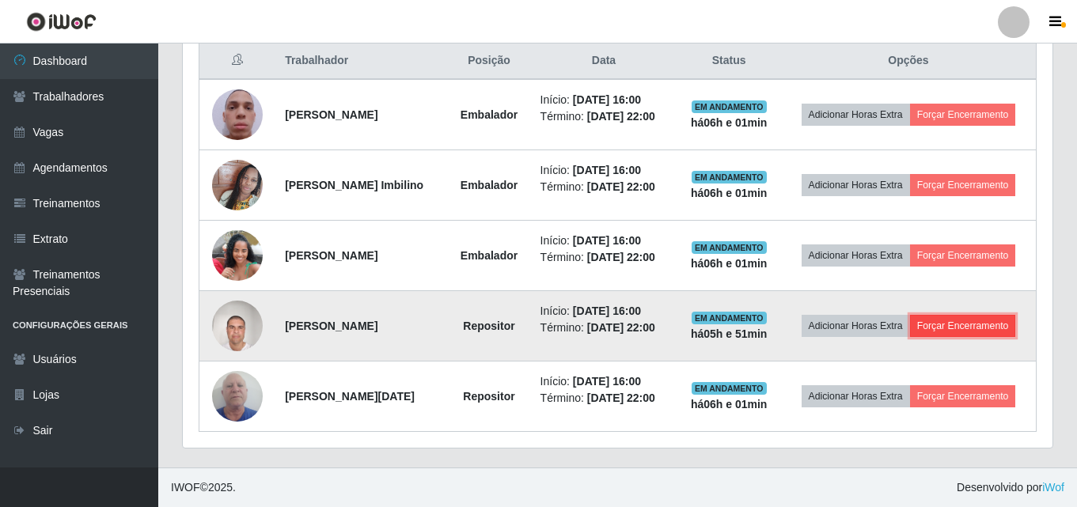
click at [955, 328] on button "Forçar Encerramento" at bounding box center [963, 326] width 106 height 22
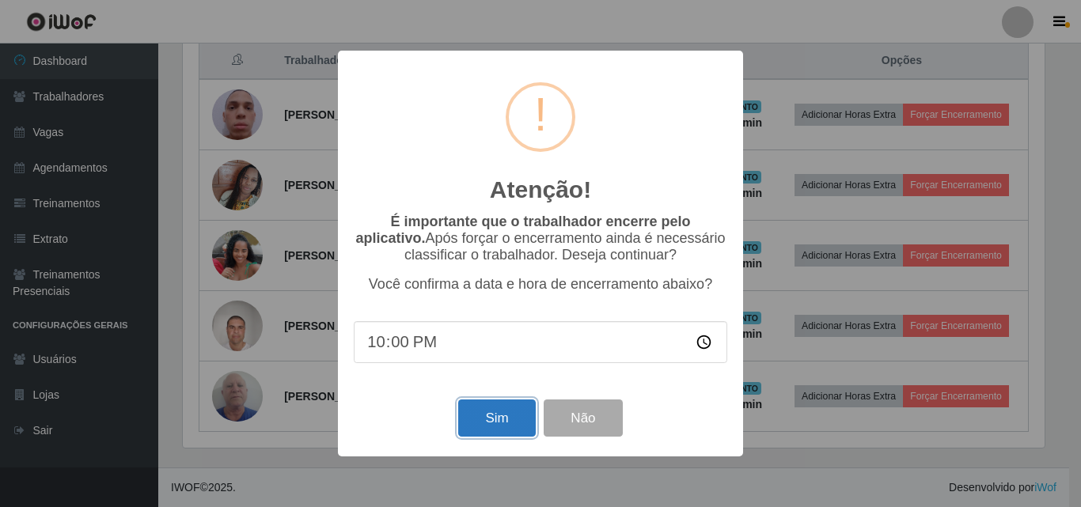
click at [502, 421] on button "Sim" at bounding box center [496, 418] width 77 height 37
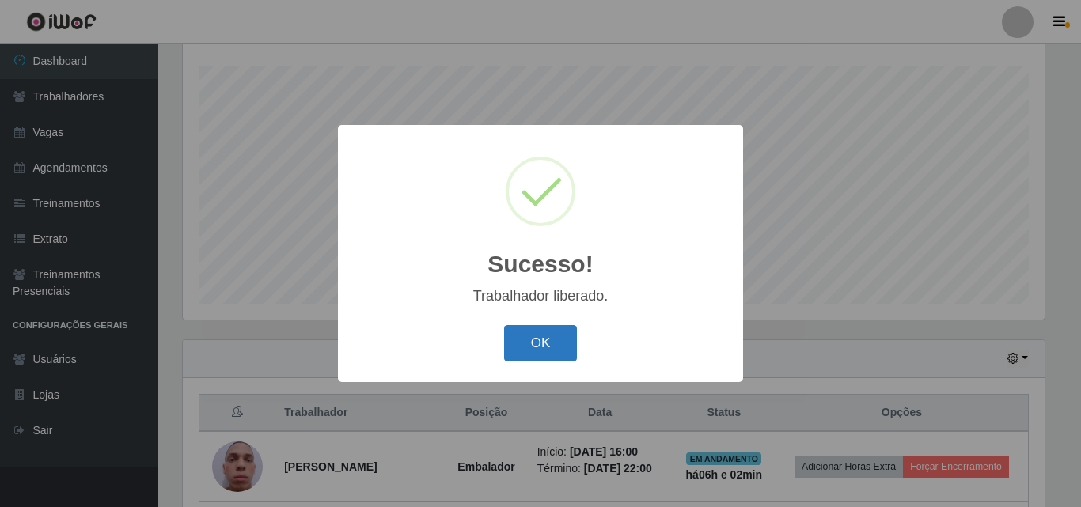
click at [549, 353] on button "OK" at bounding box center [541, 343] width 74 height 37
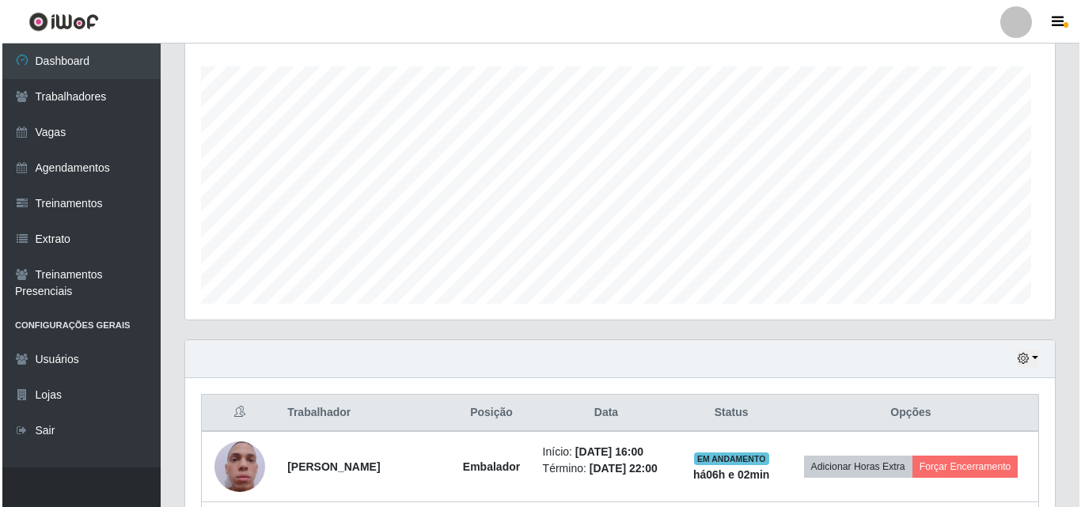
scroll to position [328, 869]
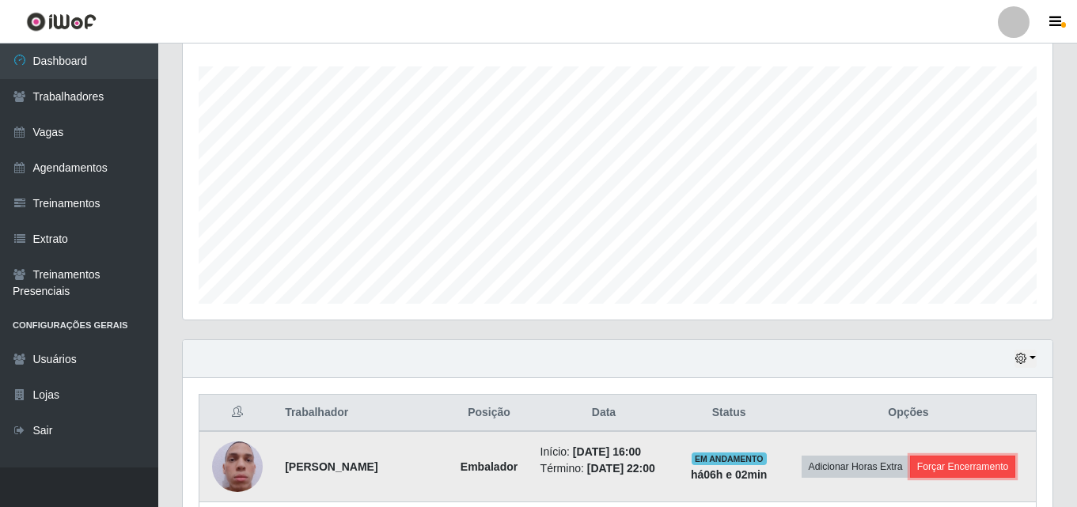
click at [958, 464] on button "Forçar Encerramento" at bounding box center [963, 467] width 106 height 22
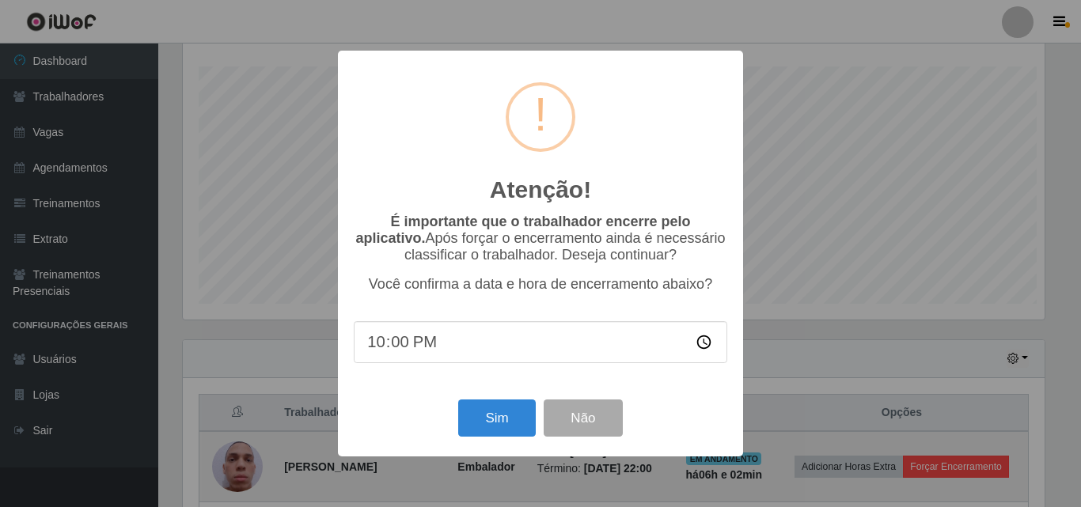
scroll to position [790844, 790311]
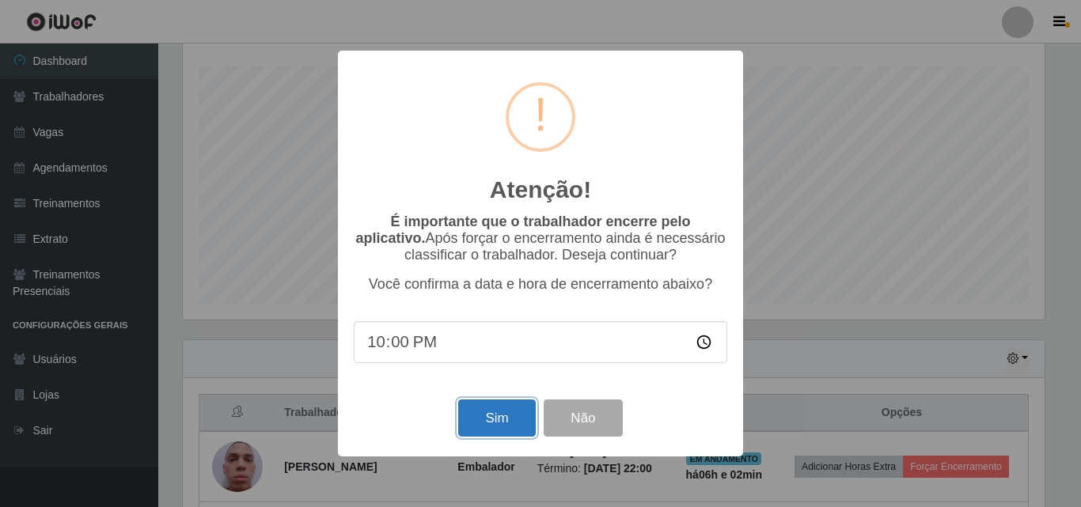
click at [510, 416] on button "Sim" at bounding box center [496, 418] width 77 height 37
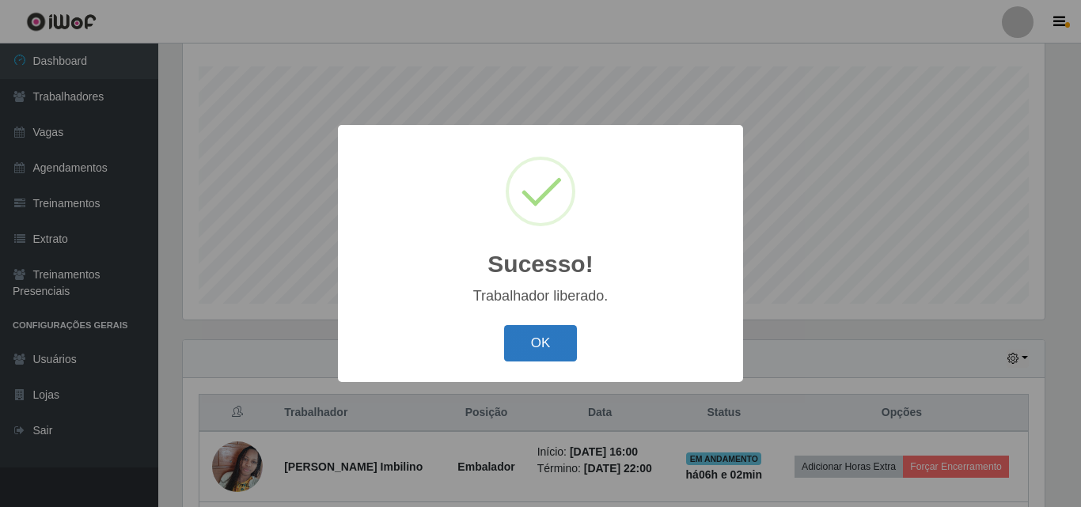
click at [546, 348] on button "OK" at bounding box center [541, 343] width 74 height 37
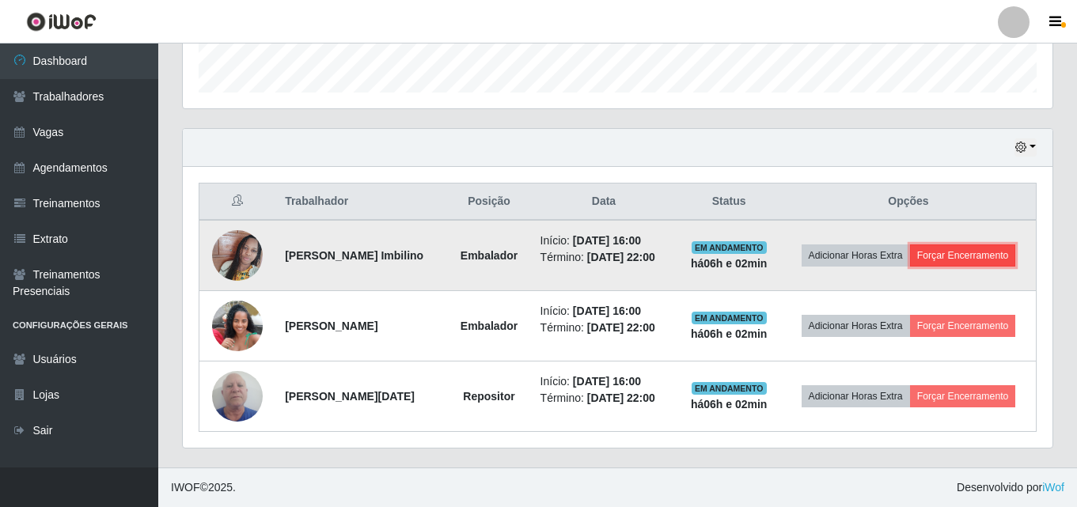
click at [967, 257] on button "Forçar Encerramento" at bounding box center [963, 255] width 106 height 22
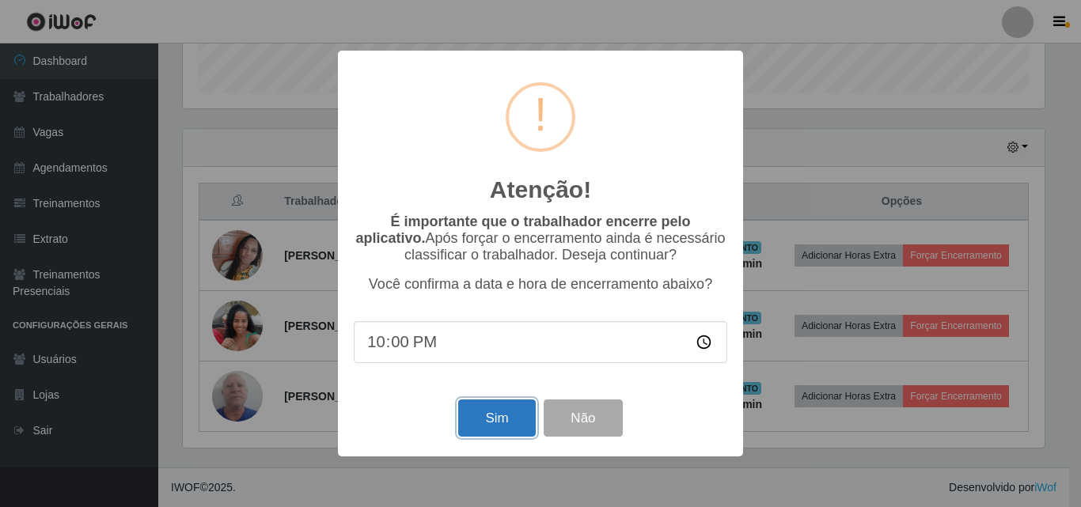
click at [501, 420] on button "Sim" at bounding box center [496, 418] width 77 height 37
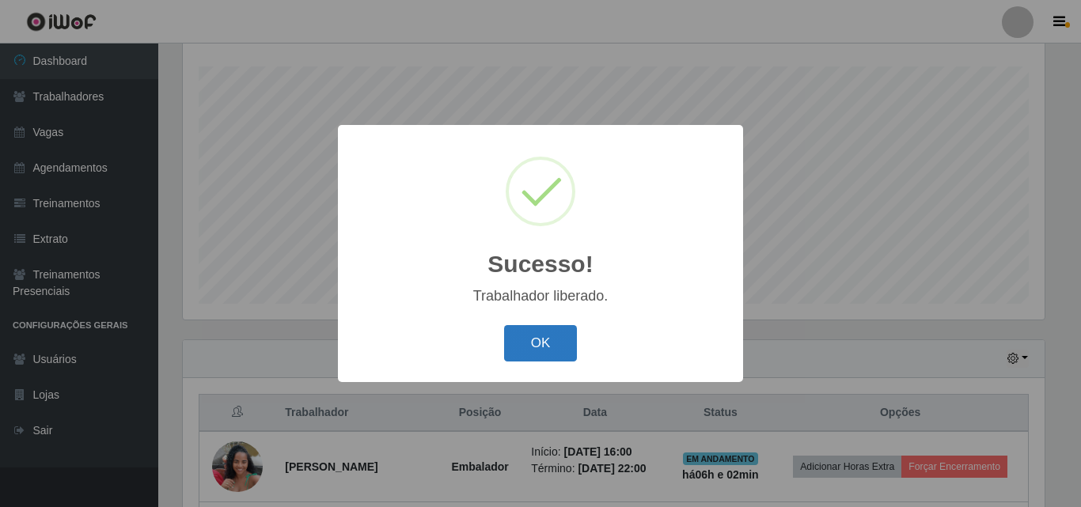
click at [541, 344] on button "OK" at bounding box center [541, 343] width 74 height 37
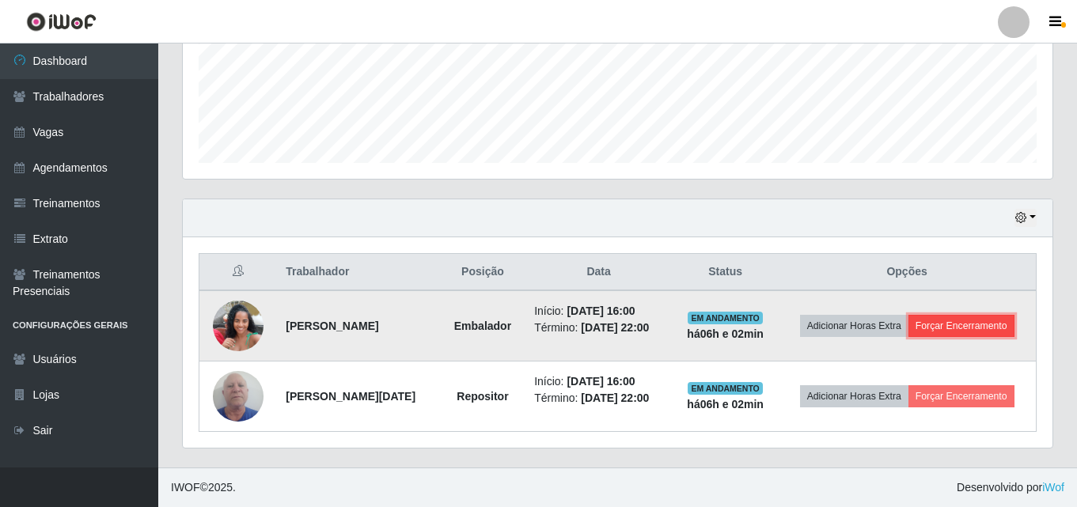
click at [939, 324] on button "Forçar Encerramento" at bounding box center [961, 326] width 106 height 22
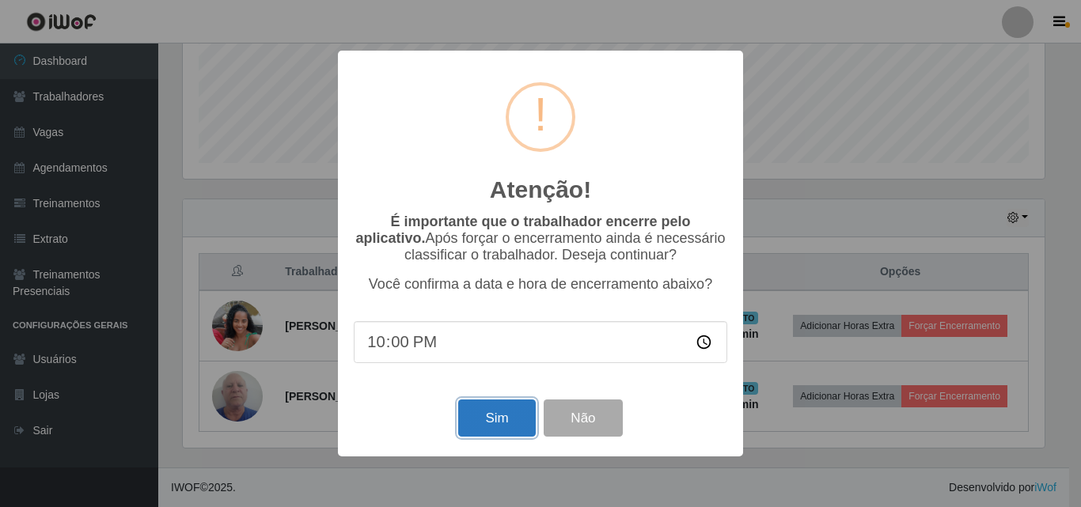
click at [494, 415] on button "Sim" at bounding box center [496, 418] width 77 height 37
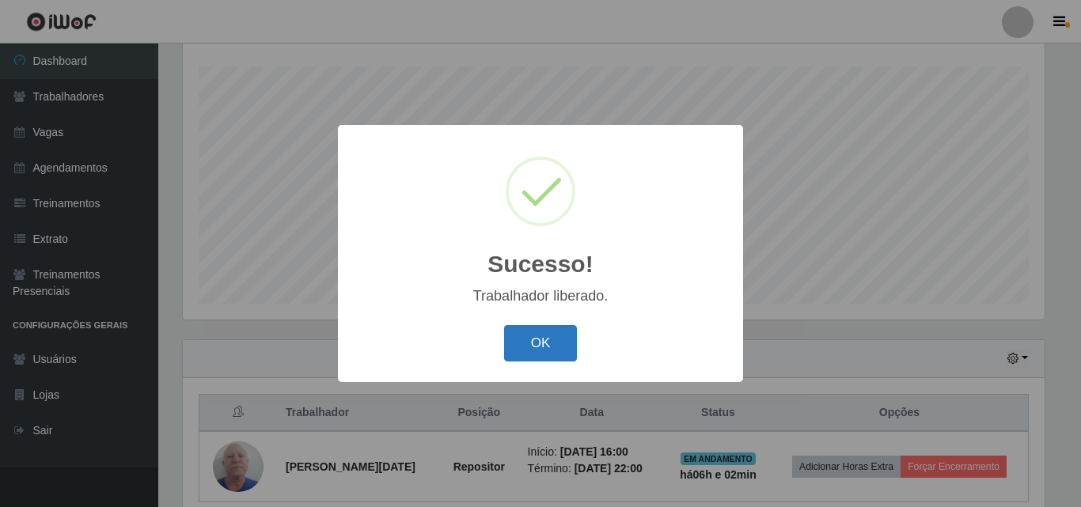
click at [544, 343] on button "OK" at bounding box center [541, 343] width 74 height 37
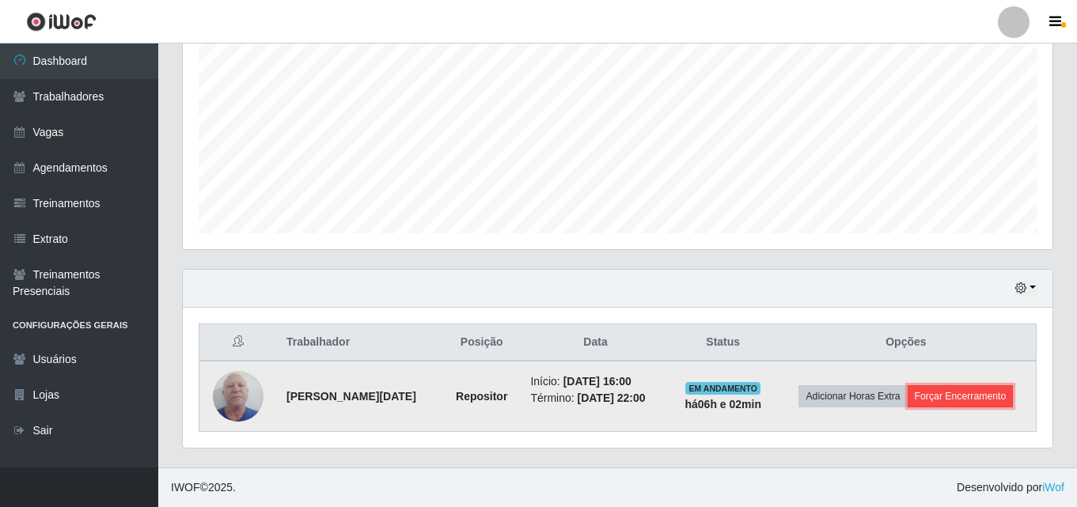
click at [948, 396] on button "Forçar Encerramento" at bounding box center [960, 396] width 106 height 22
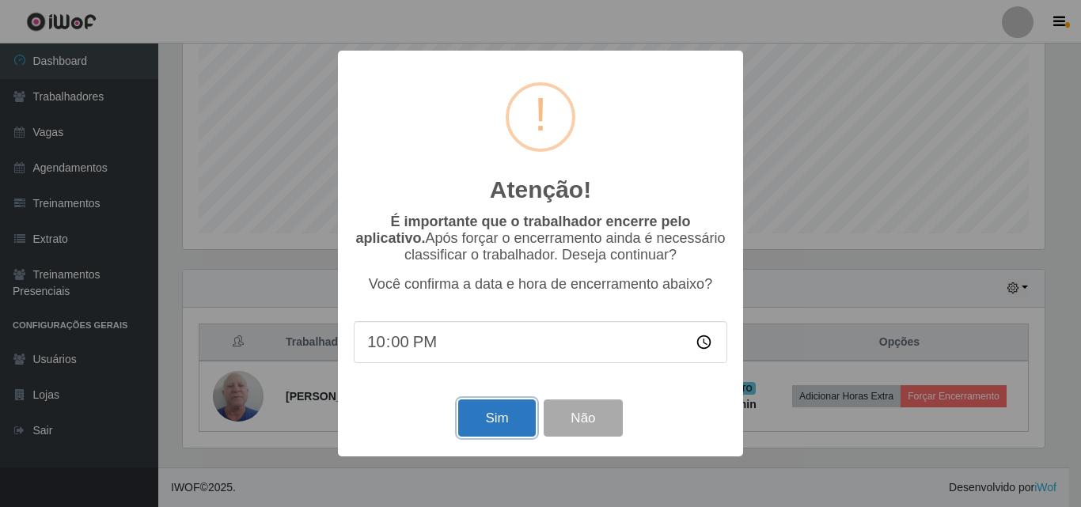
click at [491, 419] on button "Sim" at bounding box center [496, 418] width 77 height 37
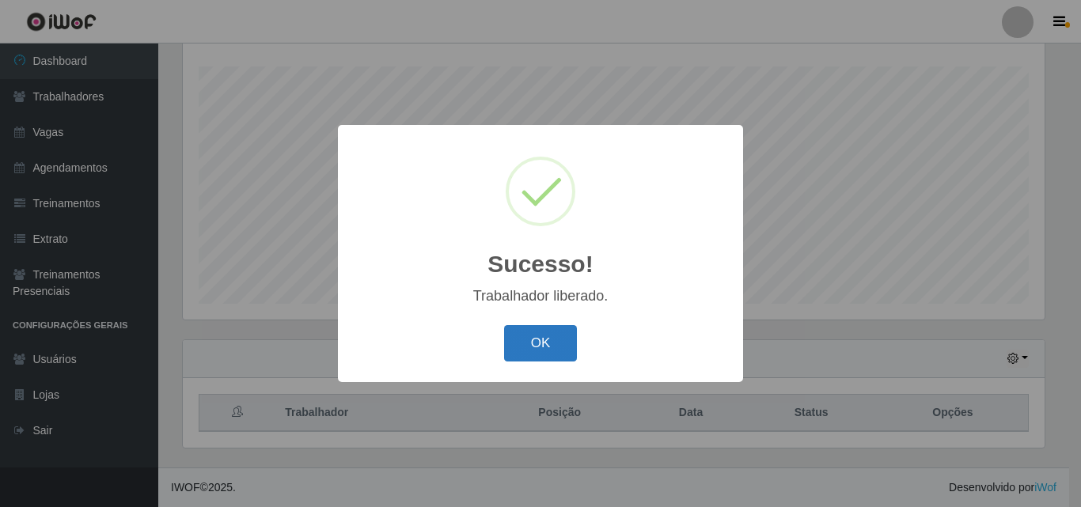
click at [551, 341] on button "OK" at bounding box center [541, 343] width 74 height 37
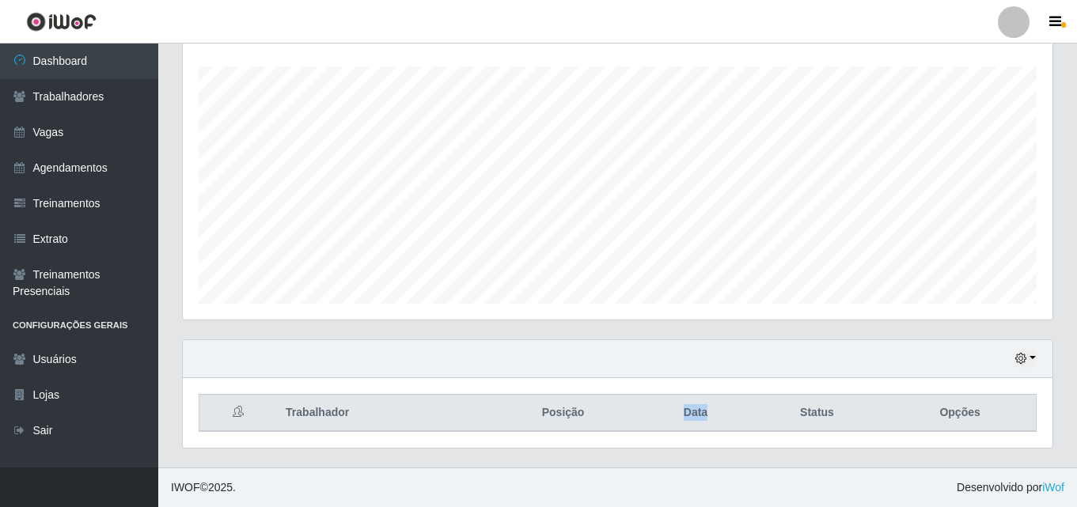
drag, startPoint x: 712, startPoint y: 415, endPoint x: 671, endPoint y: 416, distance: 41.2
click at [671, 416] on th "Data" at bounding box center [695, 413] width 109 height 37
drag, startPoint x: 352, startPoint y: 413, endPoint x: 271, endPoint y: 416, distance: 81.6
click at [271, 416] on tr "Trabalhador Posição Data Status Opções" at bounding box center [617, 413] width 837 height 37
click at [390, 412] on th "Trabalhador" at bounding box center [380, 413] width 209 height 37
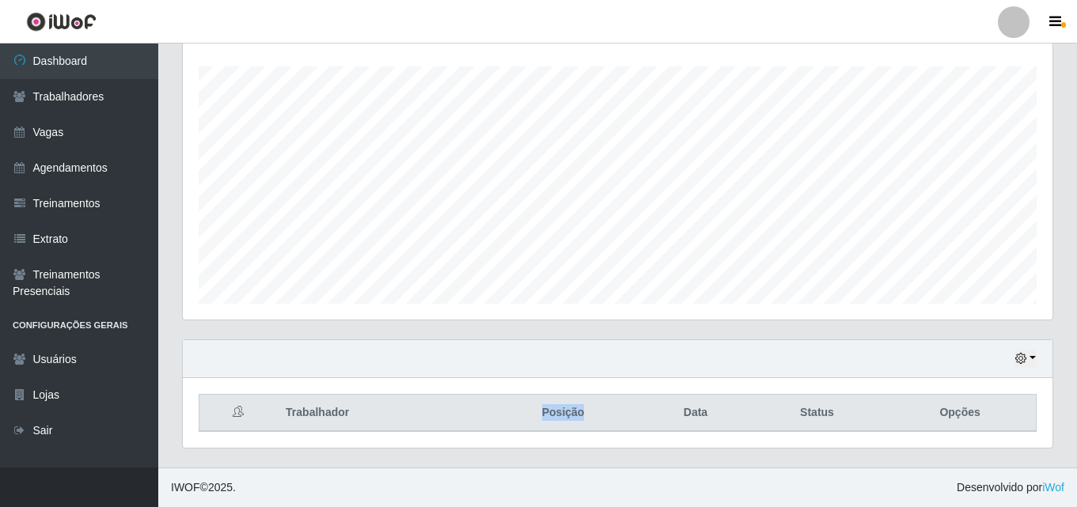
drag, startPoint x: 595, startPoint y: 415, endPoint x: 504, endPoint y: 415, distance: 91.0
click at [504, 415] on th "Posição" at bounding box center [563, 413] width 156 height 37
drag, startPoint x: 721, startPoint y: 417, endPoint x: 639, endPoint y: 414, distance: 81.6
click at [639, 414] on tr "Trabalhador Posição Data Status Opções" at bounding box center [617, 413] width 837 height 37
drag, startPoint x: 847, startPoint y: 416, endPoint x: 786, endPoint y: 415, distance: 60.9
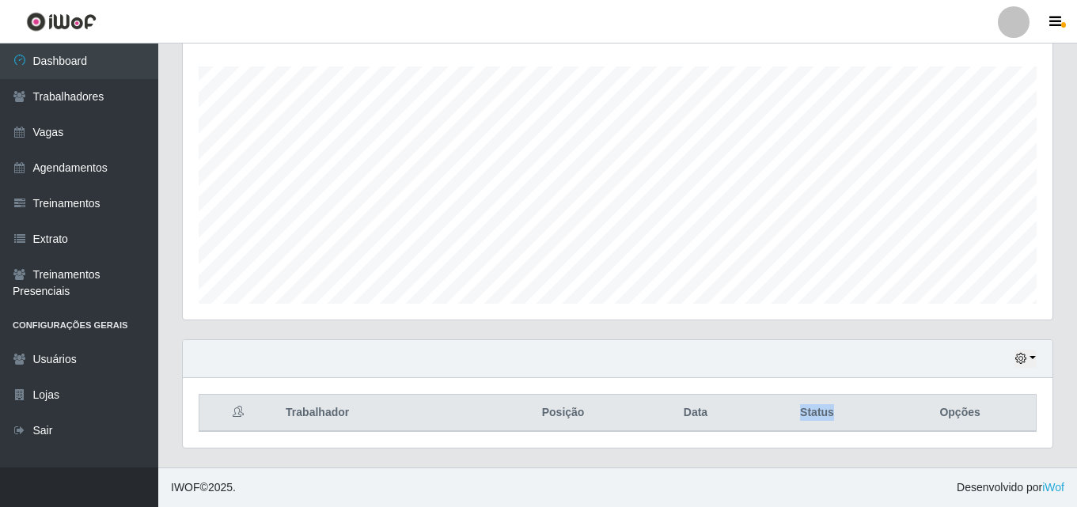
click at [786, 415] on th "Status" at bounding box center [817, 413] width 134 height 37
drag, startPoint x: 986, startPoint y: 411, endPoint x: 900, endPoint y: 417, distance: 86.4
click at [900, 417] on th "Opções" at bounding box center [960, 413] width 152 height 37
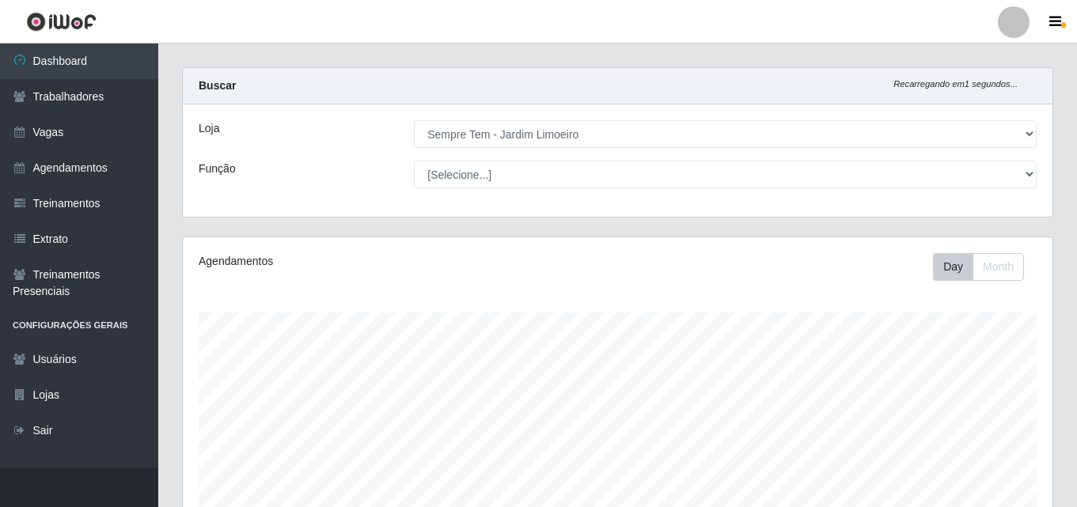
scroll to position [0, 0]
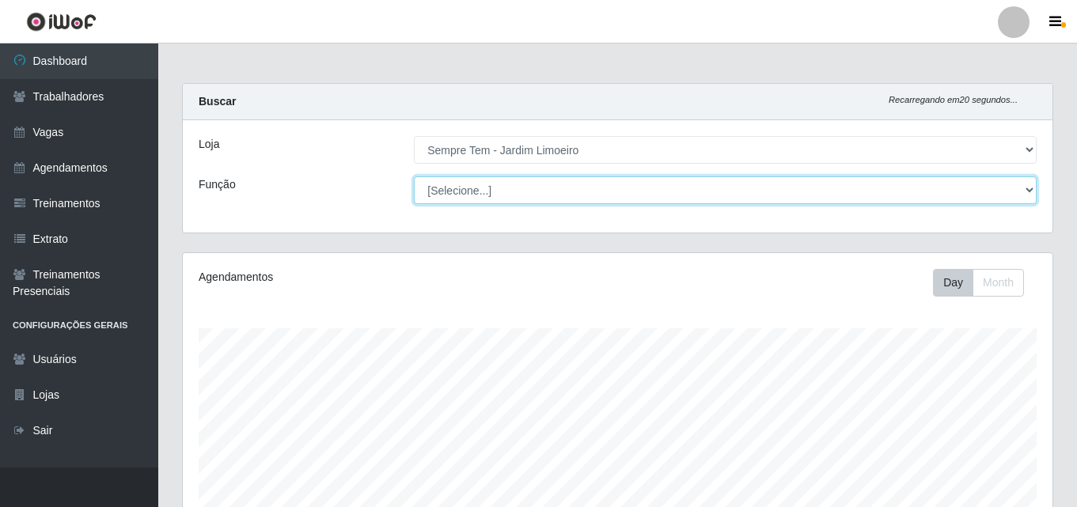
click at [1029, 189] on select "[Selecione...] Embalador Embalador + Embalador ++ Repositor Repositor + Reposit…" at bounding box center [725, 190] width 623 height 28
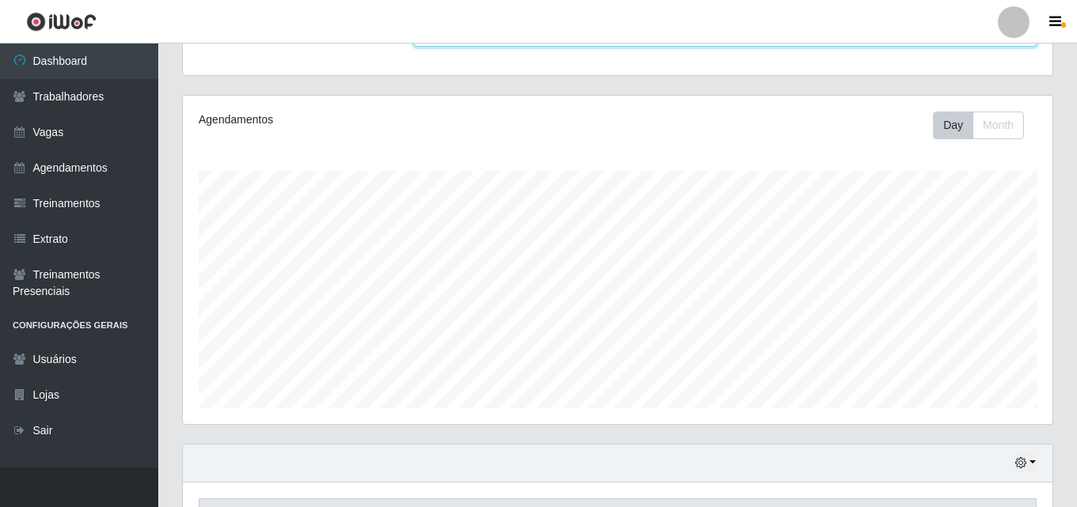
scroll to position [158, 0]
